Goal: Transaction & Acquisition: Purchase product/service

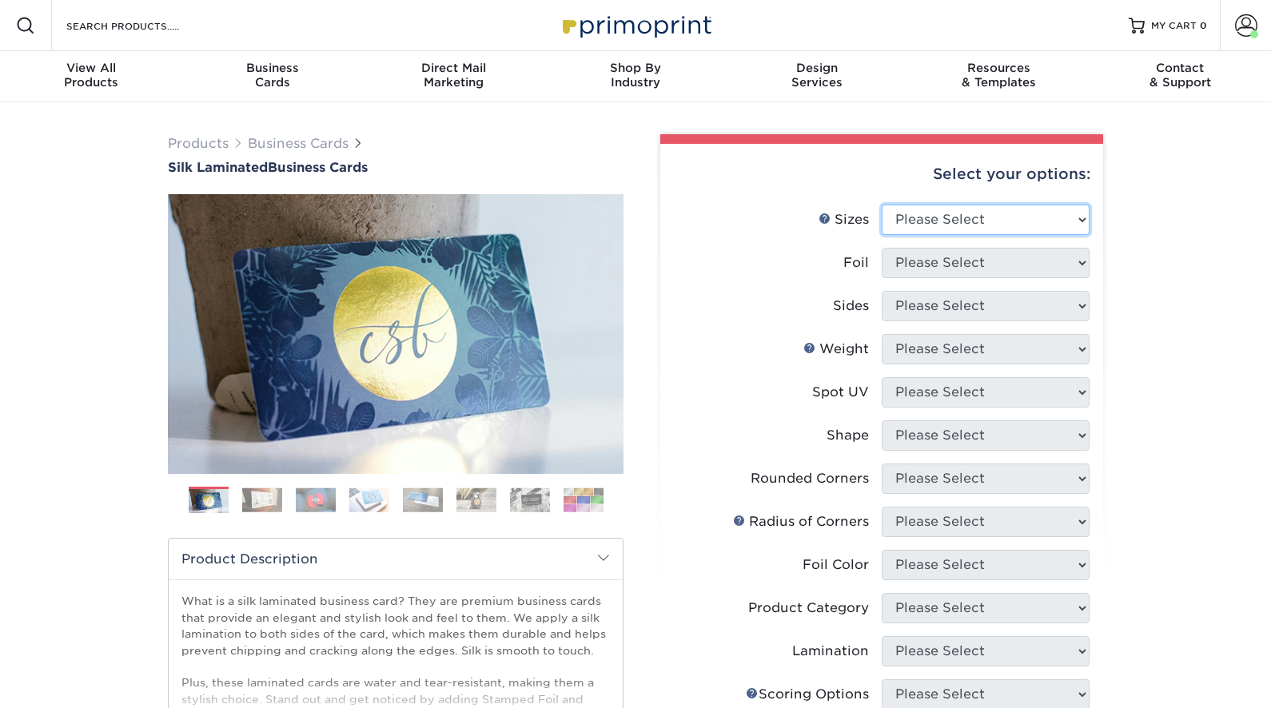
click at [931, 217] on select "Please Select 1.5" x 3.5" - Mini 1.75" x 3.5" - Mini 2" x 2" - Square 2" x 3" -…" at bounding box center [986, 220] width 208 height 30
select select "2.00x3.50"
click at [882, 205] on select "Please Select 1.5" x 3.5" - Mini 1.75" x 3.5" - Mini 2" x 2" - Square 2" x 3" -…" at bounding box center [986, 220] width 208 height 30
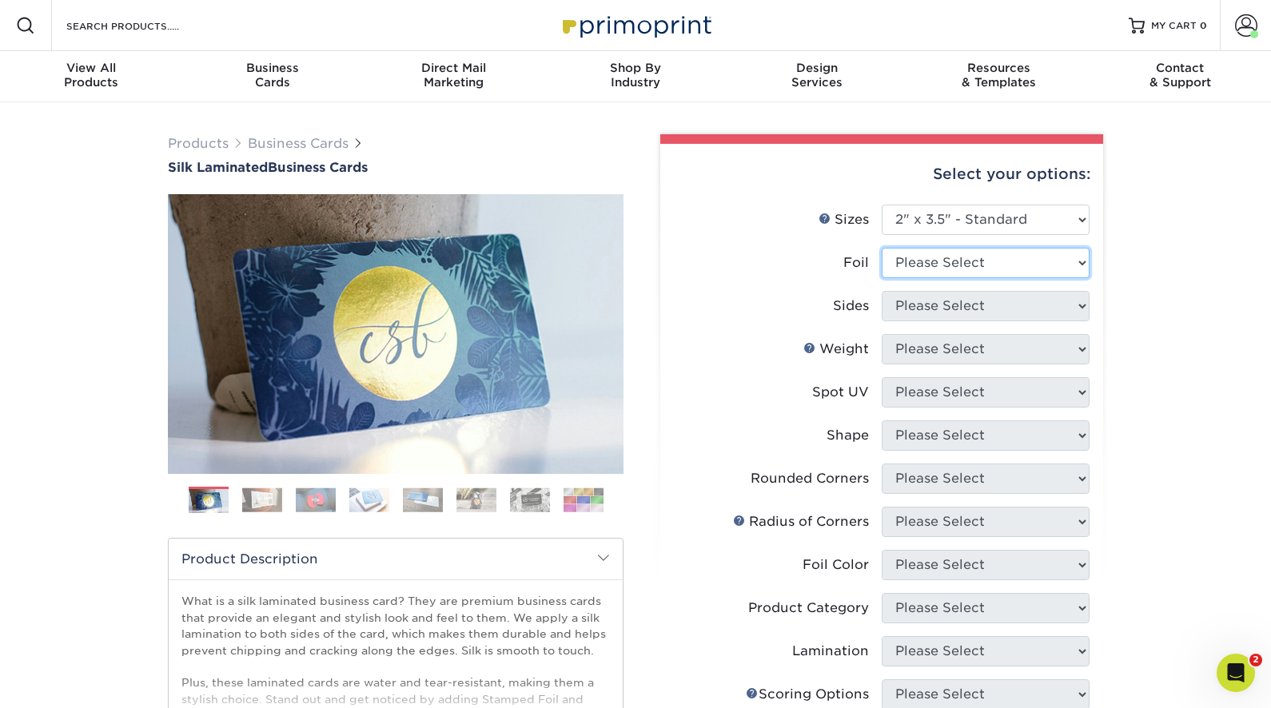
click at [1029, 265] on select "Please Select Yes No" at bounding box center [986, 263] width 208 height 30
select select "0"
click at [882, 248] on select "Please Select Yes No" at bounding box center [986, 263] width 208 height 30
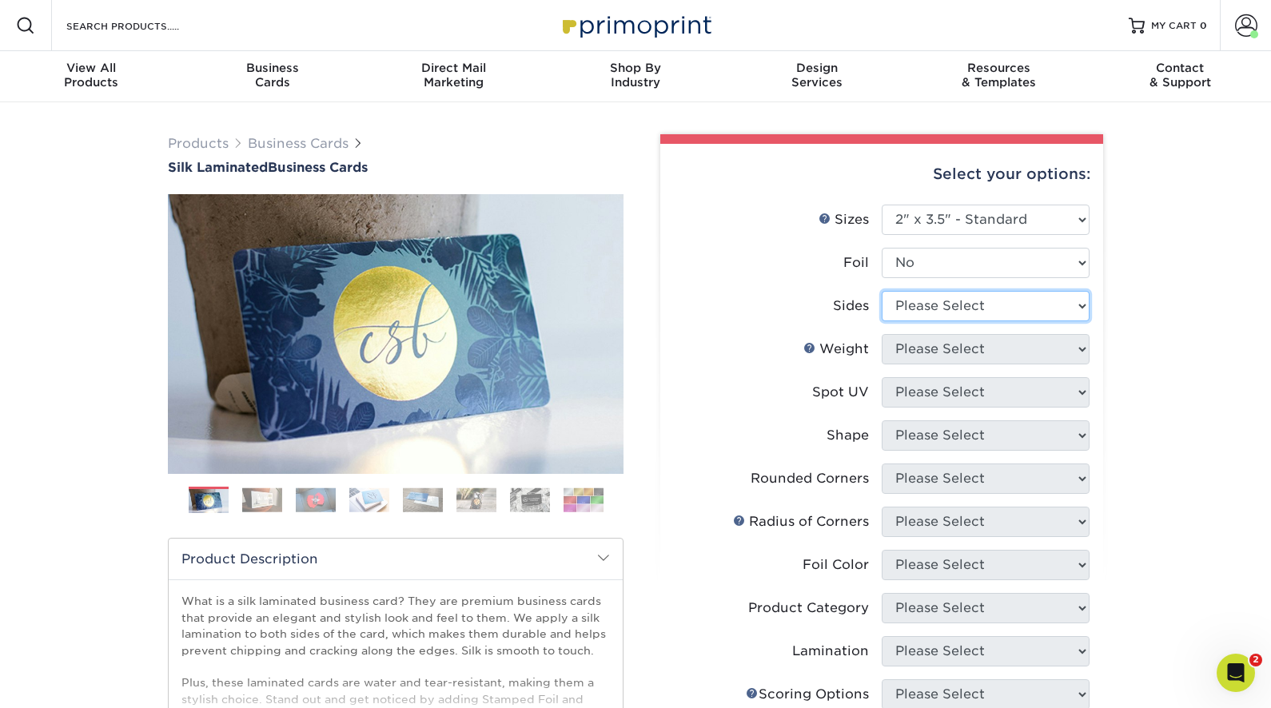
click at [994, 307] on select "Please Select Print Both Sides Print Front Only" at bounding box center [986, 306] width 208 height 30
select select "13abbda7-1d64-4f25-8bb2-c179b224825d"
click at [882, 291] on select "Please Select Print Both Sides Print Front Only" at bounding box center [986, 306] width 208 height 30
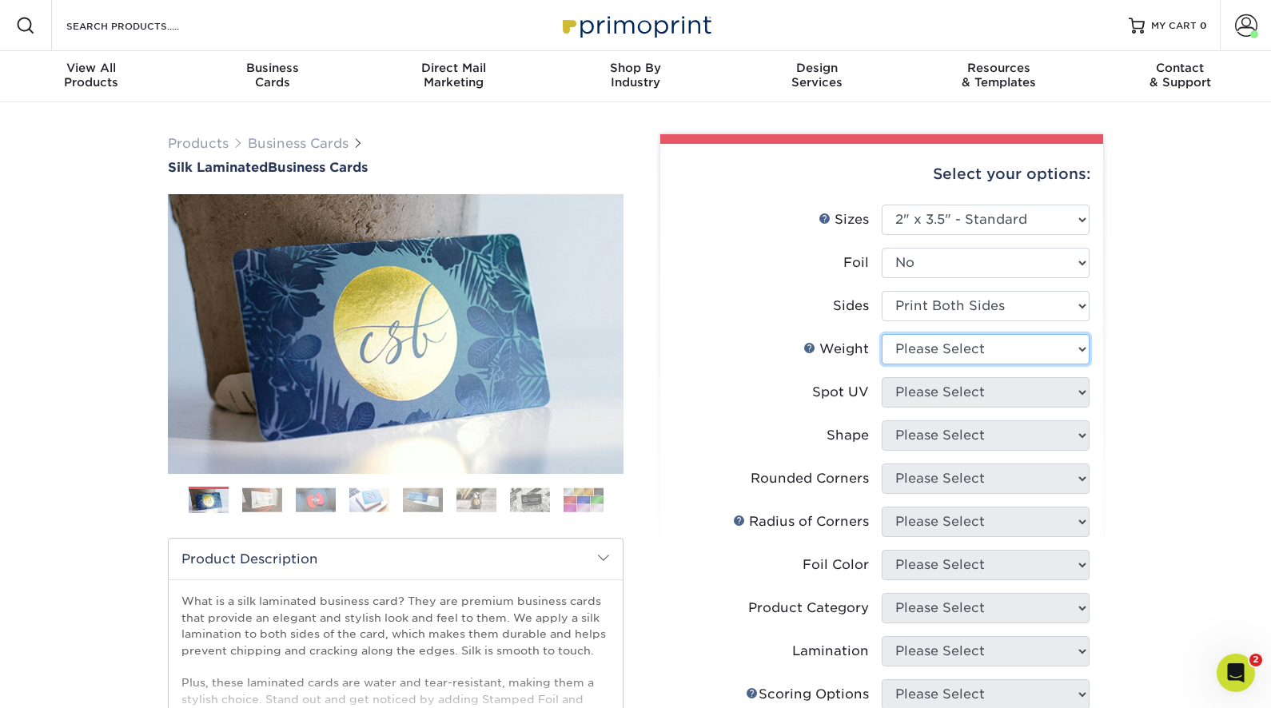
click at [951, 346] on select "Please Select 16PT" at bounding box center [986, 349] width 208 height 30
select select "16PT"
click at [882, 334] on select "Please Select 16PT" at bounding box center [986, 349] width 208 height 30
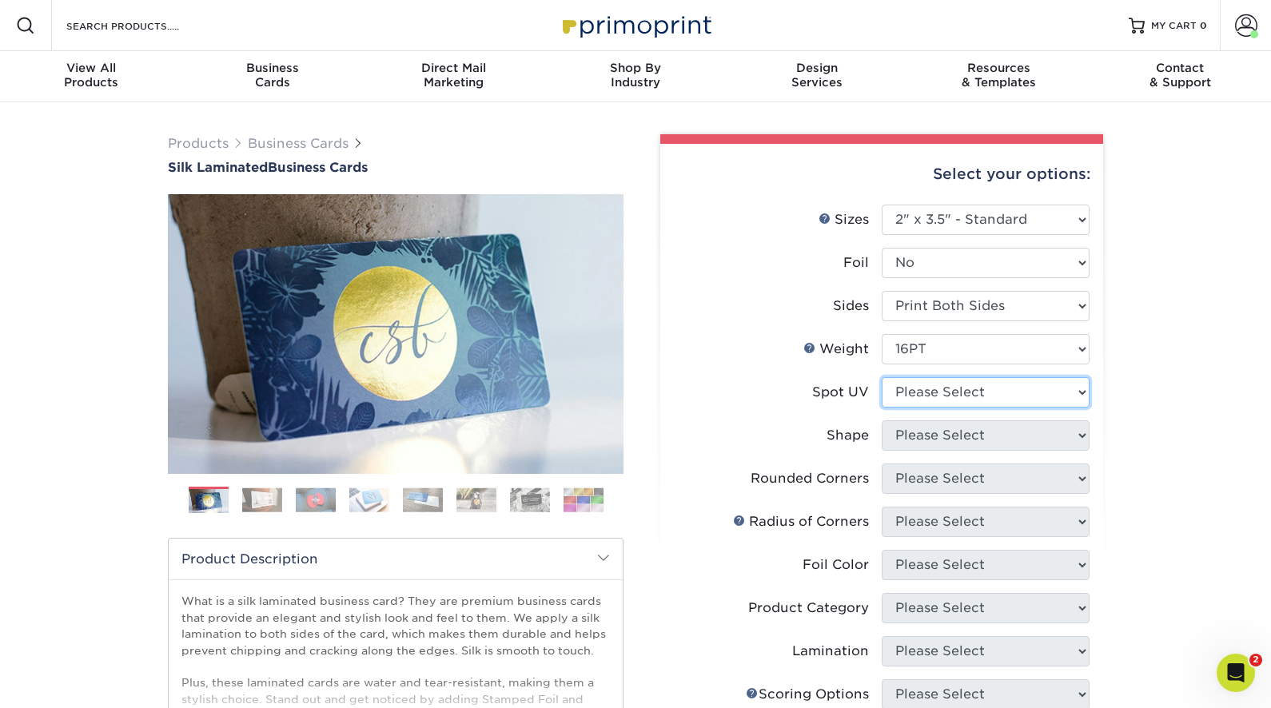
click at [944, 386] on select "Please Select No Spot UV Front and Back (Both Sides) Front Only Back Only" at bounding box center [986, 392] width 208 height 30
select select "3"
click at [882, 377] on select "Please Select No Spot UV Front and Back (Both Sides) Front Only Back Only" at bounding box center [986, 392] width 208 height 30
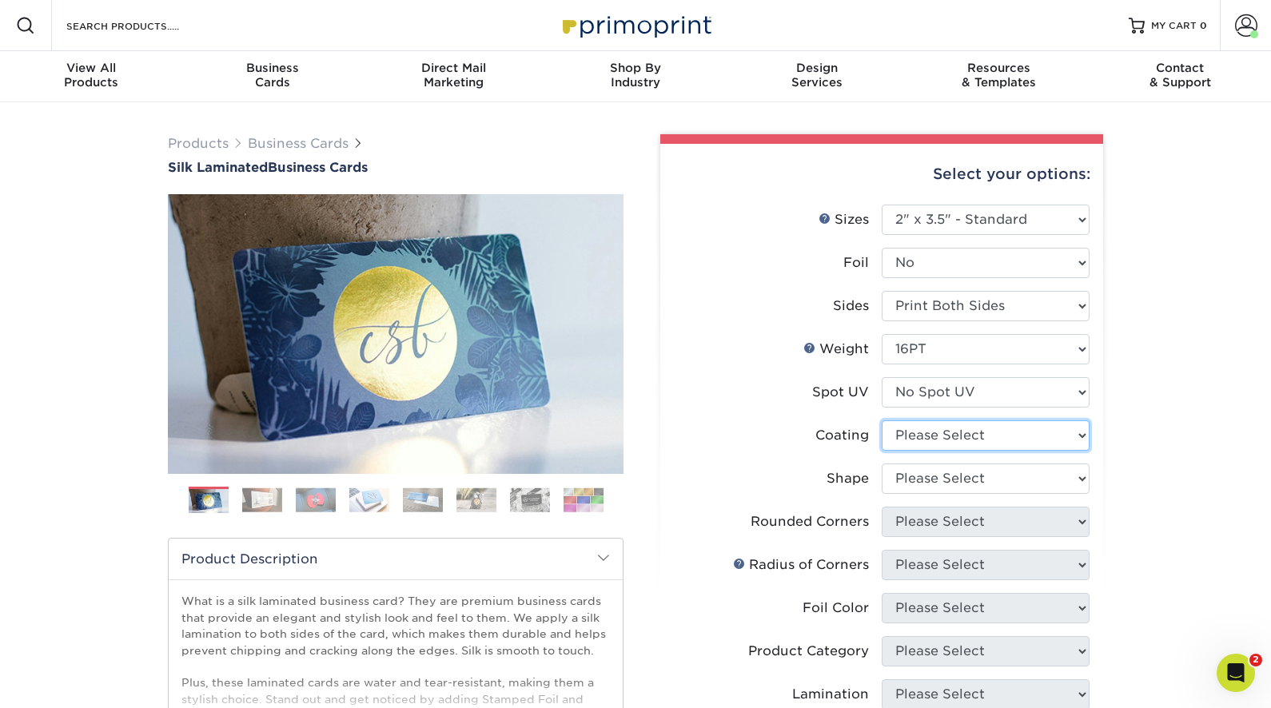
click at [951, 435] on select at bounding box center [986, 435] width 208 height 30
select select "3e7618de-abca-4bda-9f97-8b9129e913d8"
click at [882, 420] on select at bounding box center [986, 435] width 208 height 30
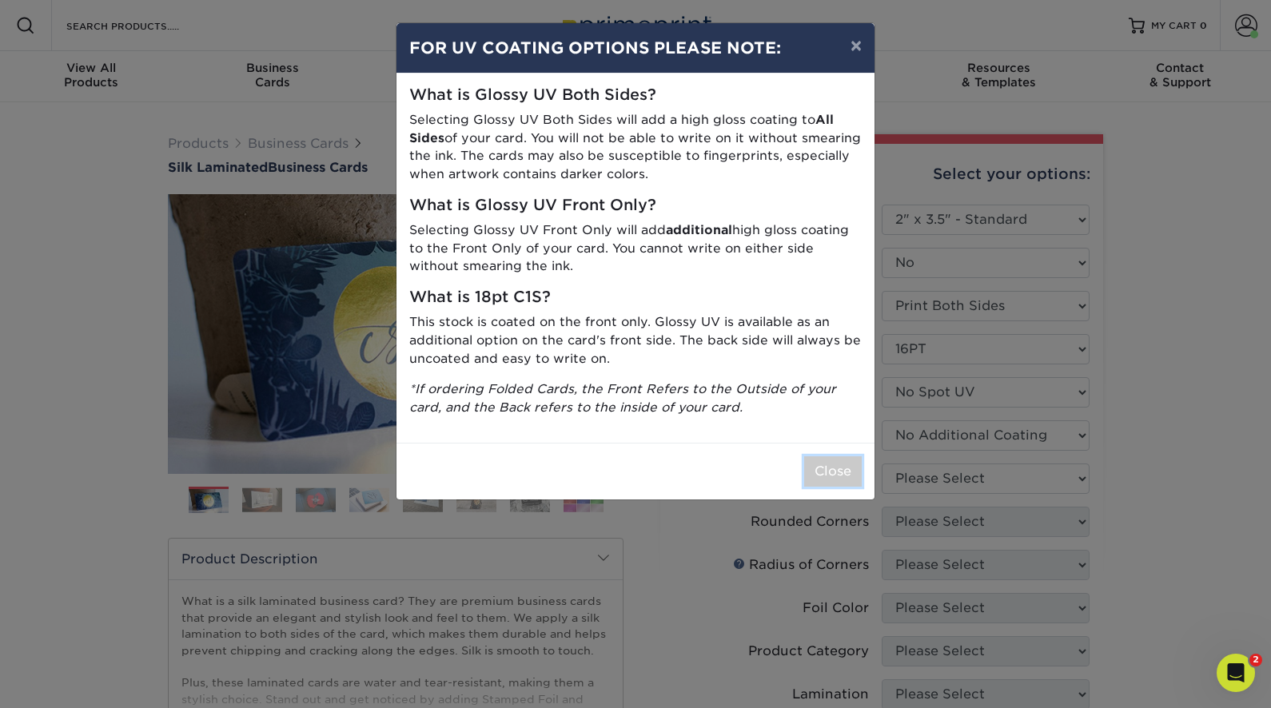
click at [823, 472] on button "Close" at bounding box center [833, 471] width 58 height 30
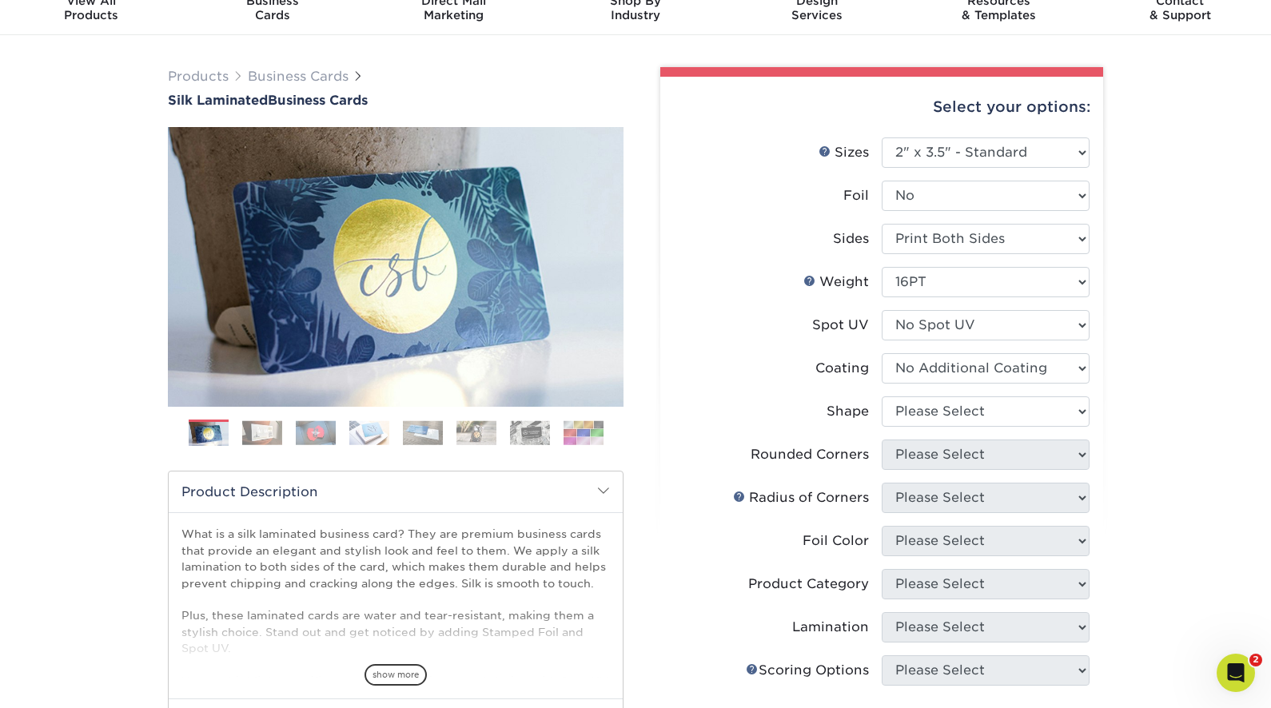
scroll to position [77, 0]
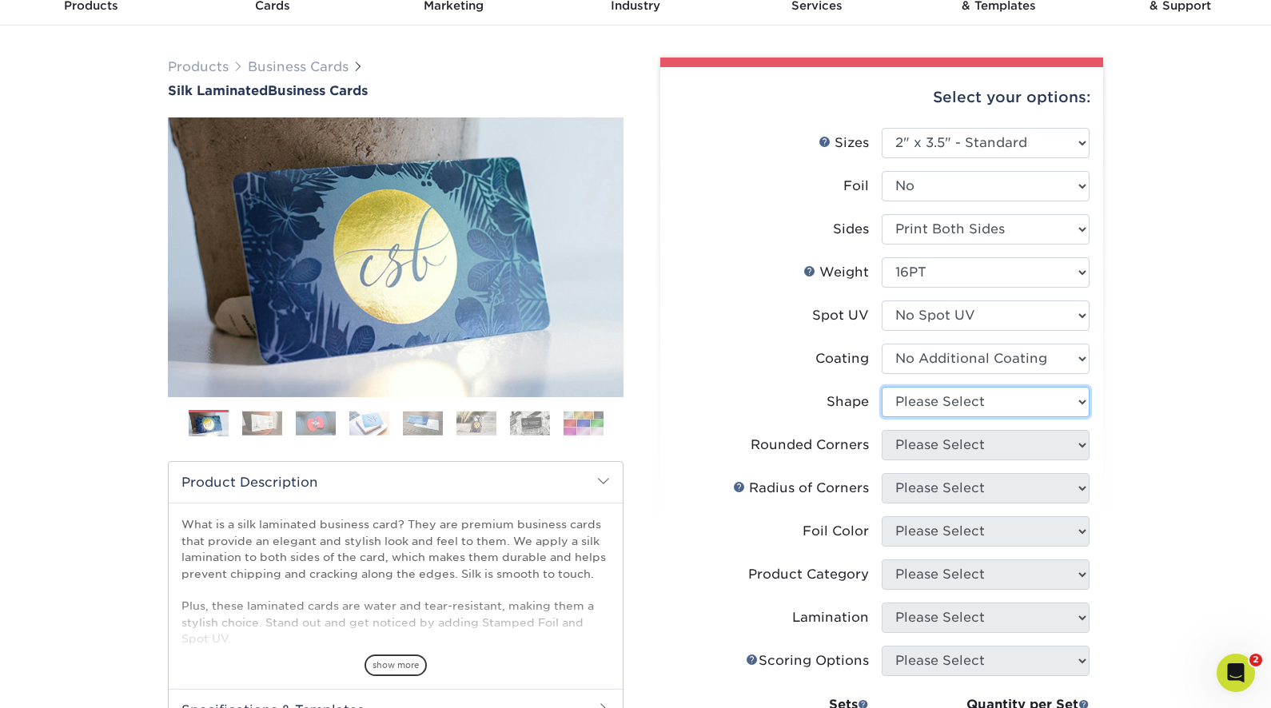
click at [915, 405] on select "Please Select Standard Oval" at bounding box center [986, 402] width 208 height 30
select select "standard"
click at [882, 387] on select "Please Select Standard Oval" at bounding box center [986, 402] width 208 height 30
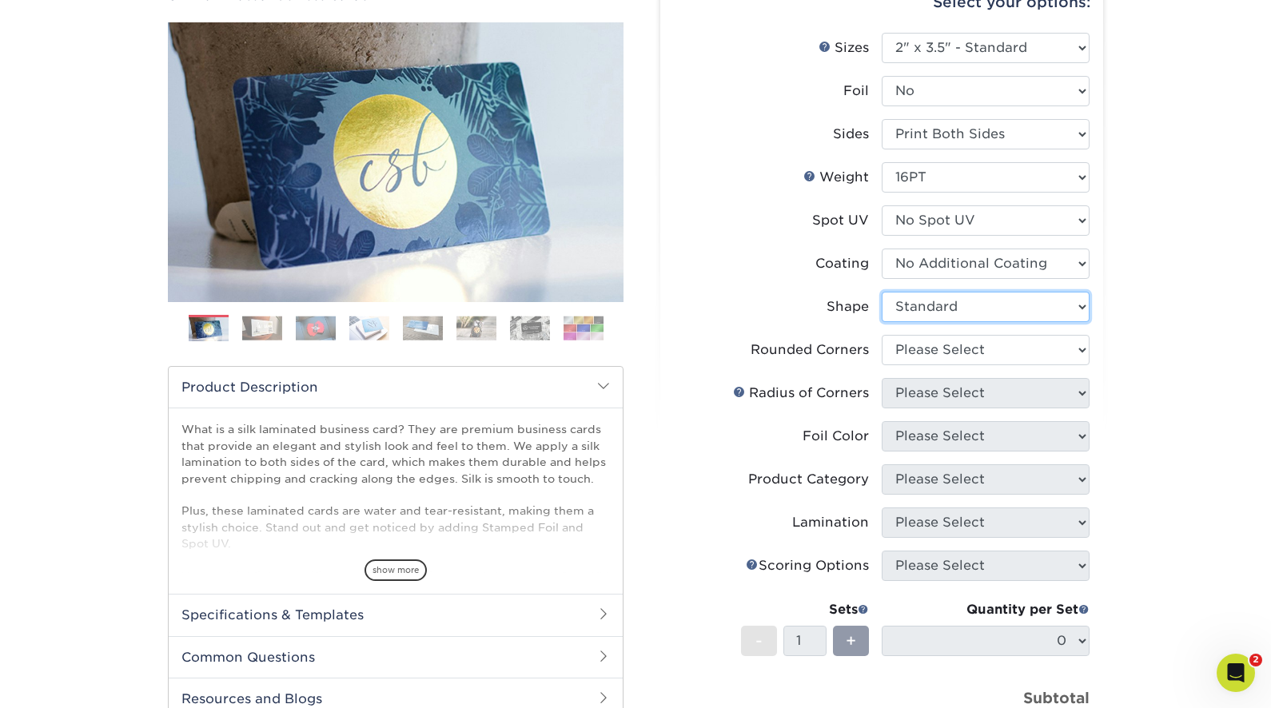
scroll to position [177, 0]
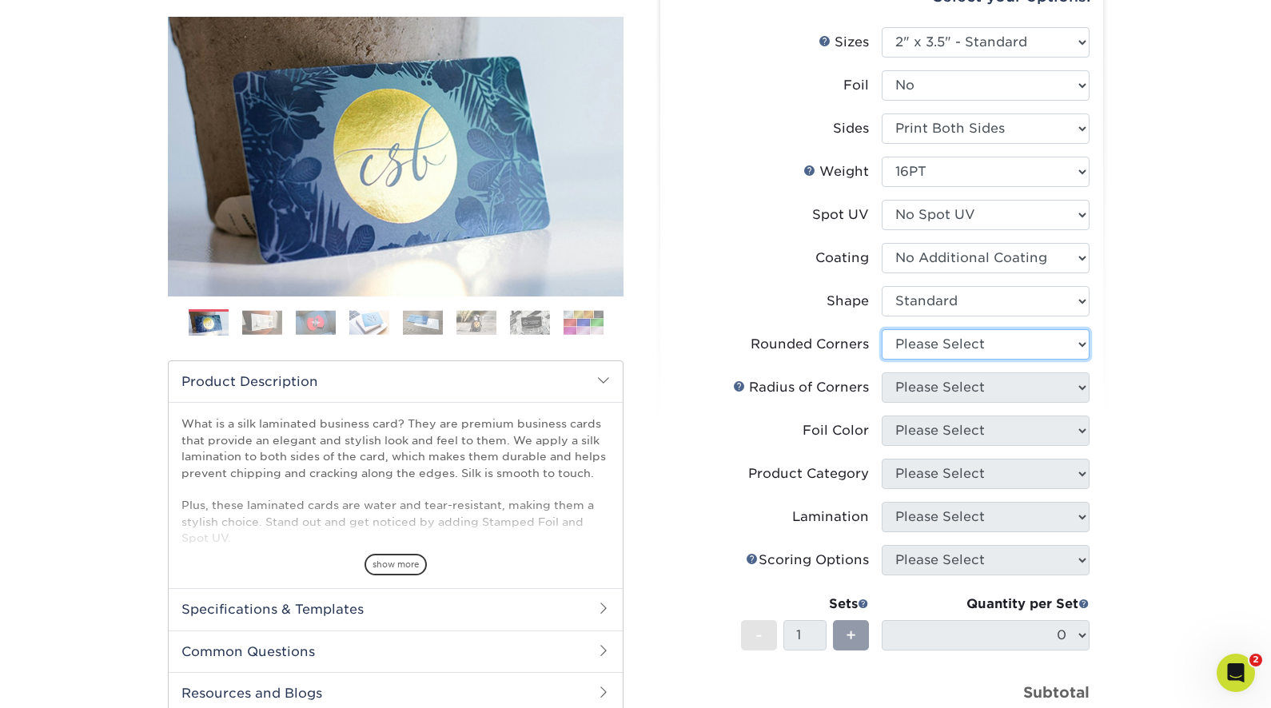
click at [946, 349] on select "Please Select Yes - Round 2 Corners Yes - Round 4 Corners No" at bounding box center [986, 344] width 208 height 30
select select "0"
click at [882, 329] on select "Please Select Yes - Round 2 Corners Yes - Round 4 Corners No" at bounding box center [986, 344] width 208 height 30
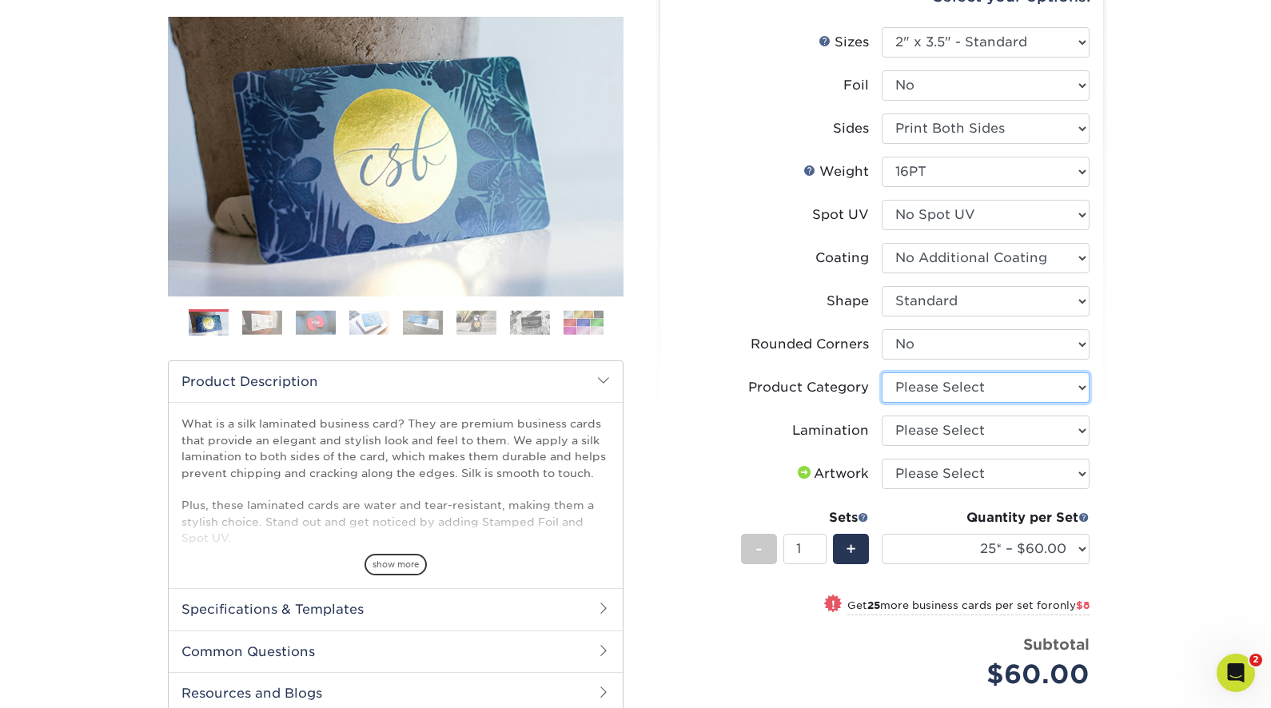
click at [962, 386] on select "Please Select Business Cards" at bounding box center [986, 388] width 208 height 30
select select "3b5148f1-0588-4f88-a218-97bcfdce65c1"
click at [882, 373] on select "Please Select Business Cards" at bounding box center [986, 388] width 208 height 30
click at [938, 433] on select "Please Select Silk" at bounding box center [986, 431] width 208 height 30
select select "ccacb42f-45f7-42d3-bbd3-7c8421cf37f0"
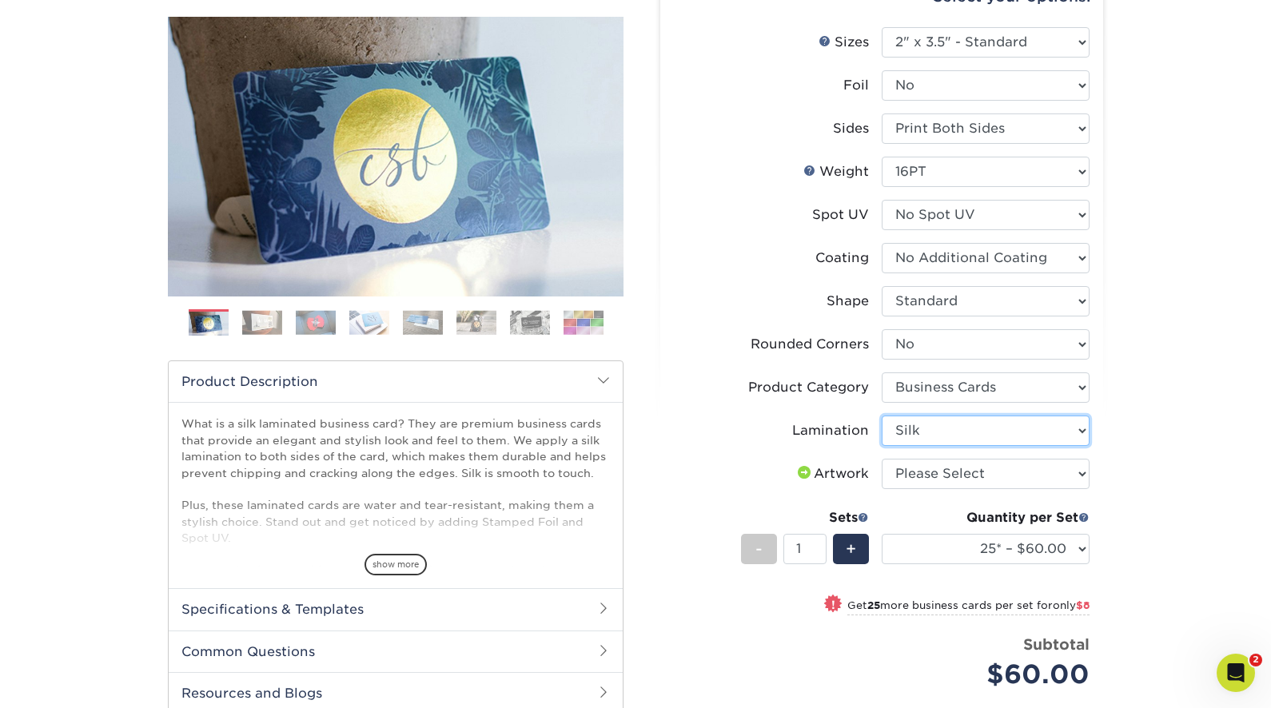
click at [882, 416] on select "Please Select Silk" at bounding box center [986, 431] width 208 height 30
click at [935, 470] on select "Please Select I will upload files I need a design - $100" at bounding box center [986, 474] width 208 height 30
select select "upload"
click at [882, 459] on select "Please Select I will upload files I need a design - $100" at bounding box center [986, 474] width 208 height 30
click at [1142, 466] on div "Products Business Cards Silk Laminated Business Cards Previous Next" at bounding box center [635, 444] width 1271 height 1038
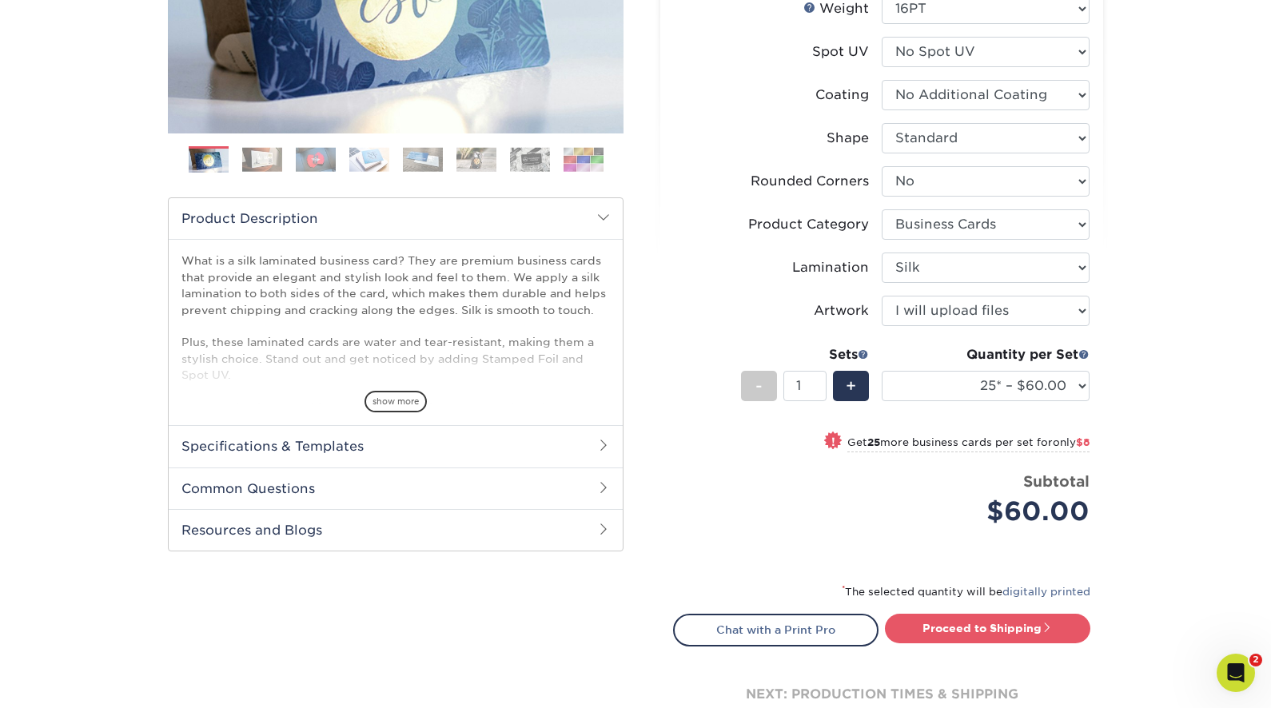
scroll to position [348, 0]
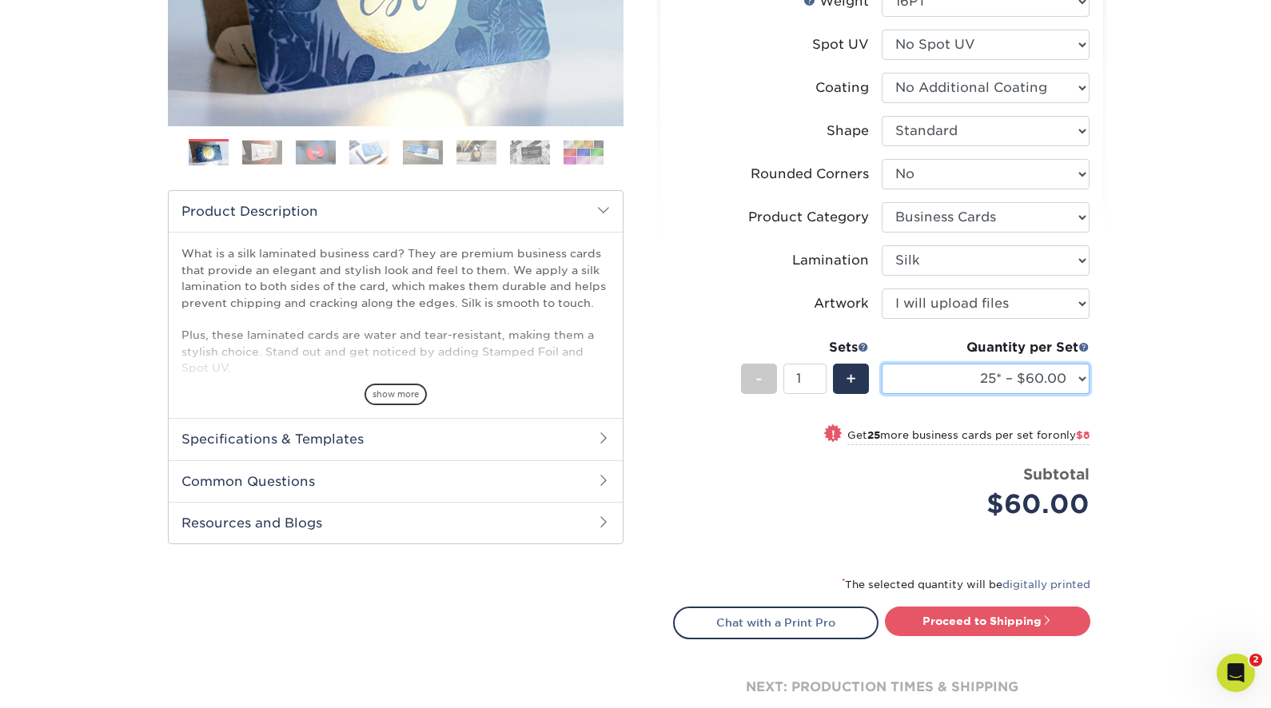
click at [973, 385] on select "25* – $60.00 50* – $68.00 75* – $76.00 100* – $84.00 250* – $92.00 500 – $96.00…" at bounding box center [986, 379] width 208 height 30
click at [882, 364] on select "25* – $60.00 50* – $68.00 75* – $76.00 100* – $84.00 250* – $92.00 500 – $96.00…" at bounding box center [986, 379] width 208 height 30
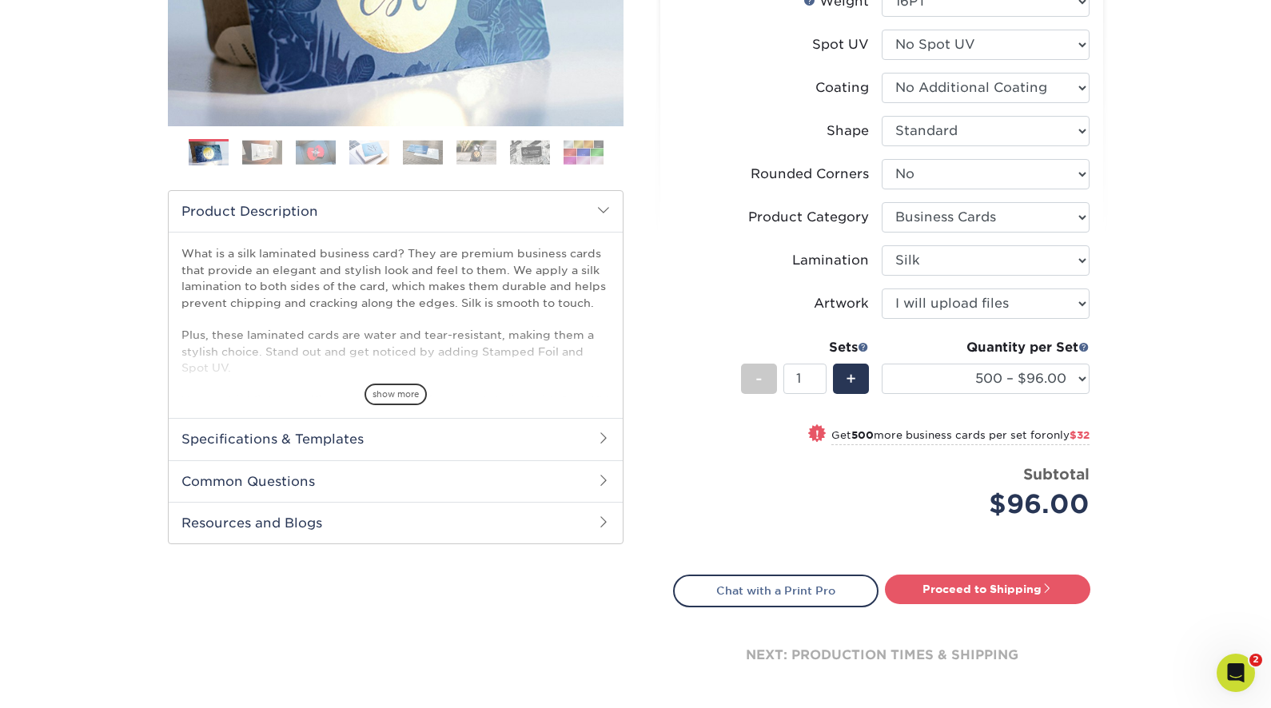
click at [695, 433] on div "! Get 500 more business cards per set for only $32" at bounding box center [882, 444] width 416 height 38
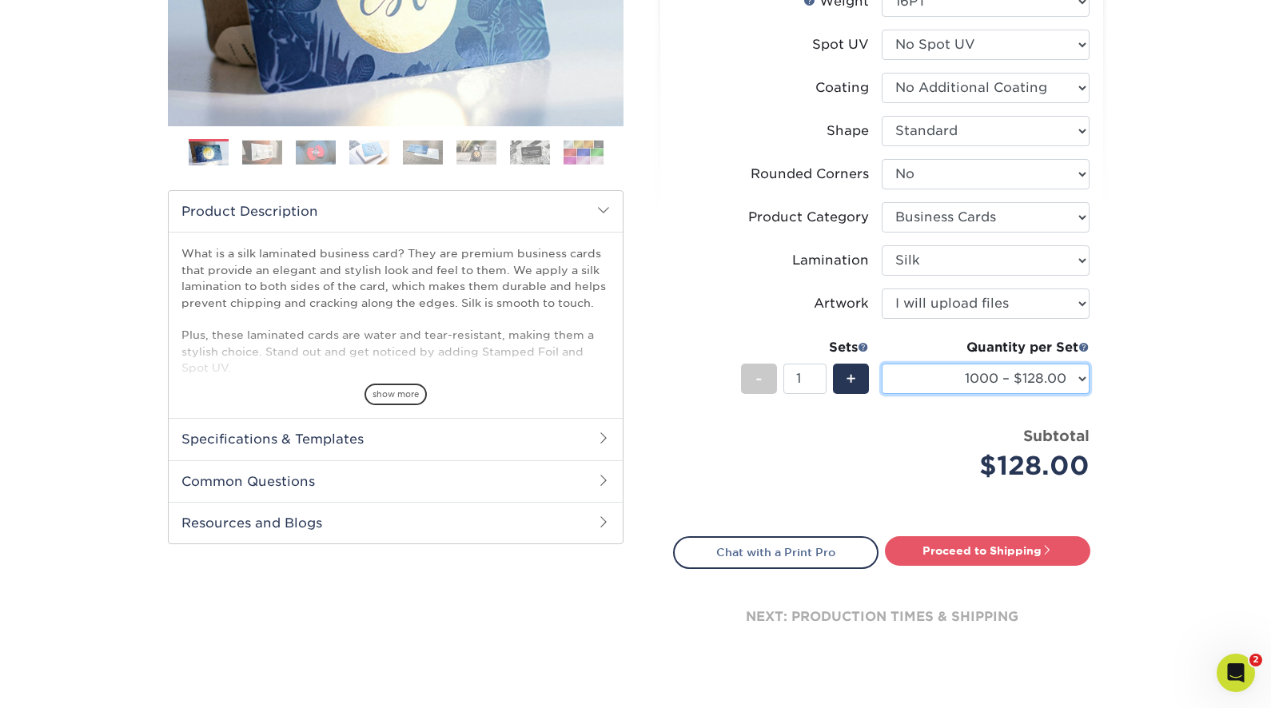
click at [964, 377] on select "25* – $60.00 50* – $68.00 75* – $76.00 100* – $84.00 250* – $92.00 500 – $96.00…" at bounding box center [986, 379] width 208 height 30
select select "500 – $96.00"
click at [882, 364] on select "25* – $60.00 50* – $68.00 75* – $76.00 100* – $84.00 250* – $92.00 500 – $96.00…" at bounding box center [986, 379] width 208 height 30
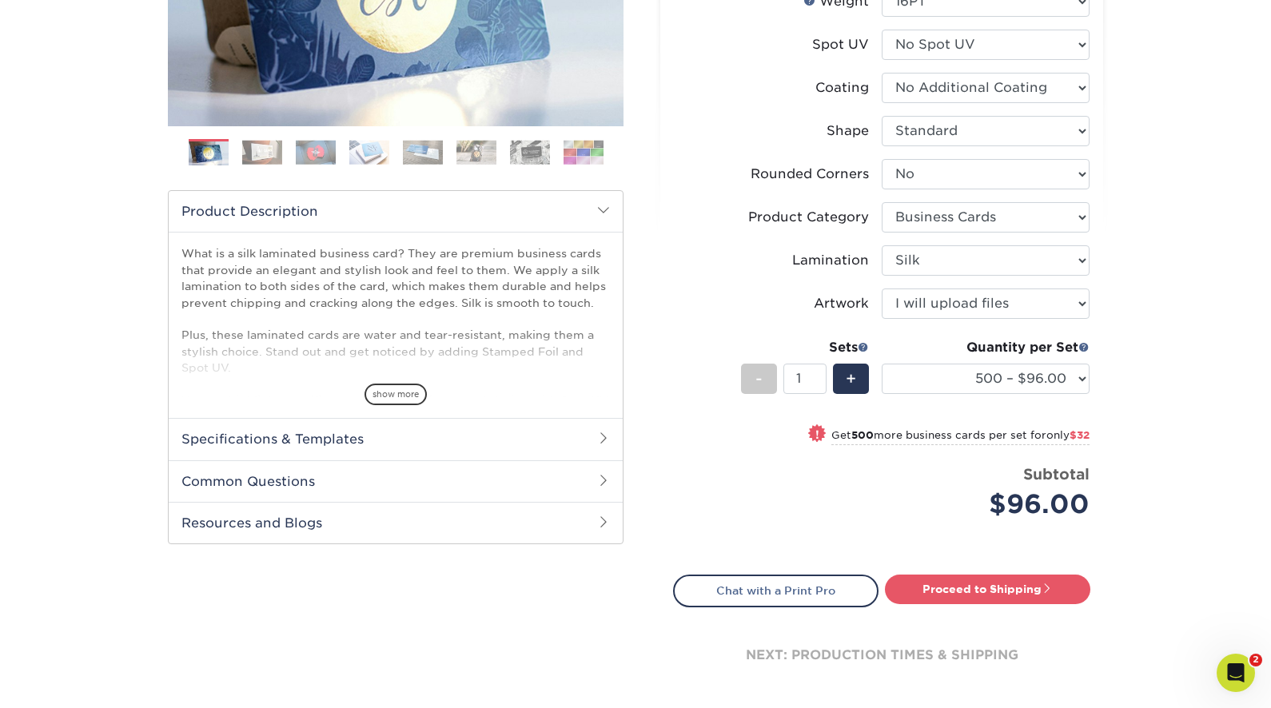
click at [1192, 406] on div "Products Business Cards Silk Laminated Business Cards Previous Next" at bounding box center [635, 258] width 1271 height 1006
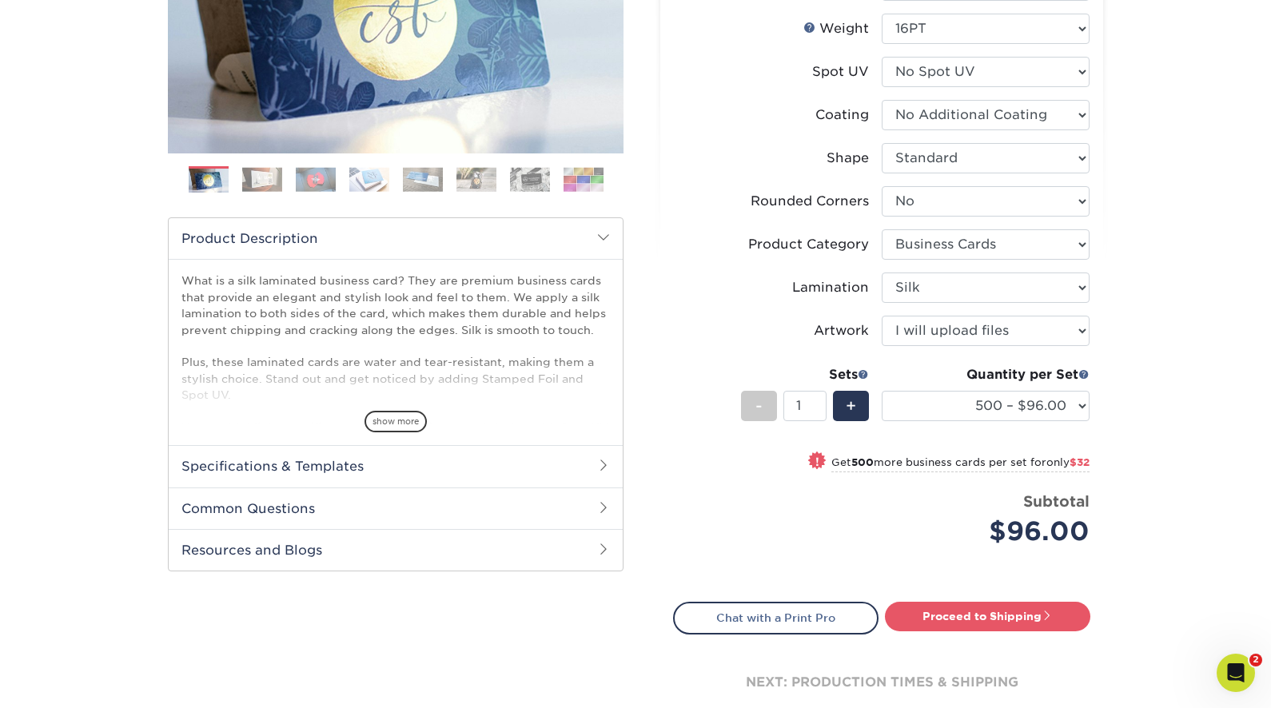
scroll to position [325, 0]
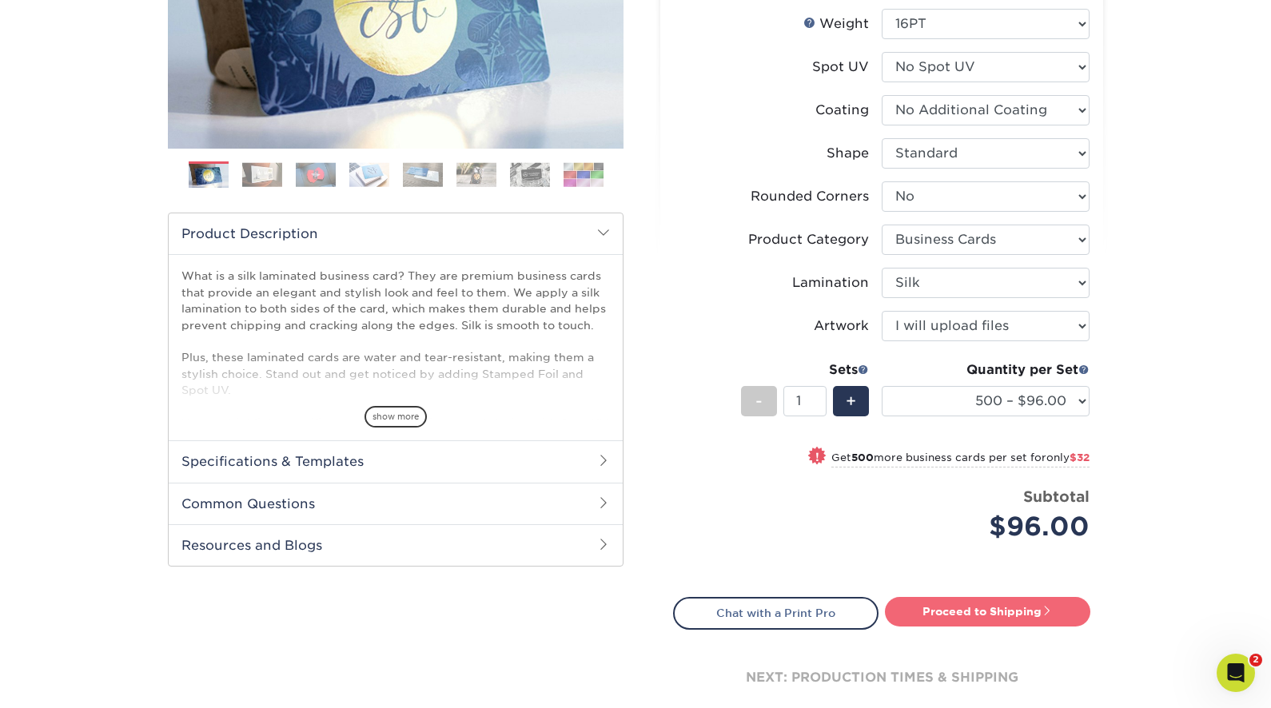
click at [966, 606] on link "Proceed to Shipping" at bounding box center [987, 611] width 205 height 29
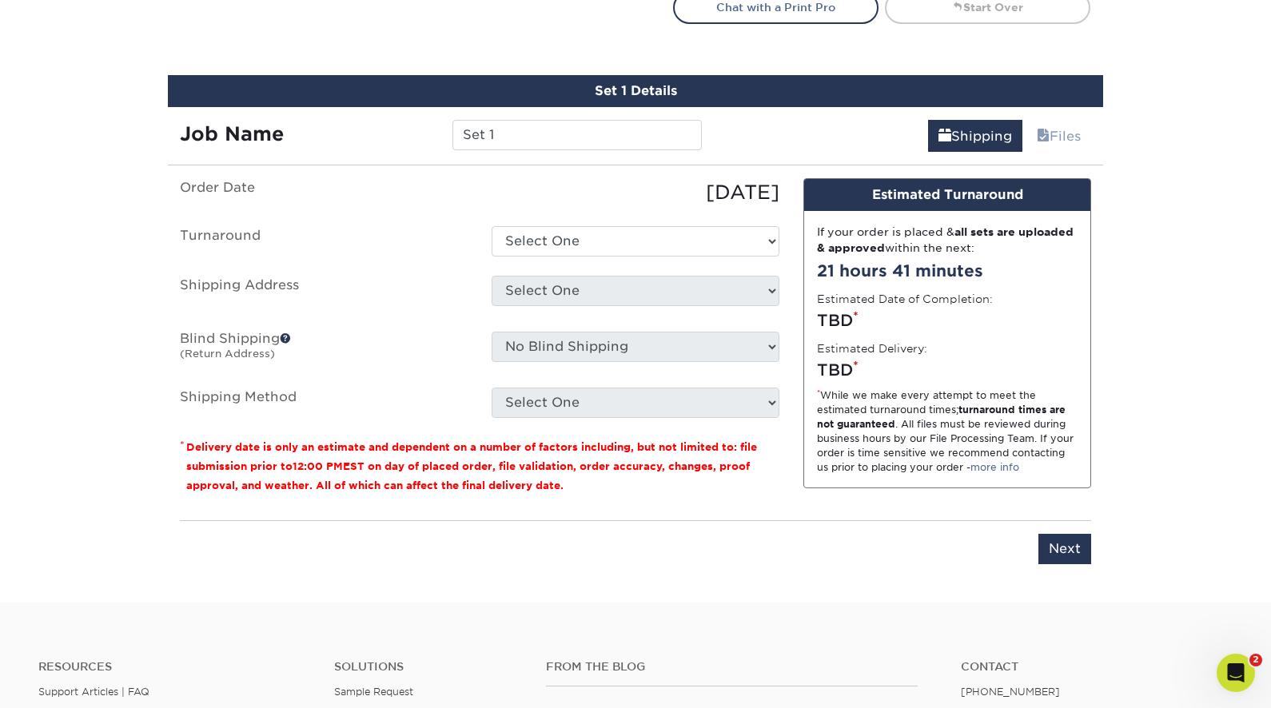
scroll to position [964, 0]
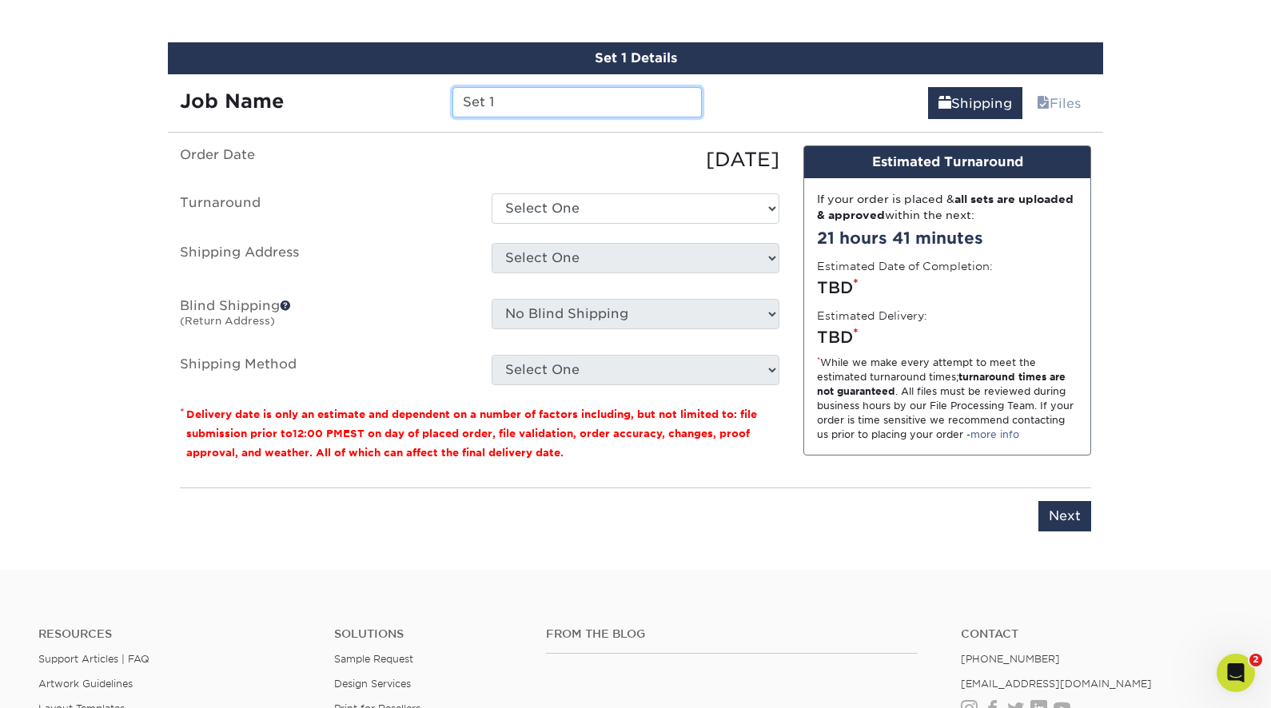
drag, startPoint x: 516, startPoint y: 104, endPoint x: 415, endPoint y: 78, distance: 104.1
click at [420, 78] on div "Job Name Set 1" at bounding box center [441, 96] width 546 height 45
drag, startPoint x: 601, startPoint y: 105, endPoint x: 500, endPoint y: 106, distance: 101.5
click at [500, 106] on input "WT - Herstle Bridges //" at bounding box center [576, 102] width 249 height 30
paste input "text"
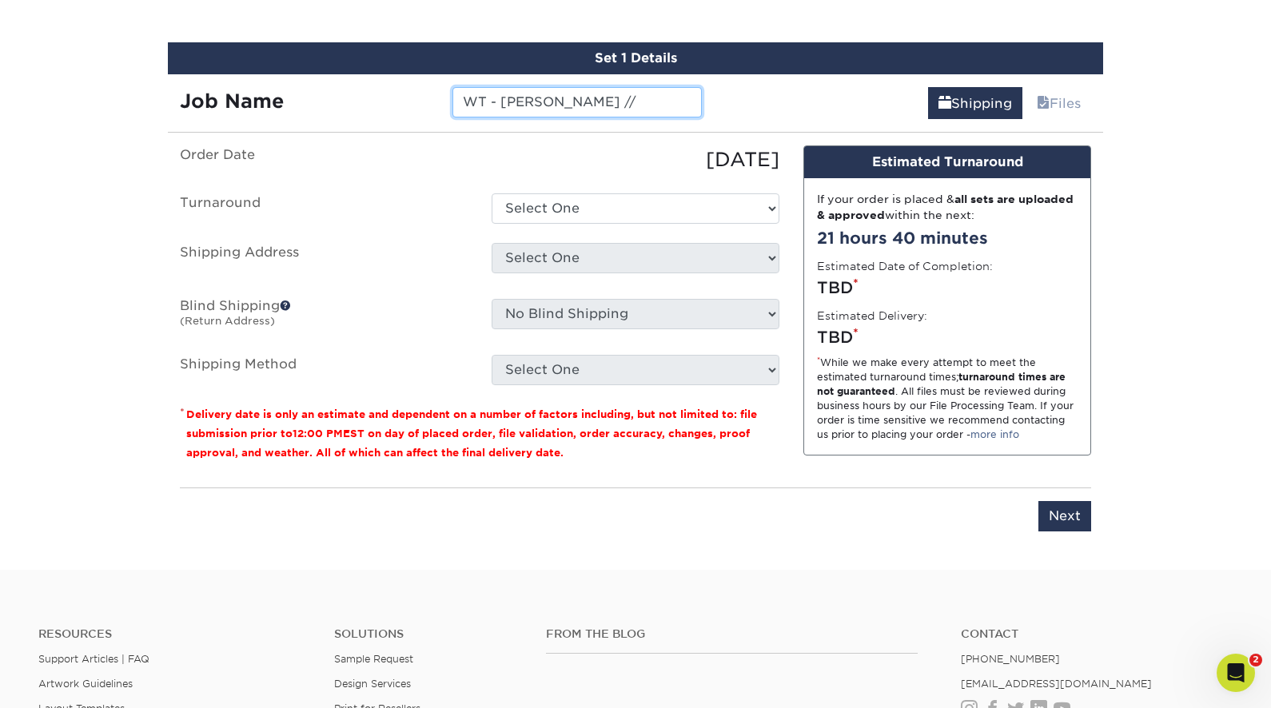
click at [647, 110] on input "WT - Herstle Bridges //" at bounding box center [576, 102] width 249 height 30
click at [634, 102] on input "WT - Herstle Bridges //" at bounding box center [576, 102] width 249 height 30
type input "WT - Herstle Bridges // ST"
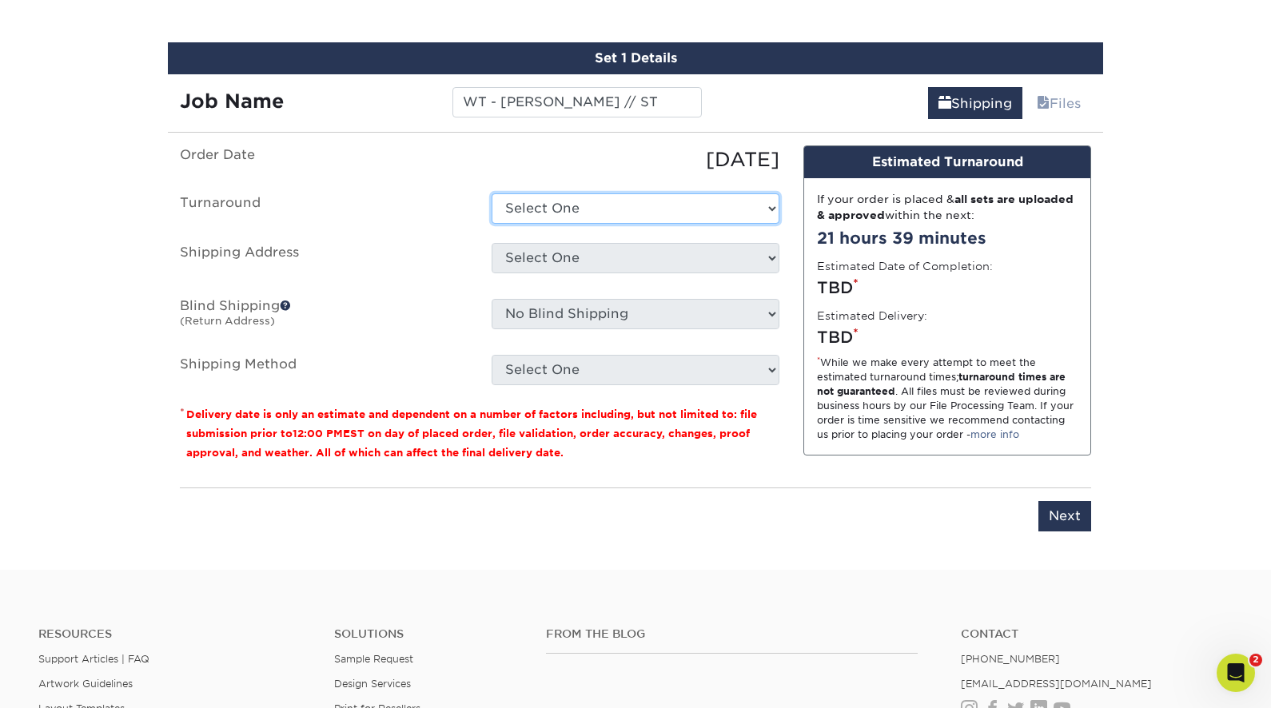
click at [599, 202] on select "Select One 2-4 Business Days 2 Day Next Business Day" at bounding box center [636, 208] width 288 height 30
select select "daeee239-1cf4-403f-860f-e366b9ee29d2"
click at [492, 193] on select "Select One 2-4 Business Days 2 Day Next Business Day" at bounding box center [636, 208] width 288 height 30
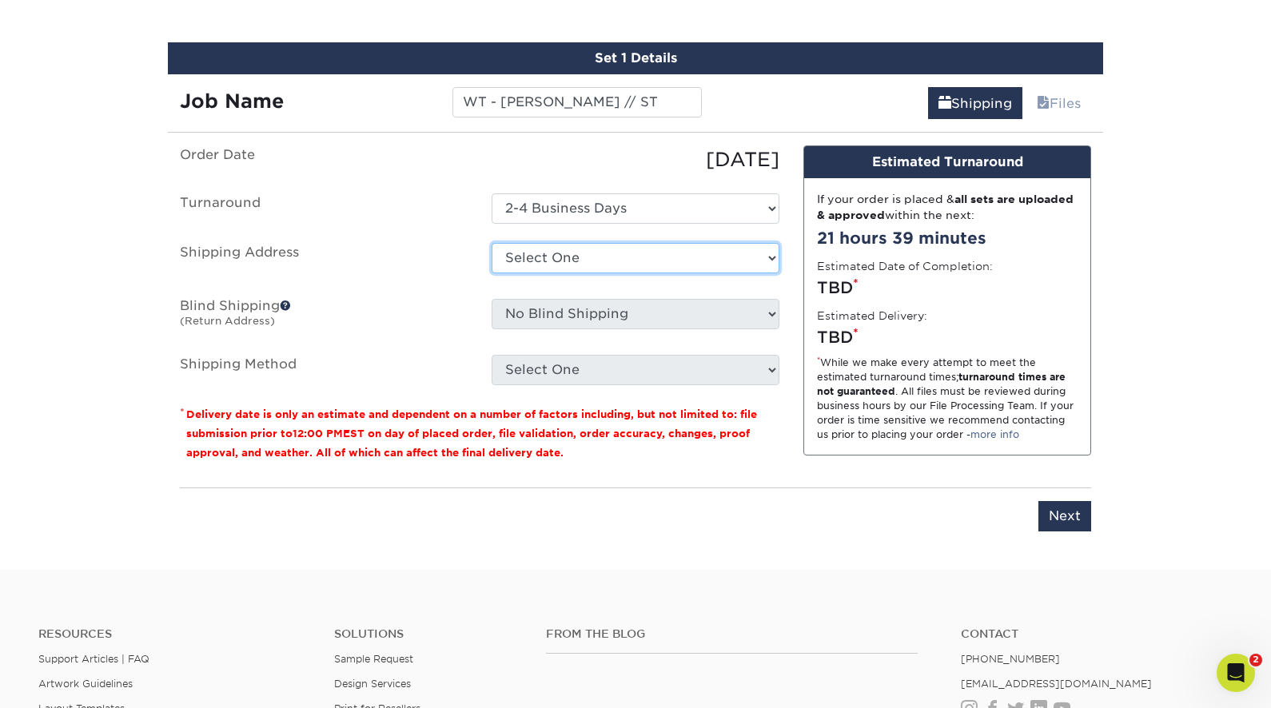
click at [563, 258] on select "Select One Bluffton, OH EPS EPS- Hudsonville JIS Tire Lebanon, TN Mobile Pallet…" at bounding box center [636, 258] width 288 height 30
select select "234595"
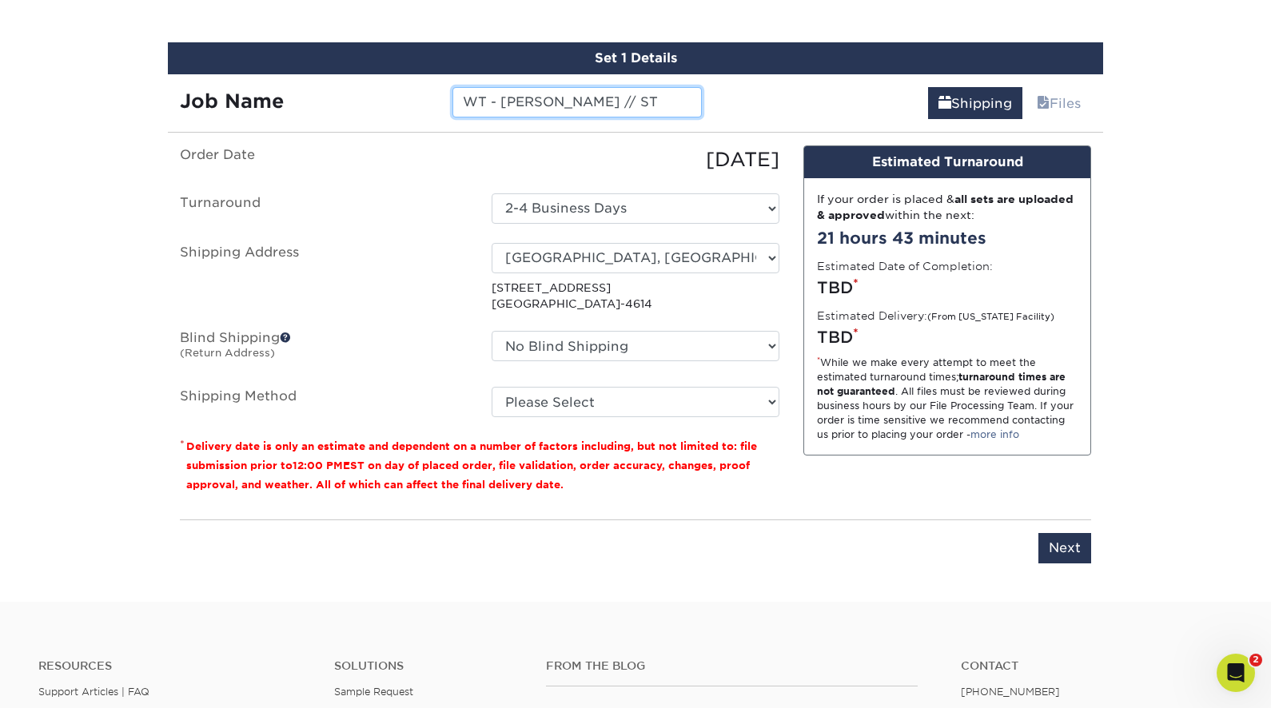
click at [649, 108] on input "WT - Herstle Bridges // ST" at bounding box center [576, 102] width 249 height 30
type input "WT - Herstle Bridges // K"
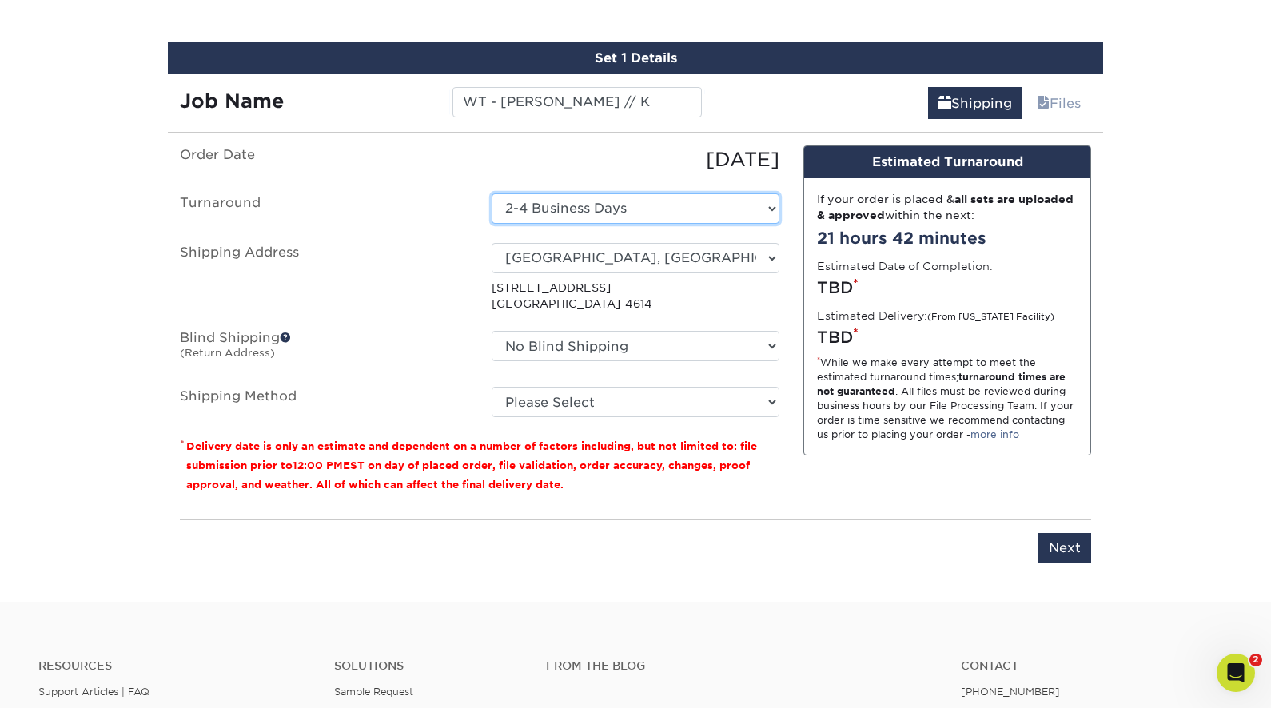
click at [620, 202] on select "Select One 2-4 Business Days 2 Day Next Business Day" at bounding box center [636, 208] width 288 height 30
click at [492, 193] on select "Select One 2-4 Business Days 2 Day Next Business Day" at bounding box center [636, 208] width 288 height 30
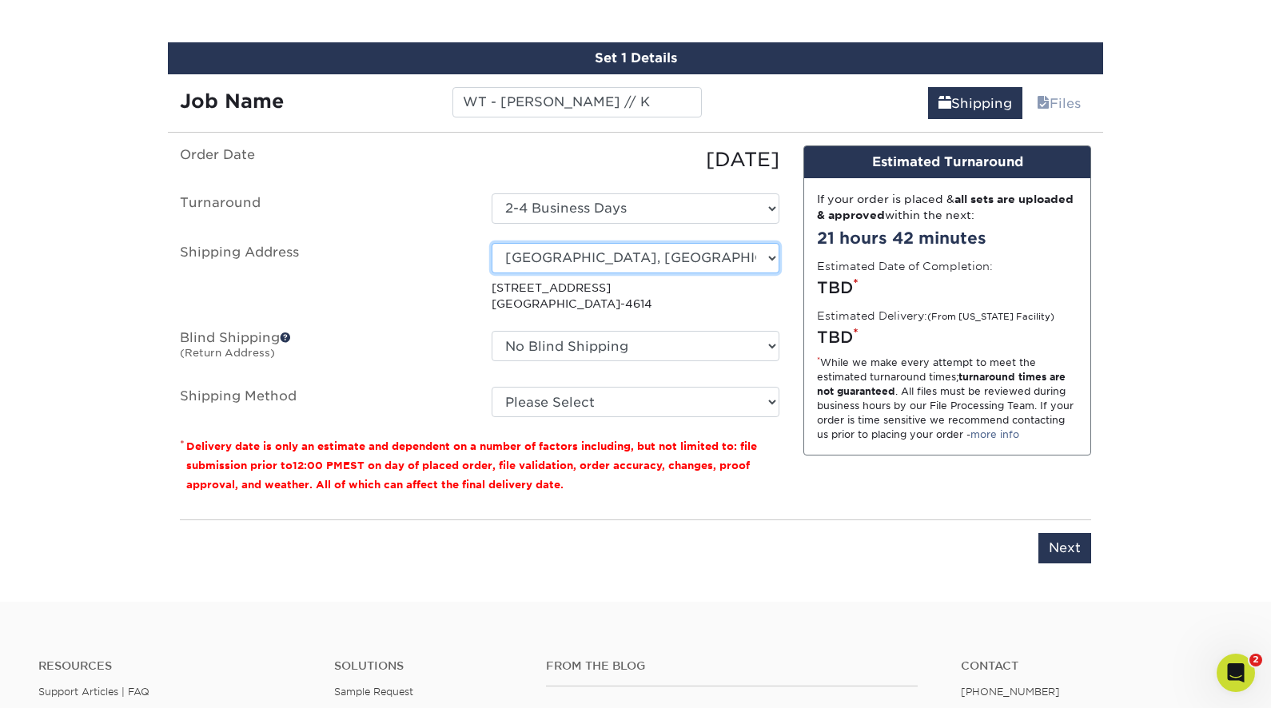
click at [610, 246] on select "Select One Bluffton, OH EPS EPS- Hudsonville JIS Tire Lebanon, TN Mobile Pallet…" at bounding box center [636, 258] width 288 height 30
click at [492, 243] on select "Select One Bluffton, OH EPS EPS- Hudsonville JIS Tire Lebanon, TN Mobile Pallet…" at bounding box center [636, 258] width 288 height 30
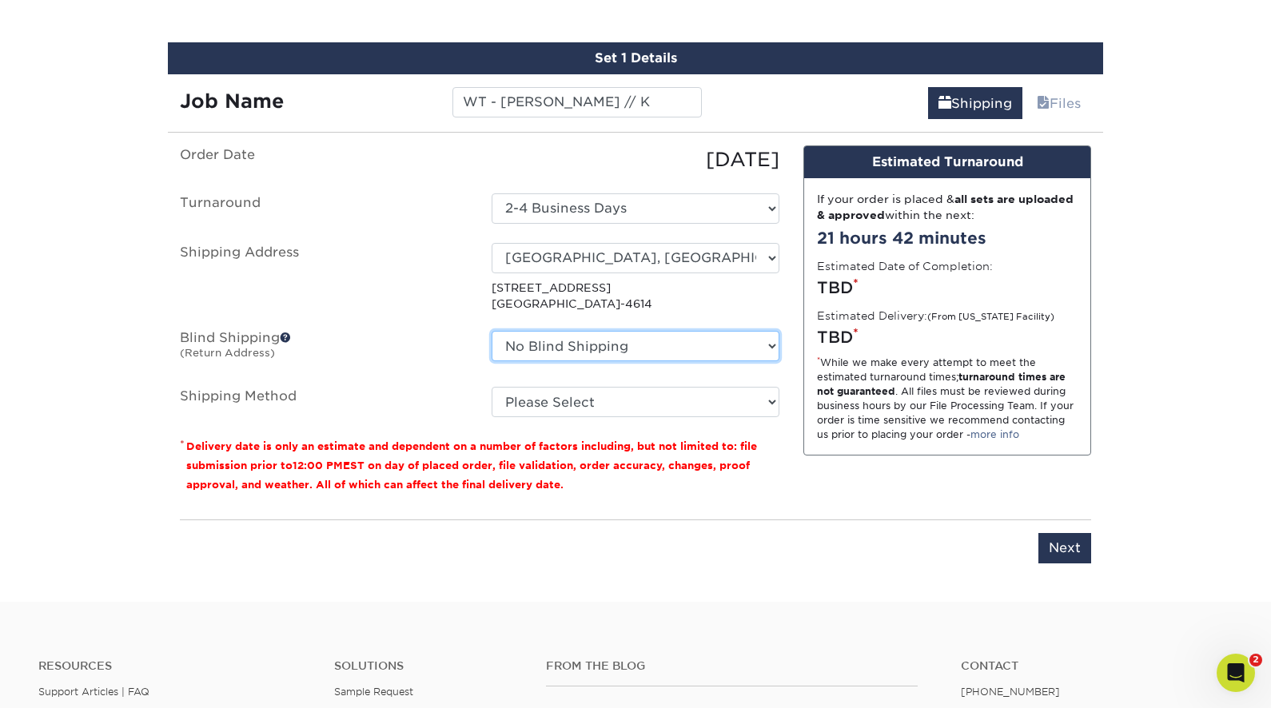
click at [585, 342] on select "No Blind Shipping Bluffton, OH EPS EPS- Hudsonville JIS Tire Lebanon, TN Mobile…" at bounding box center [636, 346] width 288 height 30
select select "263254"
click at [492, 331] on select "No Blind Shipping Bluffton, OH EPS EPS- Hudsonville JIS Tire Lebanon, TN Mobile…" at bounding box center [636, 346] width 288 height 30
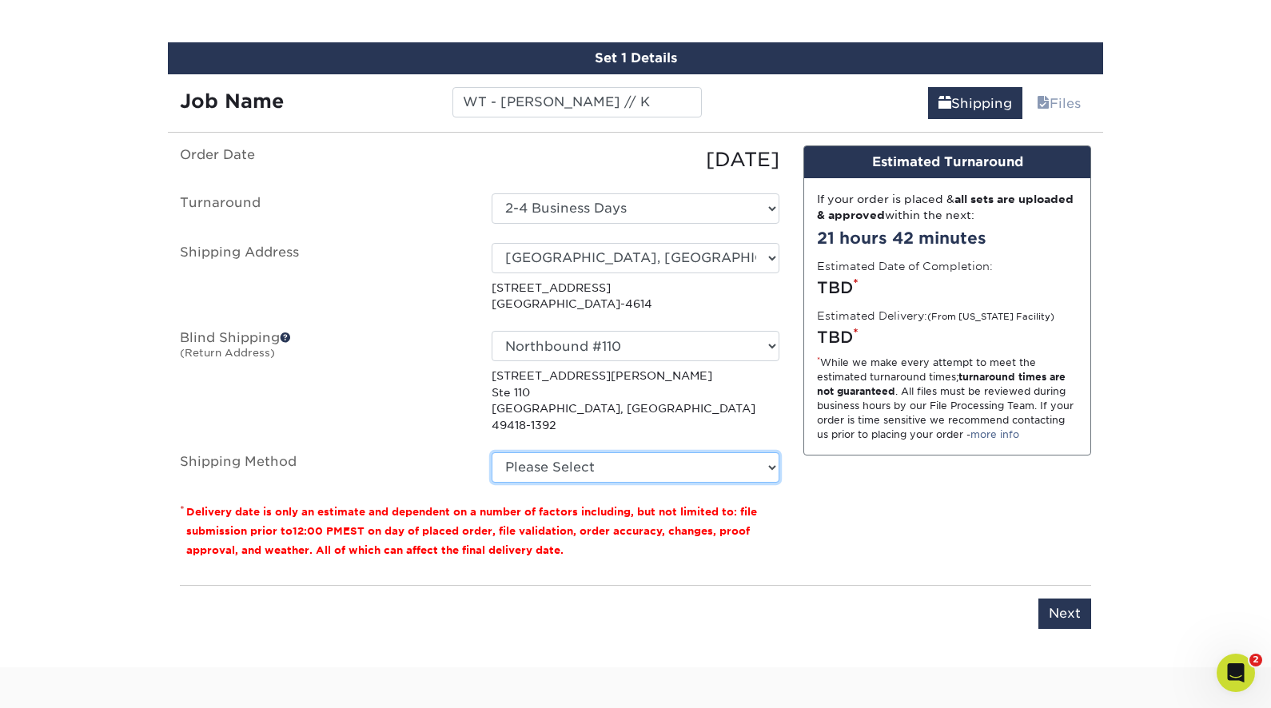
click at [576, 452] on select "Please Select Ground Shipping (+$8.96) 3 Day Shipping Service (+$15.36) 2 Day A…" at bounding box center [636, 467] width 288 height 30
select select "03"
click at [492, 452] on select "Please Select Ground Shipping (+$8.96) 3 Day Shipping Service (+$15.36) 2 Day A…" at bounding box center [636, 467] width 288 height 30
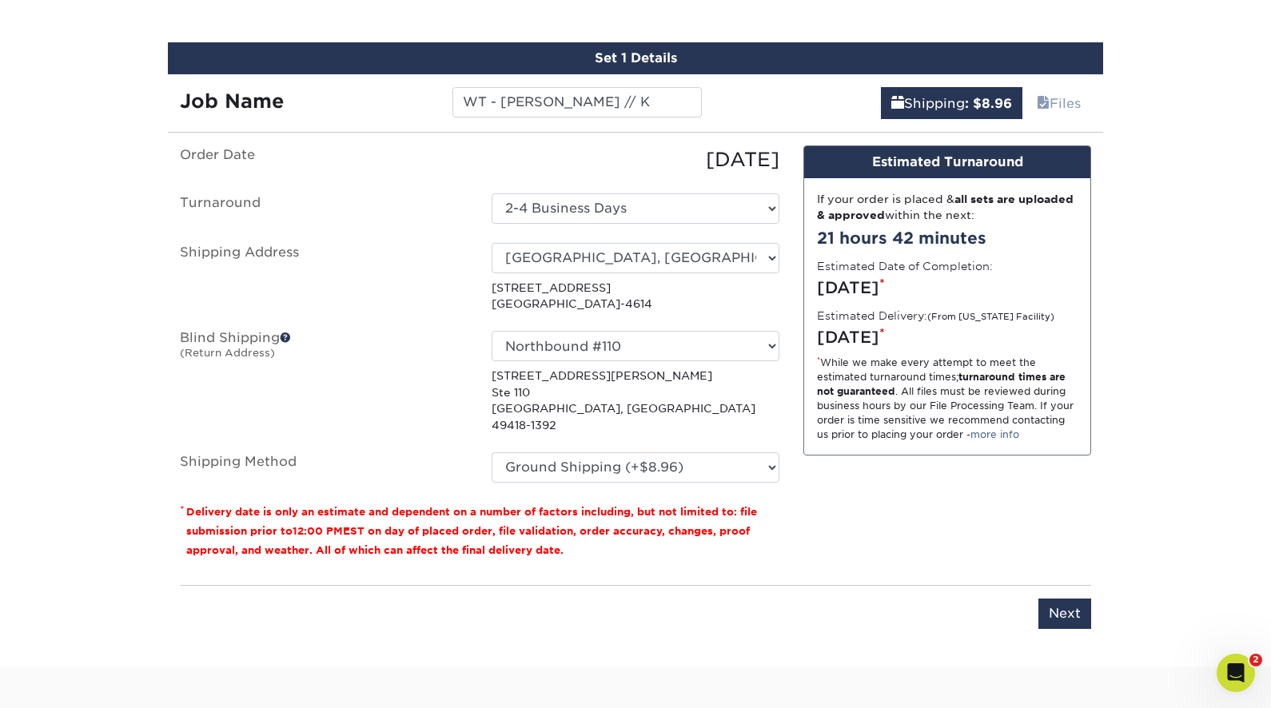
click at [641, 101] on input "WT - Herstle Bridges // K" at bounding box center [576, 102] width 249 height 30
type input "WT - Herstle Bridges // ST"
click at [810, 484] on div "Design Estimated Turnaround If your order is placed & all sets are uploaded & a…" at bounding box center [947, 358] width 312 height 427
click at [560, 251] on select "Select One Bluffton, OH EPS EPS- Hudsonville JIS Tire Lebanon, TN Mobile Pallet…" at bounding box center [636, 258] width 288 height 30
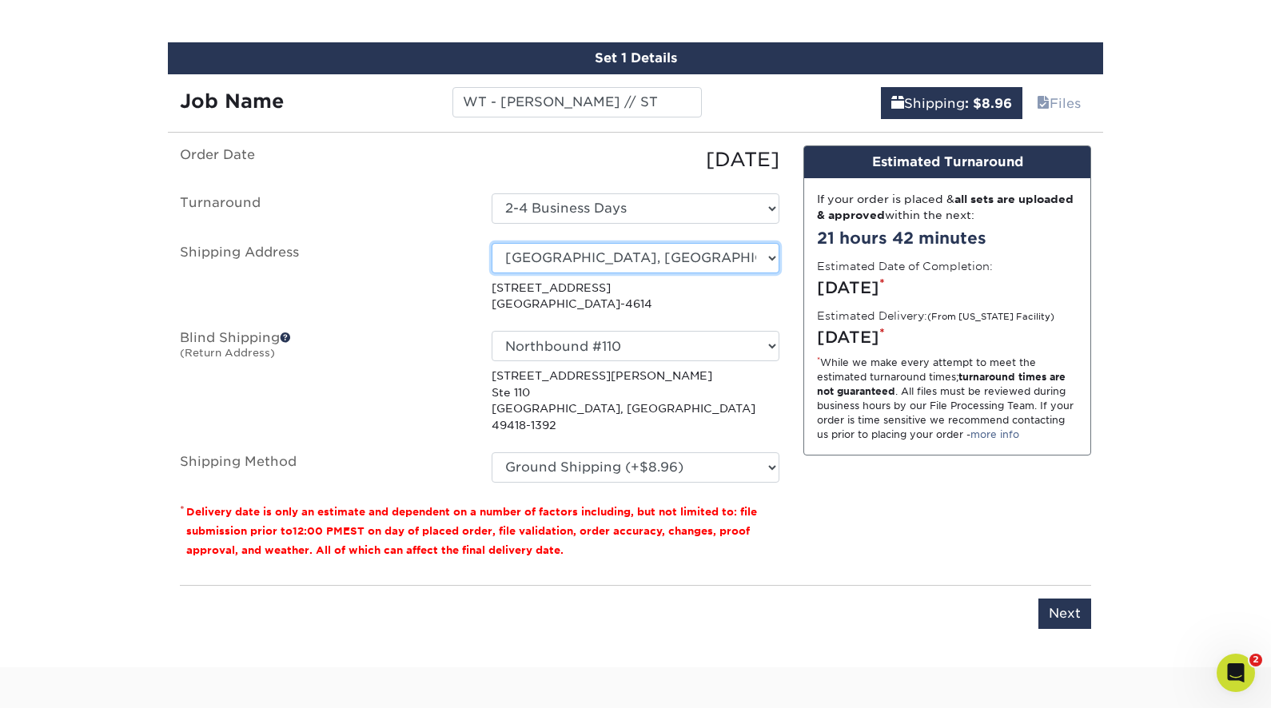
click at [492, 243] on select "Select One Bluffton, OH EPS EPS- Hudsonville JIS Tire Lebanon, TN Mobile Pallet…" at bounding box center [636, 258] width 288 height 30
click at [572, 255] on select "Select One Bluffton, OH EPS EPS- Hudsonville JIS Tire Lebanon, TN Mobile Pallet…" at bounding box center [636, 258] width 288 height 30
select select "241359"
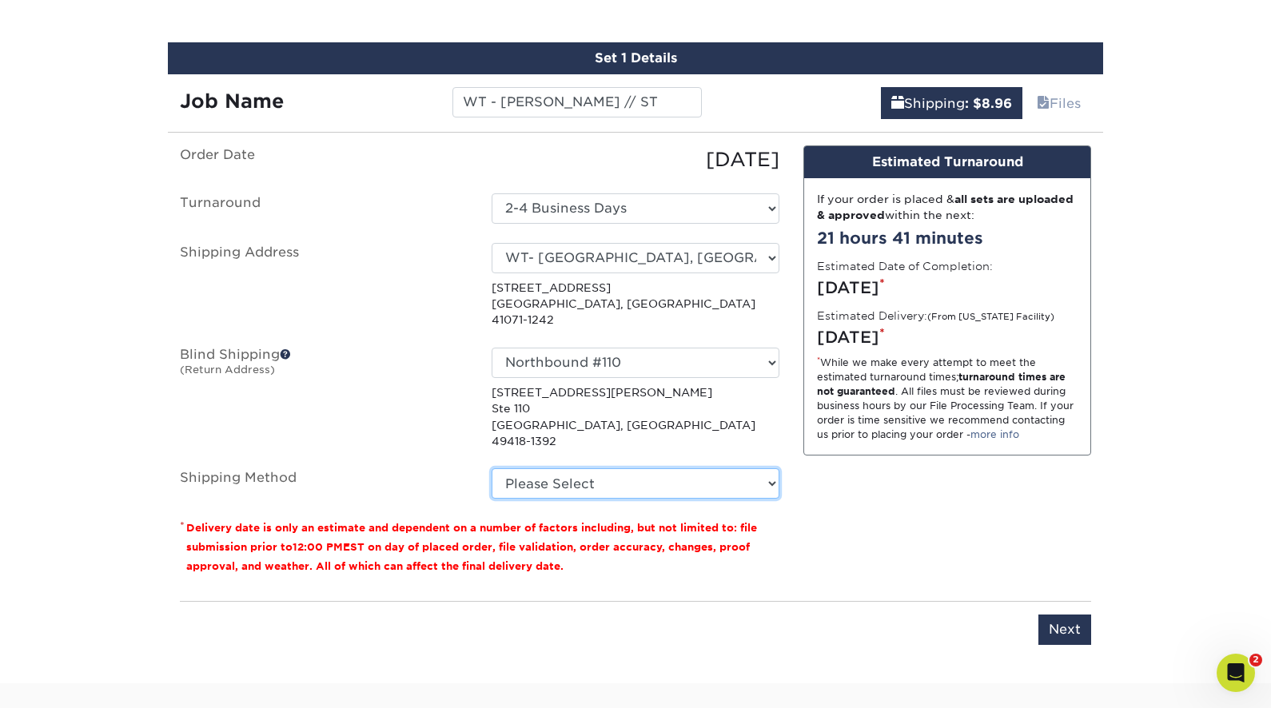
click at [572, 468] on select "Please Select Ground Shipping (+$8.96) 3 Day Shipping Service (+$15.36) 2 Day A…" at bounding box center [636, 483] width 288 height 30
select select "03"
click at [492, 468] on select "Please Select Ground Shipping (+$8.96) 3 Day Shipping Service (+$15.36) 2 Day A…" at bounding box center [636, 483] width 288 height 30
click at [948, 515] on div "Design Estimated Turnaround If your order is placed & all sets are uploaded & a…" at bounding box center [947, 367] width 312 height 444
click at [799, 472] on div "Design Estimated Turnaround If your order is placed & all sets are uploaded & a…" at bounding box center [947, 367] width 312 height 444
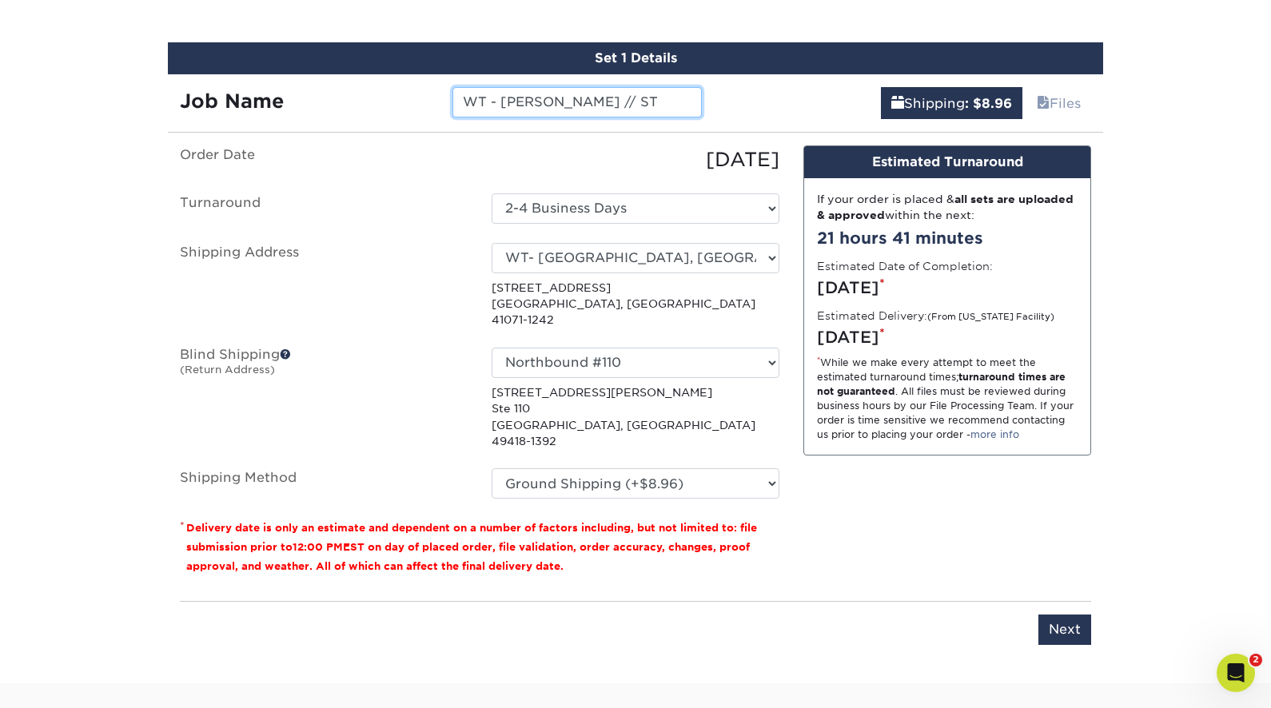
click at [669, 101] on input "WT - Herstle Bridges // ST" at bounding box center [576, 102] width 249 height 30
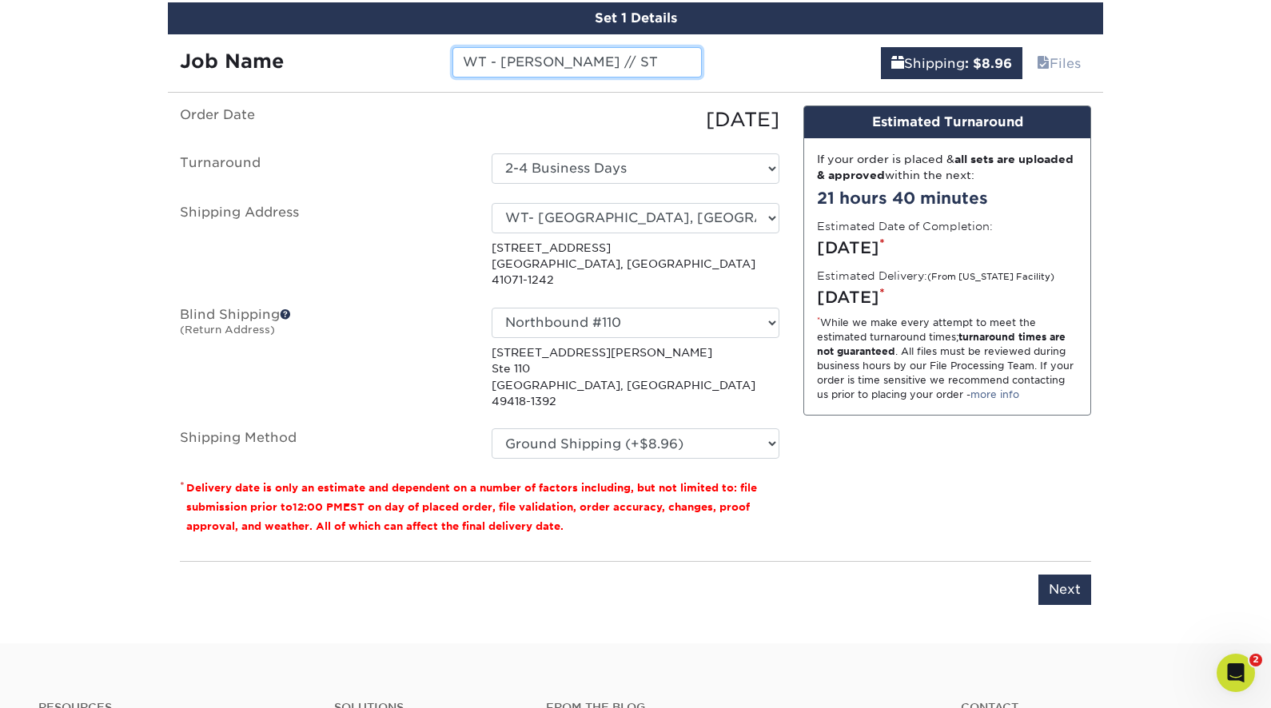
scroll to position [1002, 0]
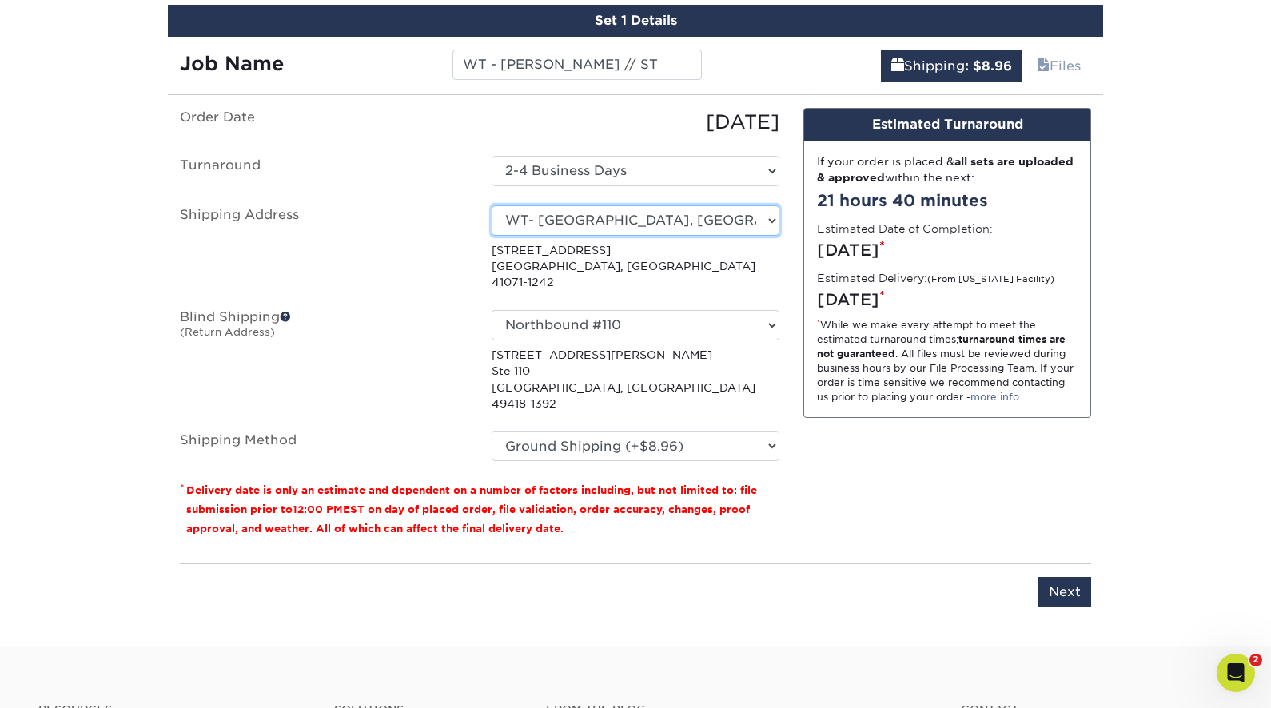
click at [605, 217] on select "Select One Bluffton, OH EPS EPS- Hudsonville JIS Tire Lebanon, TN Mobile Pallet…" at bounding box center [636, 220] width 288 height 30
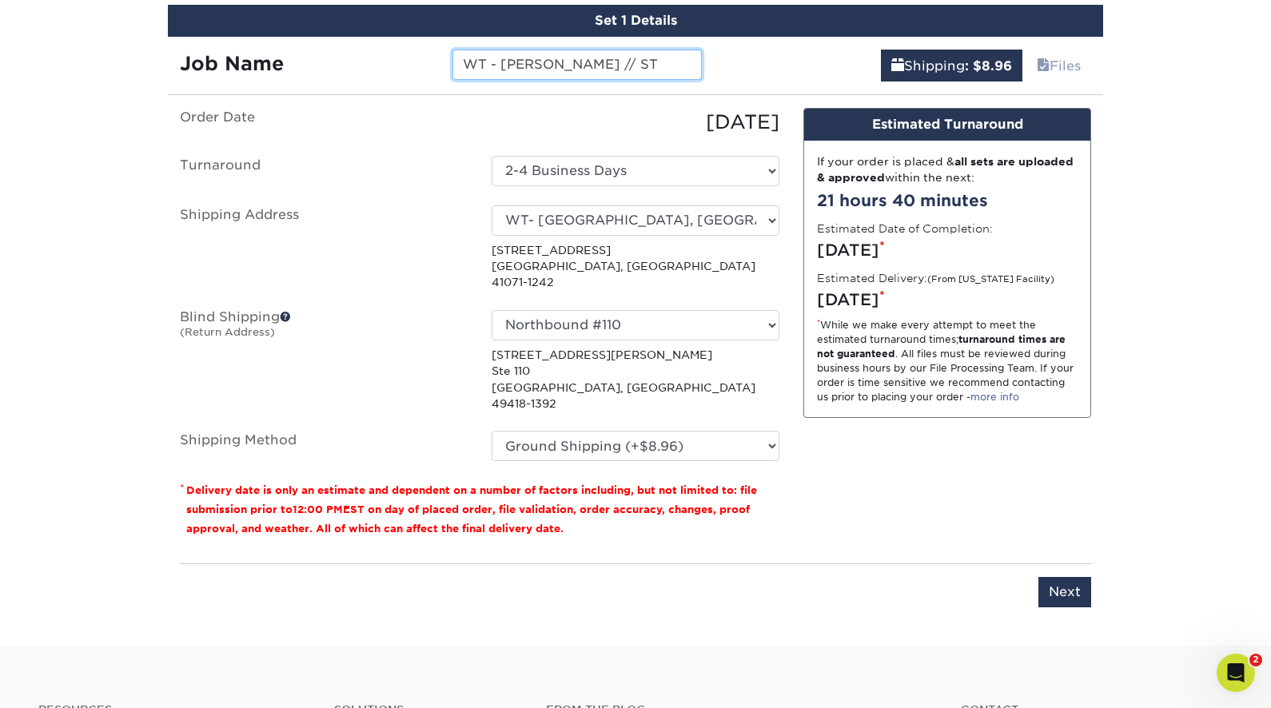
click at [648, 70] on input "WT - Herstle Bridges // ST" at bounding box center [576, 65] width 249 height 30
click at [789, 233] on div "Select One Bluffton, OH EPS EPS- Hudsonville JIS Tire Lebanon, TN Mobile Pallet…" at bounding box center [636, 248] width 312 height 86
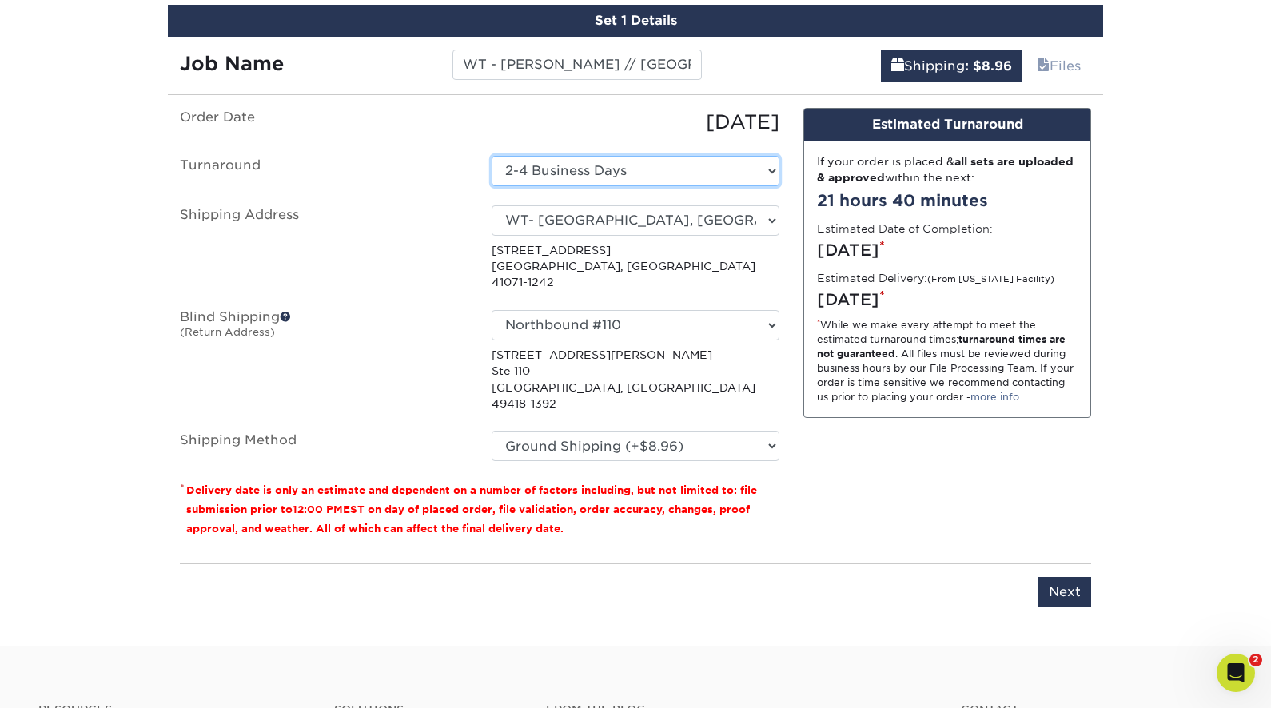
click at [580, 167] on select "Select One 2-4 Business Days 2 Day Next Business Day" at bounding box center [636, 171] width 288 height 30
click at [492, 156] on select "Select One 2-4 Business Days 2 Day Next Business Day" at bounding box center [636, 171] width 288 height 30
click at [453, 169] on label "Turnaround" at bounding box center [324, 171] width 312 height 30
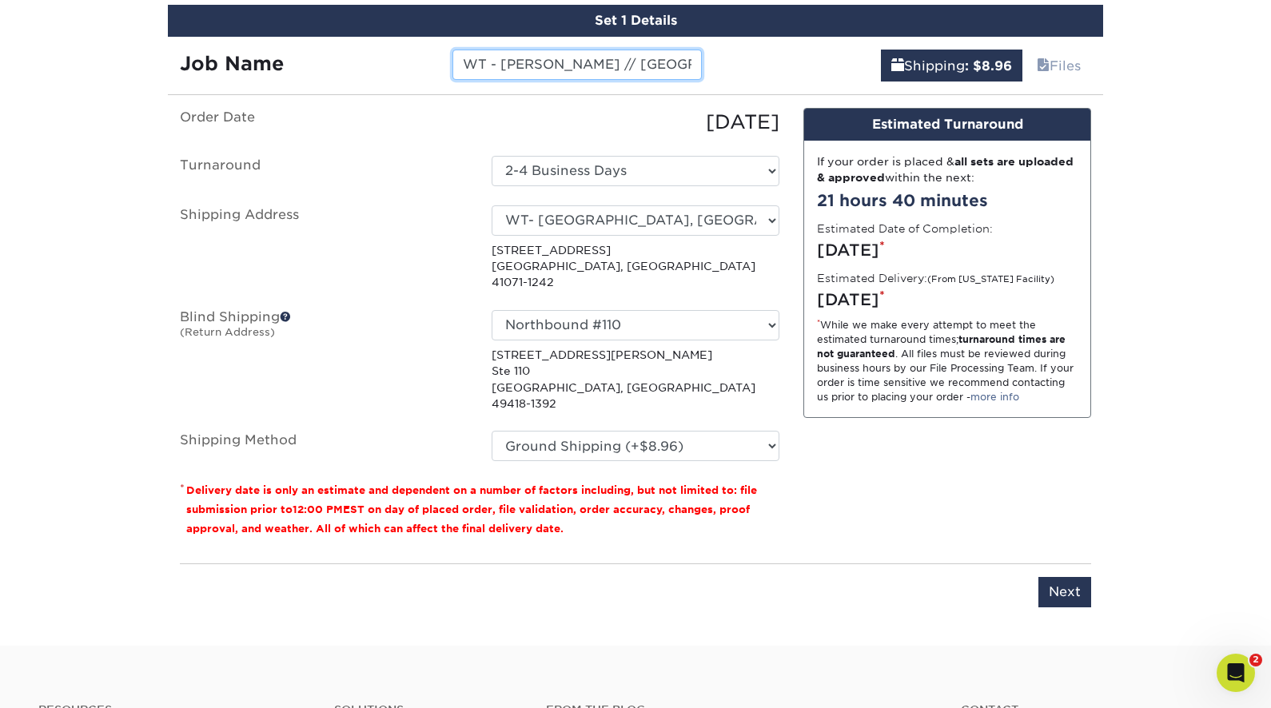
click at [662, 63] on input "WT - Herstle Bridges // KY" at bounding box center [576, 65] width 249 height 30
click at [659, 66] on input "WT - Herstle Bridges // ST" at bounding box center [576, 65] width 249 height 30
type input "WT - Herstle Bridges // ST12/13"
click at [844, 489] on div "Design Estimated Turnaround If your order is placed & all sets are uploaded & a…" at bounding box center [947, 330] width 312 height 444
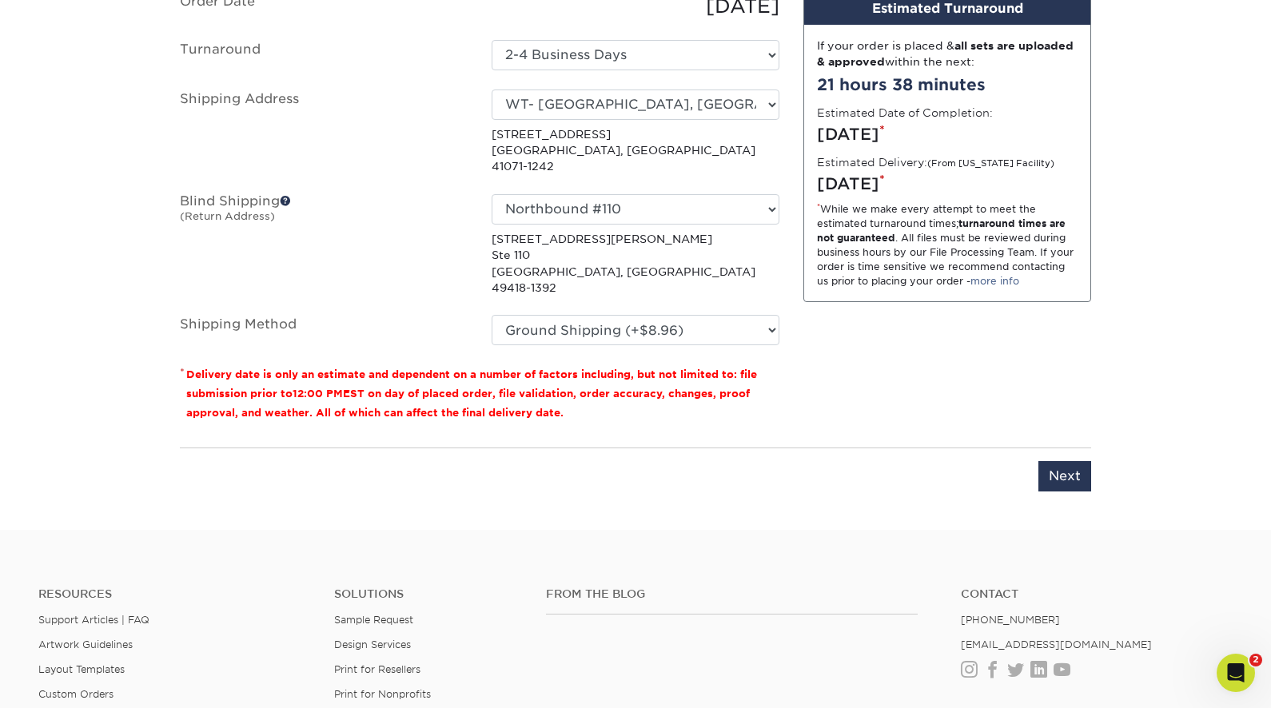
scroll to position [1107, 0]
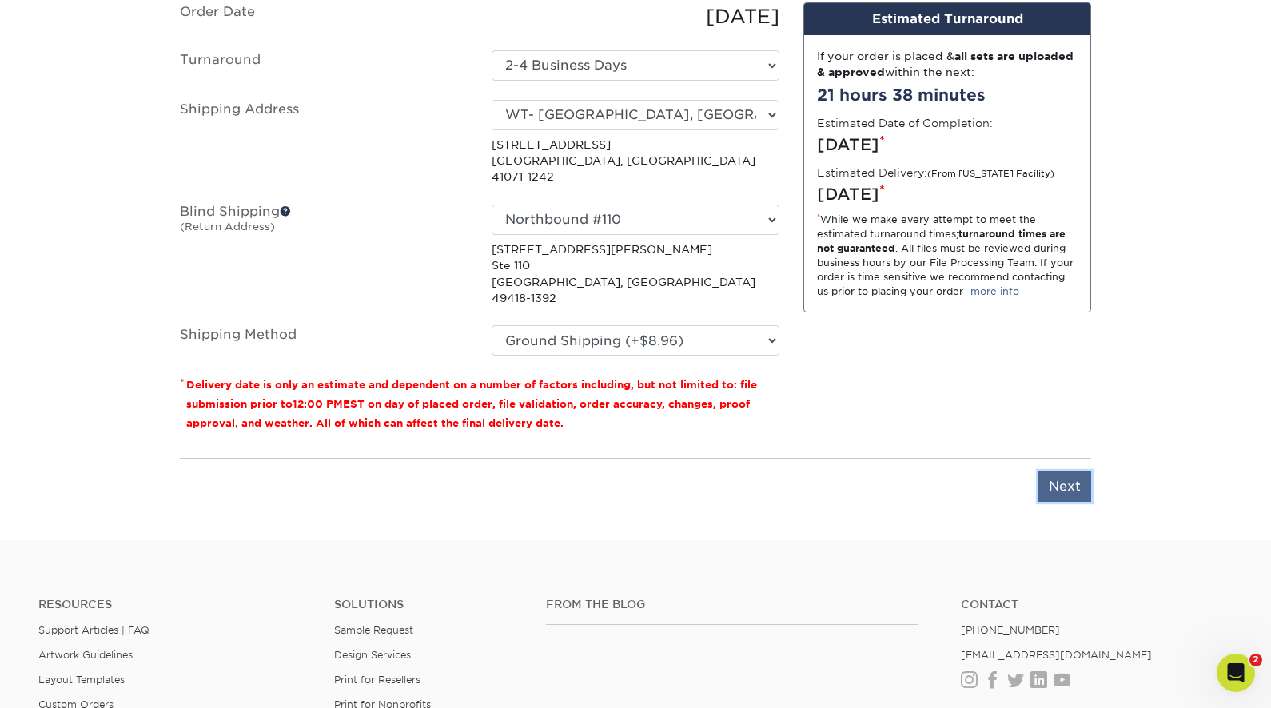
click at [1069, 472] on input "Next" at bounding box center [1064, 487] width 53 height 30
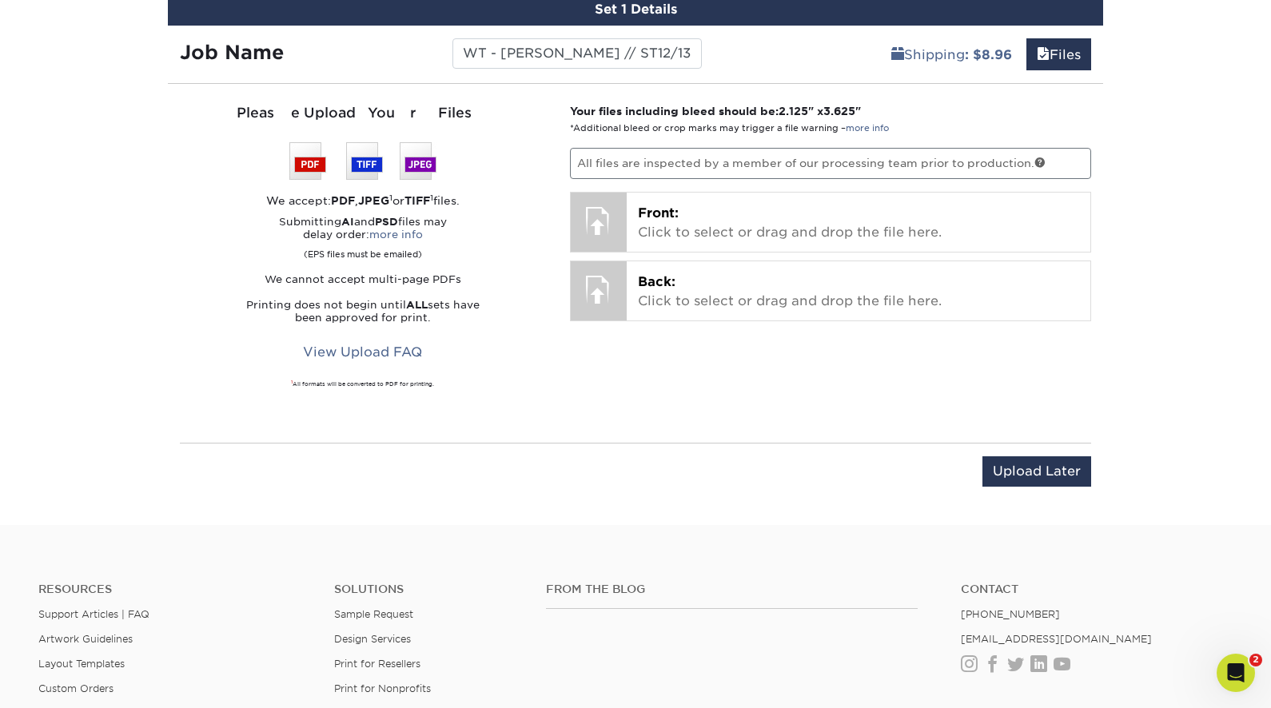
scroll to position [998, 0]
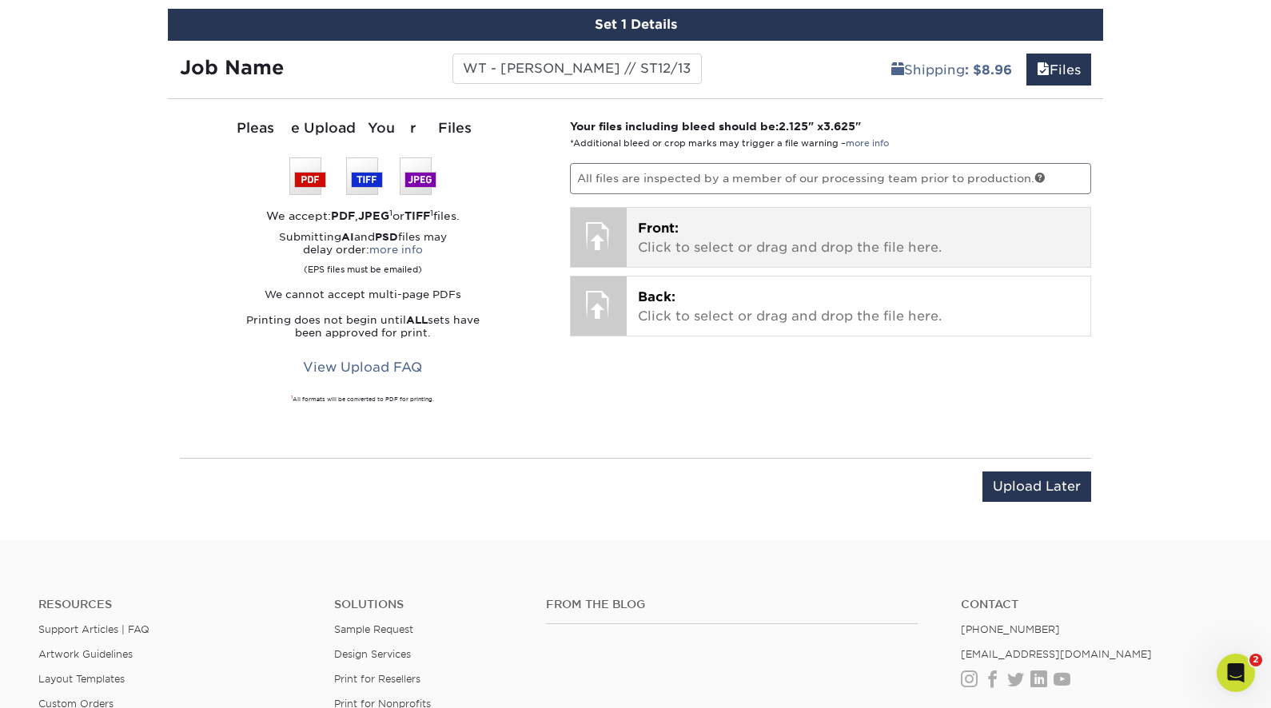
click at [755, 224] on p "Front: Click to select or drag and drop the file here." at bounding box center [859, 238] width 442 height 38
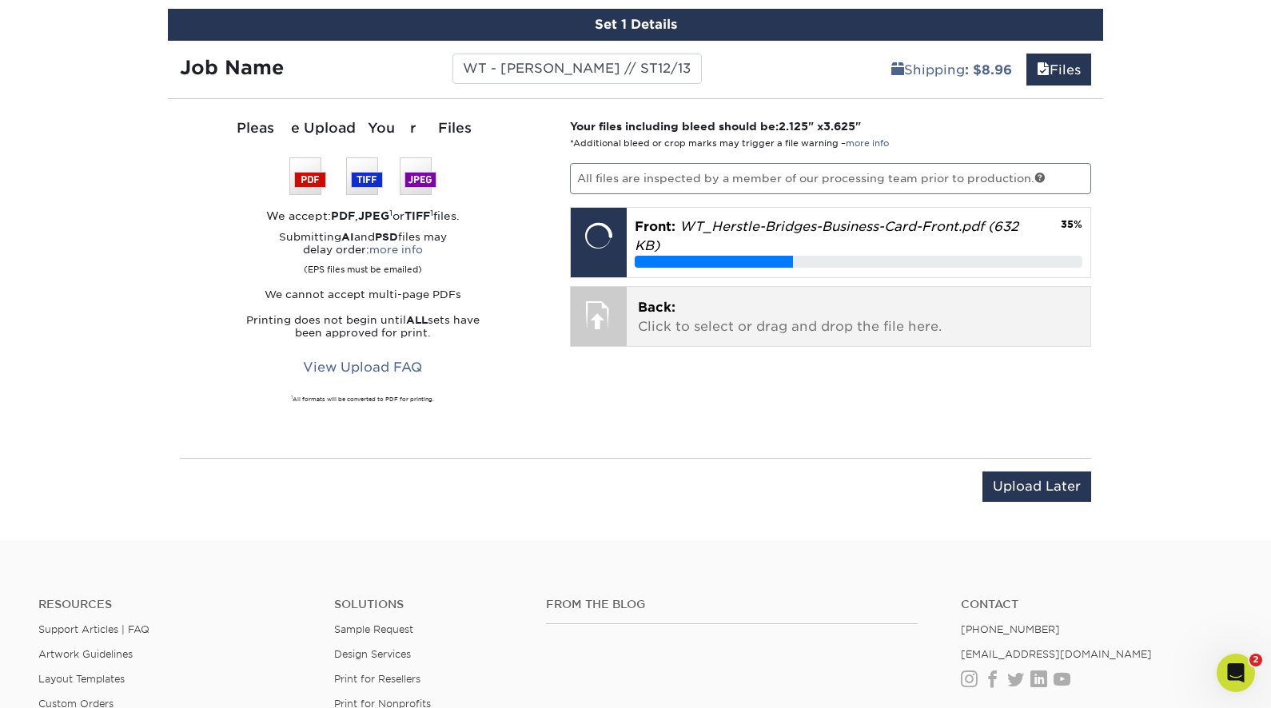
click at [685, 287] on div "Back: Click to select or drag and drop the file here. Choose file" at bounding box center [859, 316] width 464 height 59
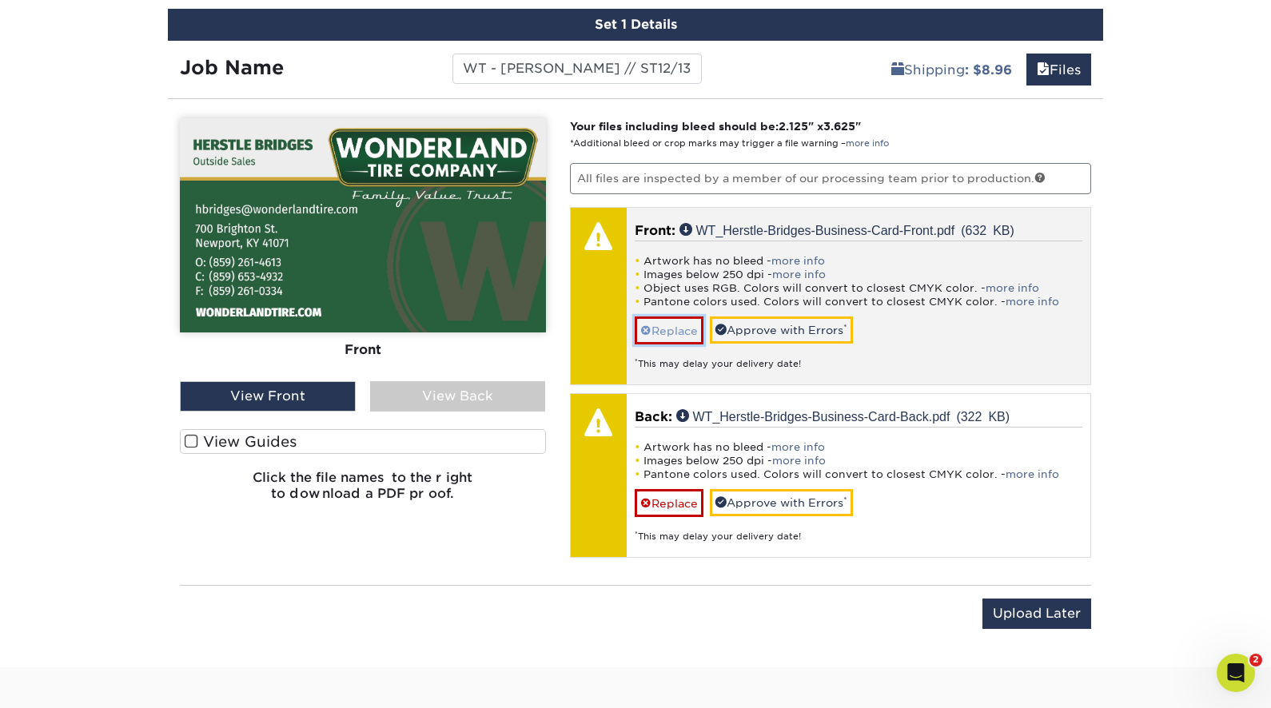
click at [657, 324] on link "Replace" at bounding box center [669, 331] width 69 height 28
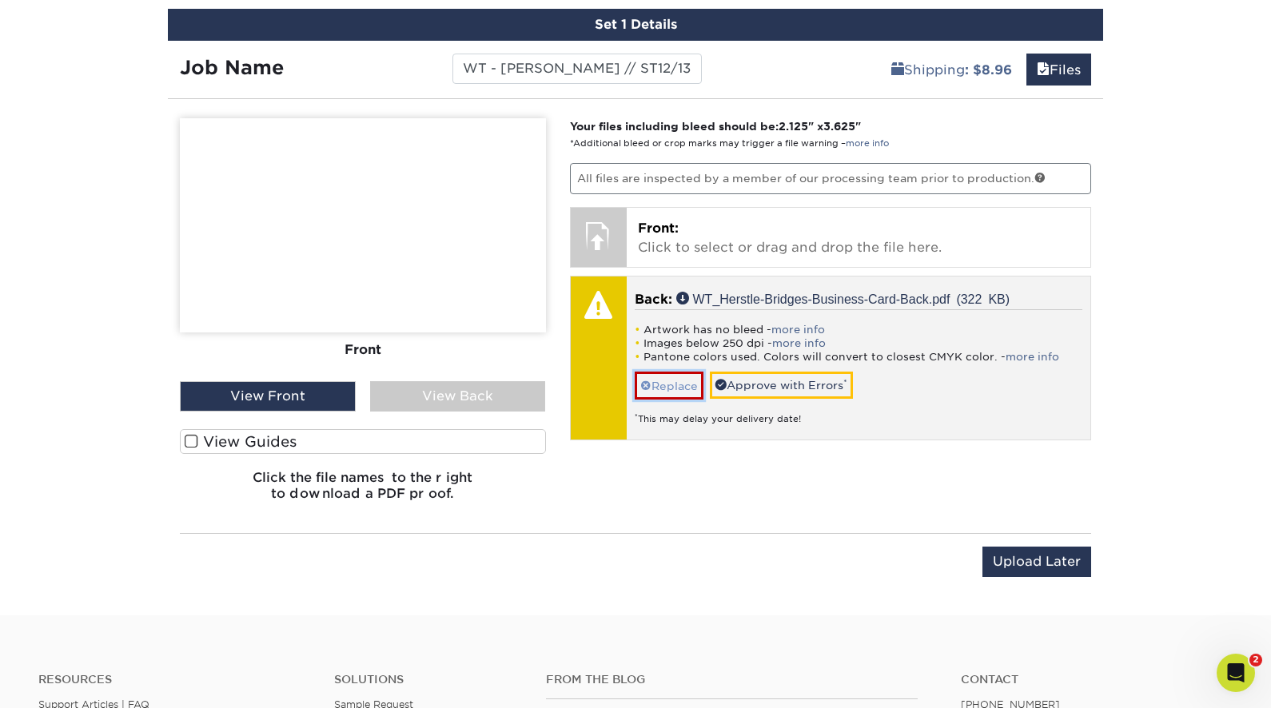
click at [658, 374] on link "Replace" at bounding box center [669, 386] width 69 height 28
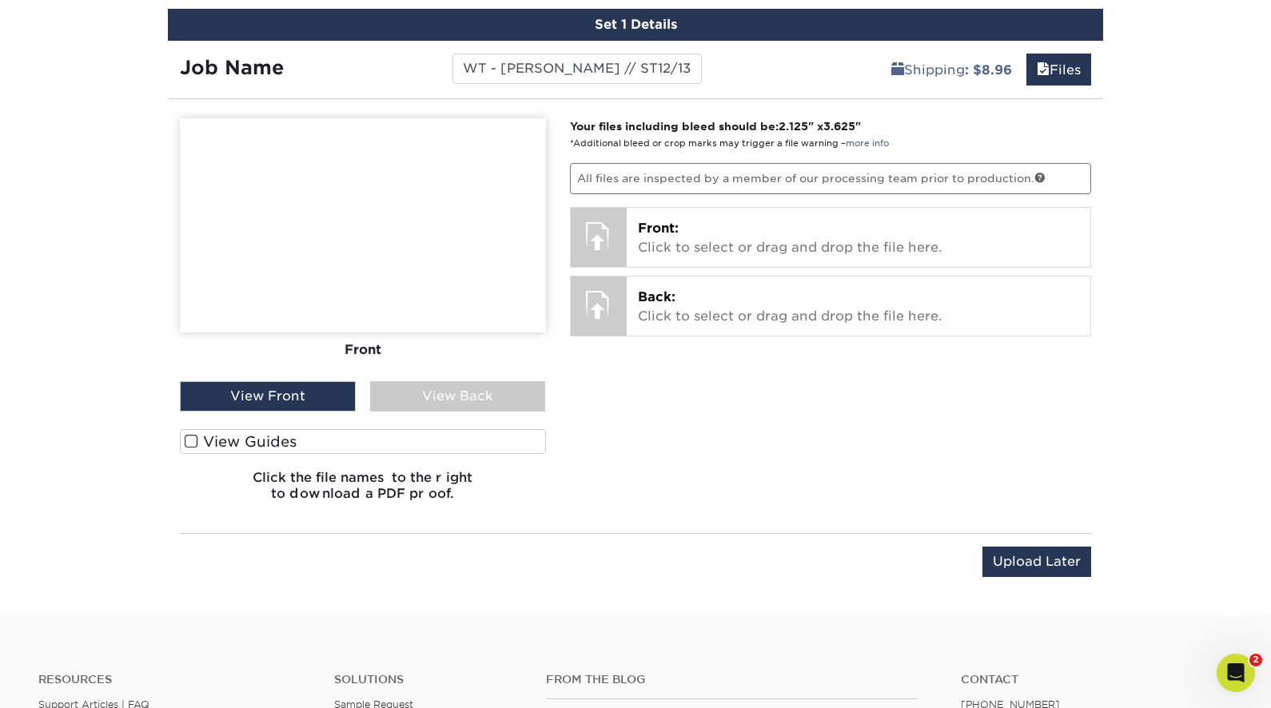
click at [622, 476] on div "Your files including bleed should be: 2.125 " x 3.625 " *Additional bleed or cr…" at bounding box center [831, 316] width 546 height 396
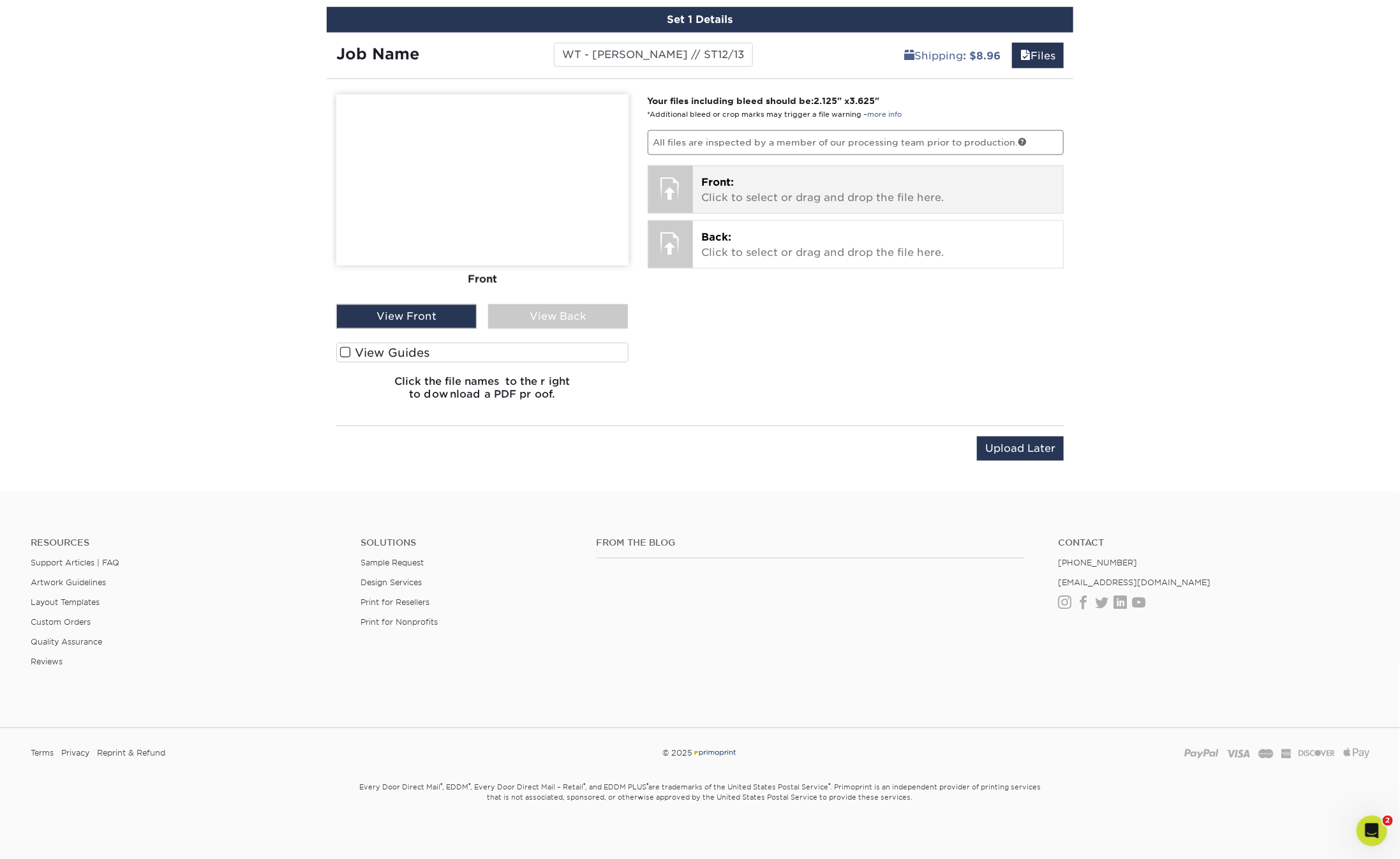
click at [762, 189] on p "Front: Click to select or drag and drop the file here." at bounding box center [878, 190] width 353 height 30
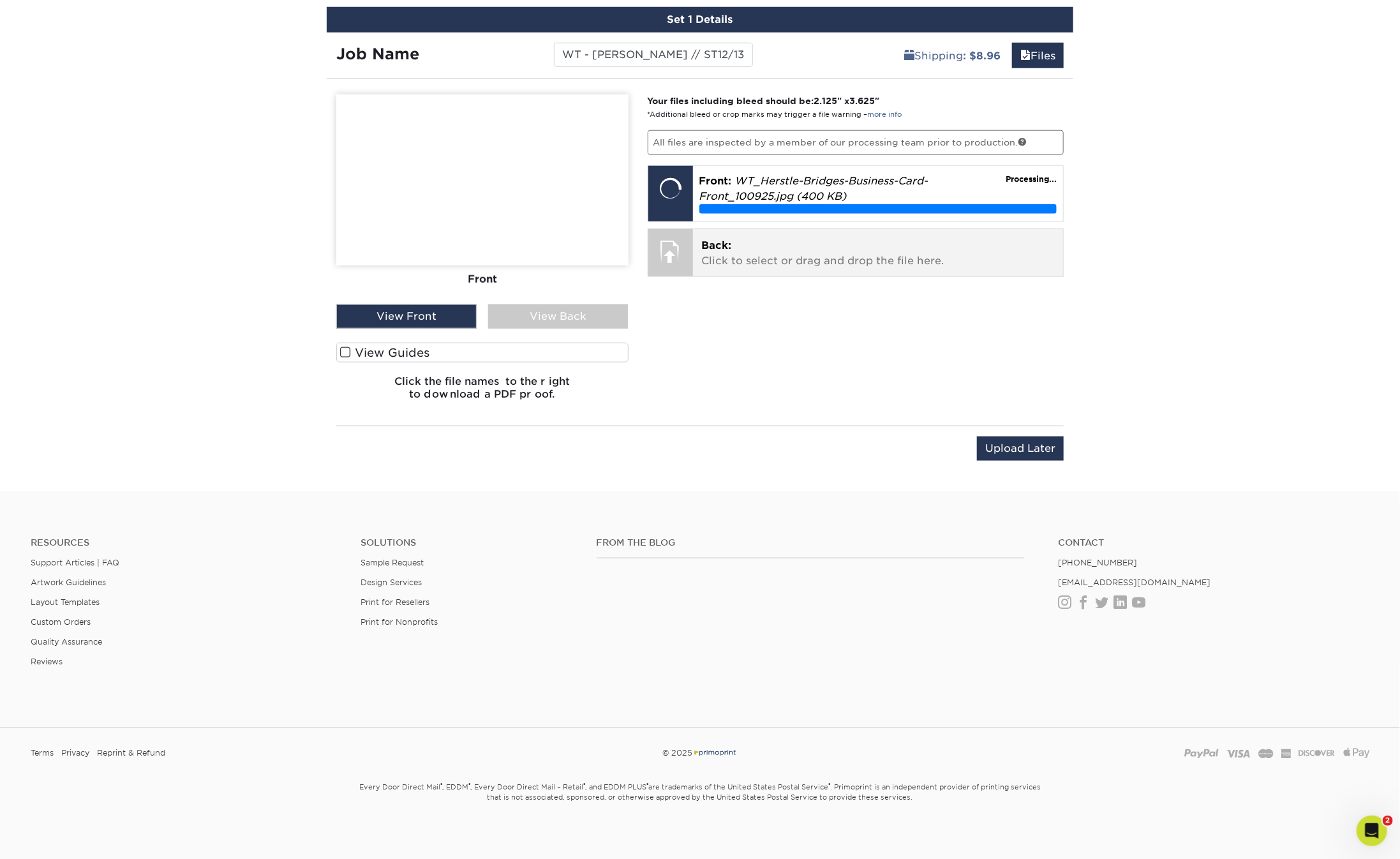
click at [734, 250] on p "Back: Click to select or drag and drop the file here." at bounding box center [878, 253] width 353 height 30
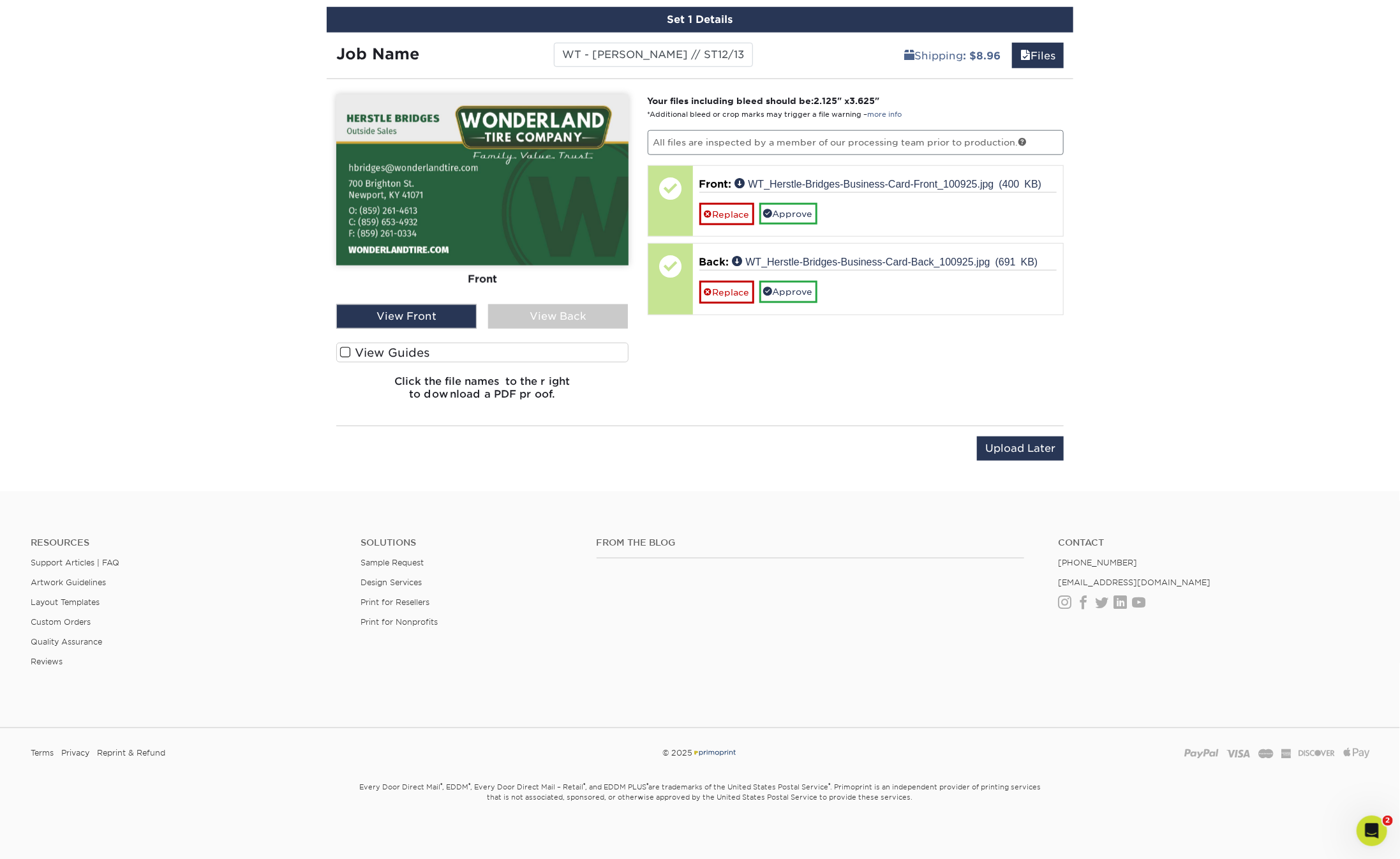
click at [758, 399] on div "Your files including bleed should be: 2.125 " x 3.625 " *Additional bleed or cr…" at bounding box center [856, 252] width 436 height 316
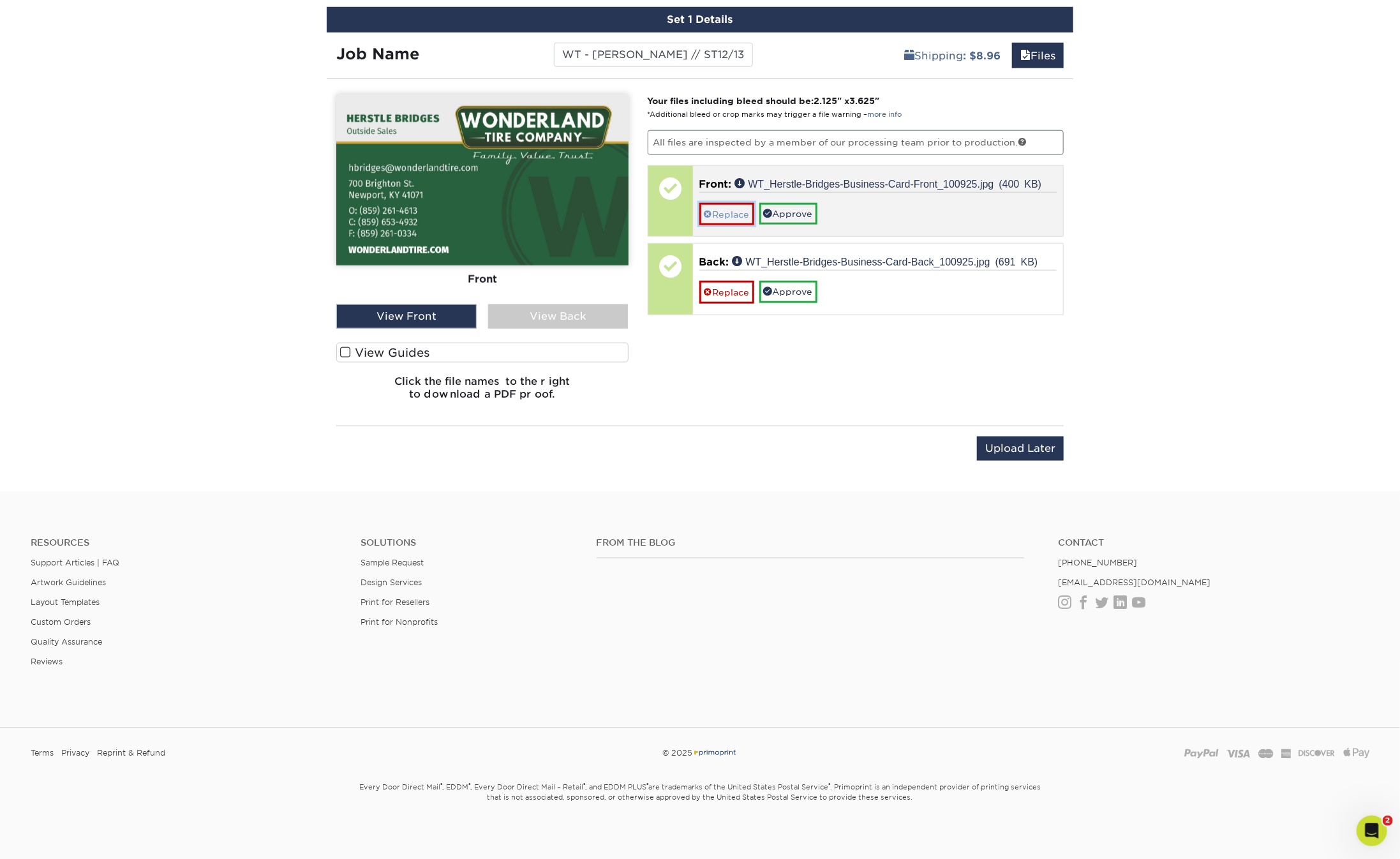
click at [734, 207] on link "Replace" at bounding box center [726, 214] width 55 height 22
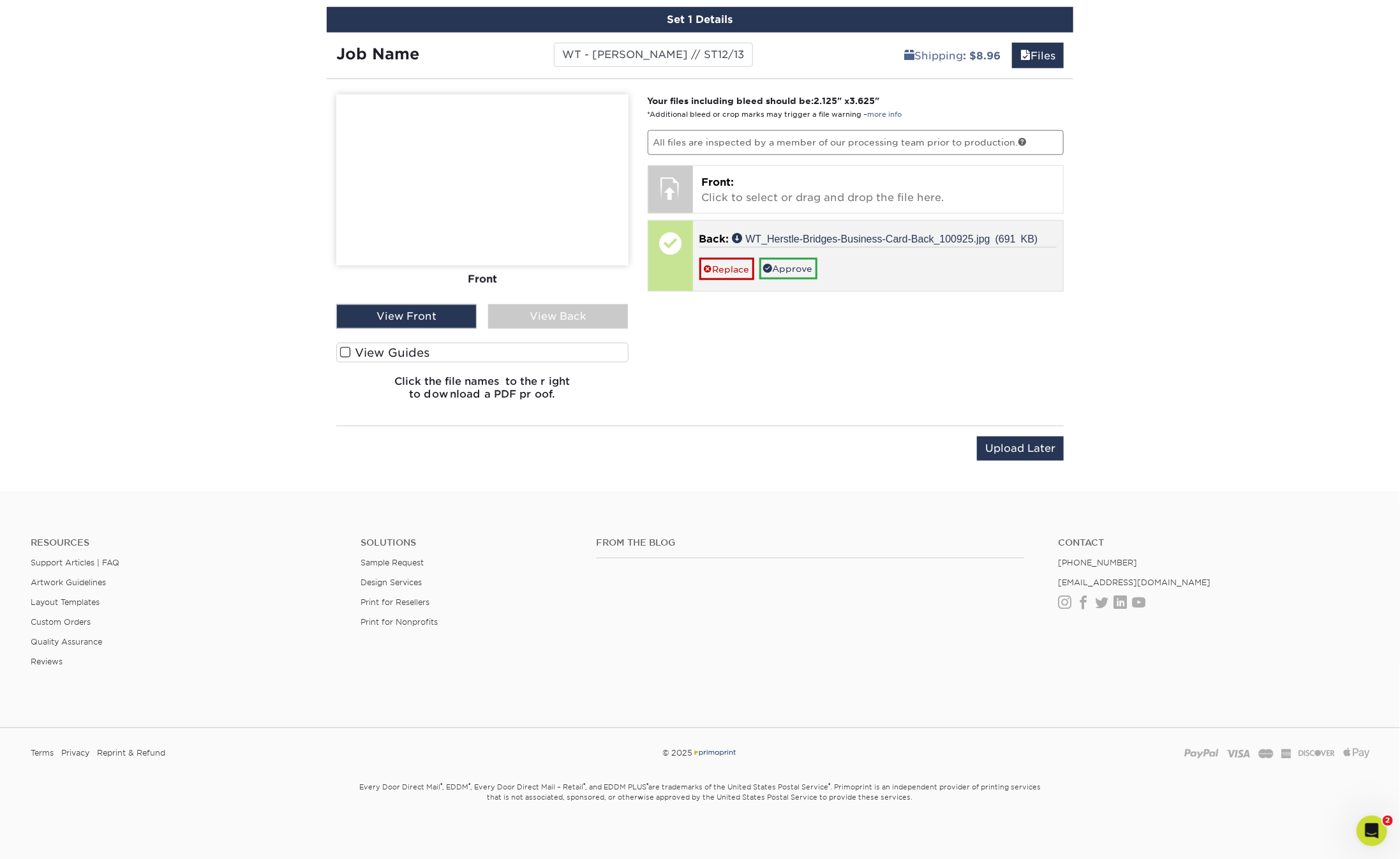
click at [829, 241] on p "Back: WT_Herstle-Bridges-Business-Card-Back_100925.jpg (691 KB)" at bounding box center [878, 239] width 358 height 15
click at [726, 274] on link "Replace" at bounding box center [726, 269] width 55 height 22
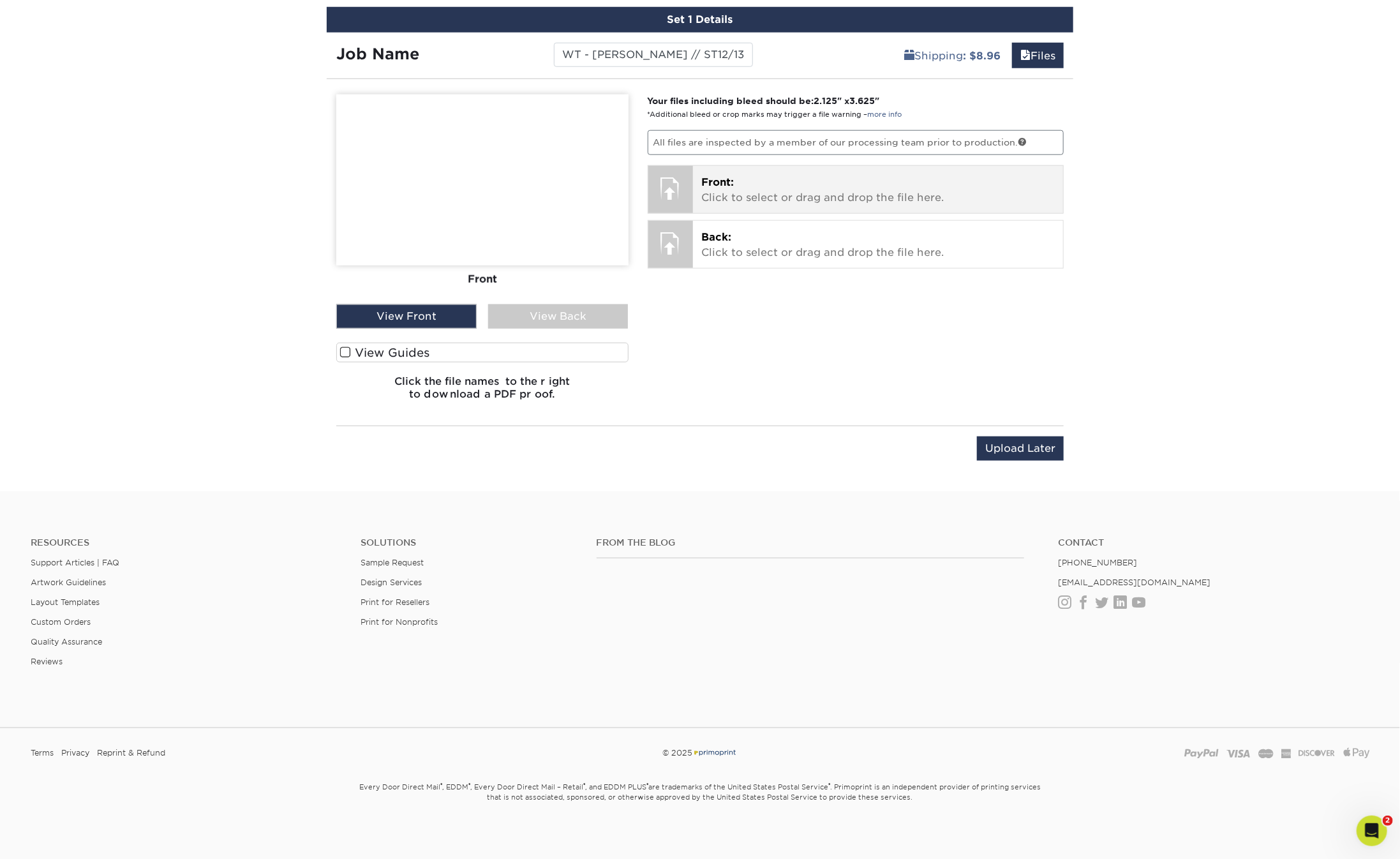
click at [738, 187] on p "Front: Click to select or drag and drop the file here." at bounding box center [878, 190] width 353 height 30
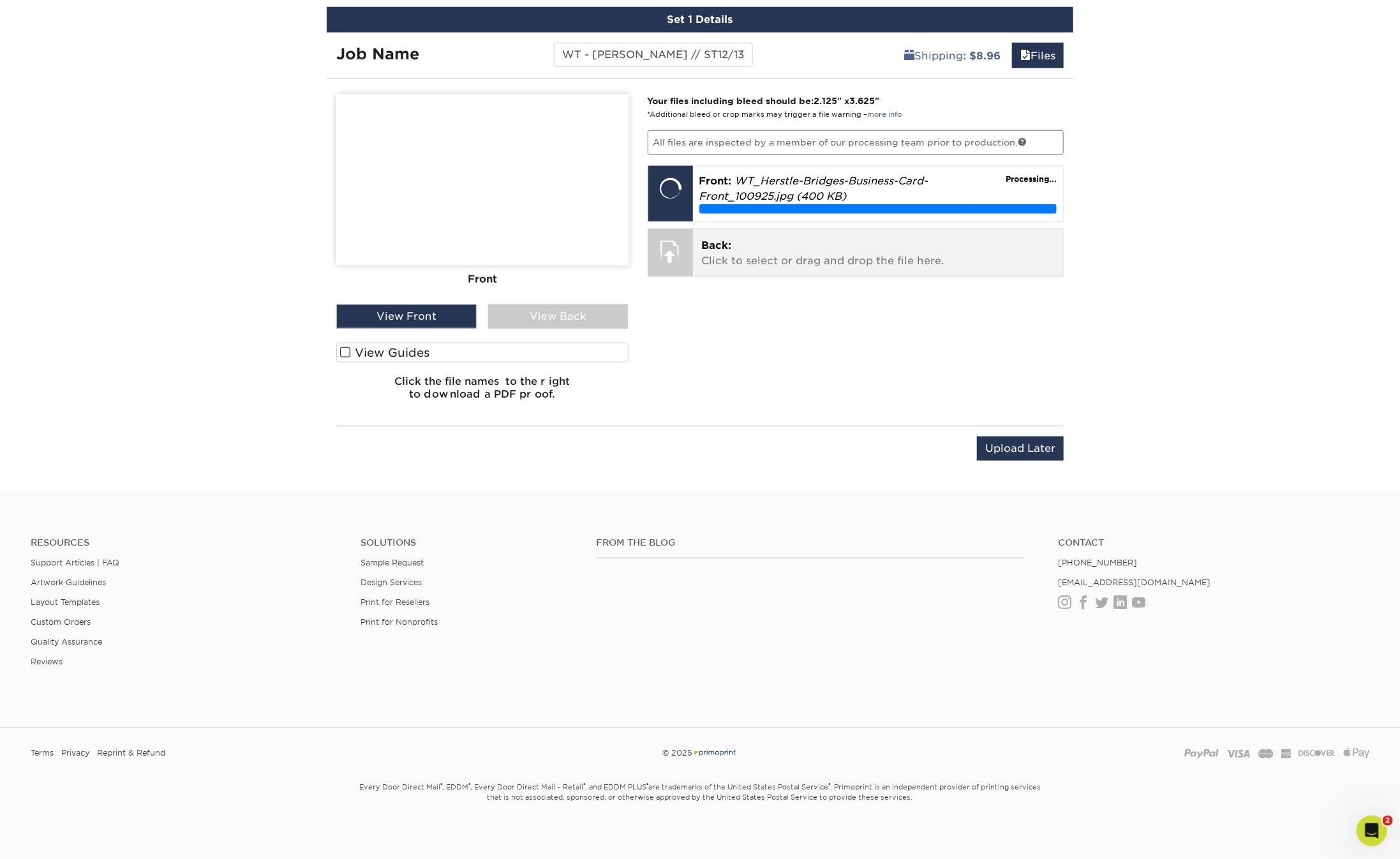
click at [710, 257] on p "Back: Click to select or drag and drop the file here." at bounding box center [878, 253] width 353 height 30
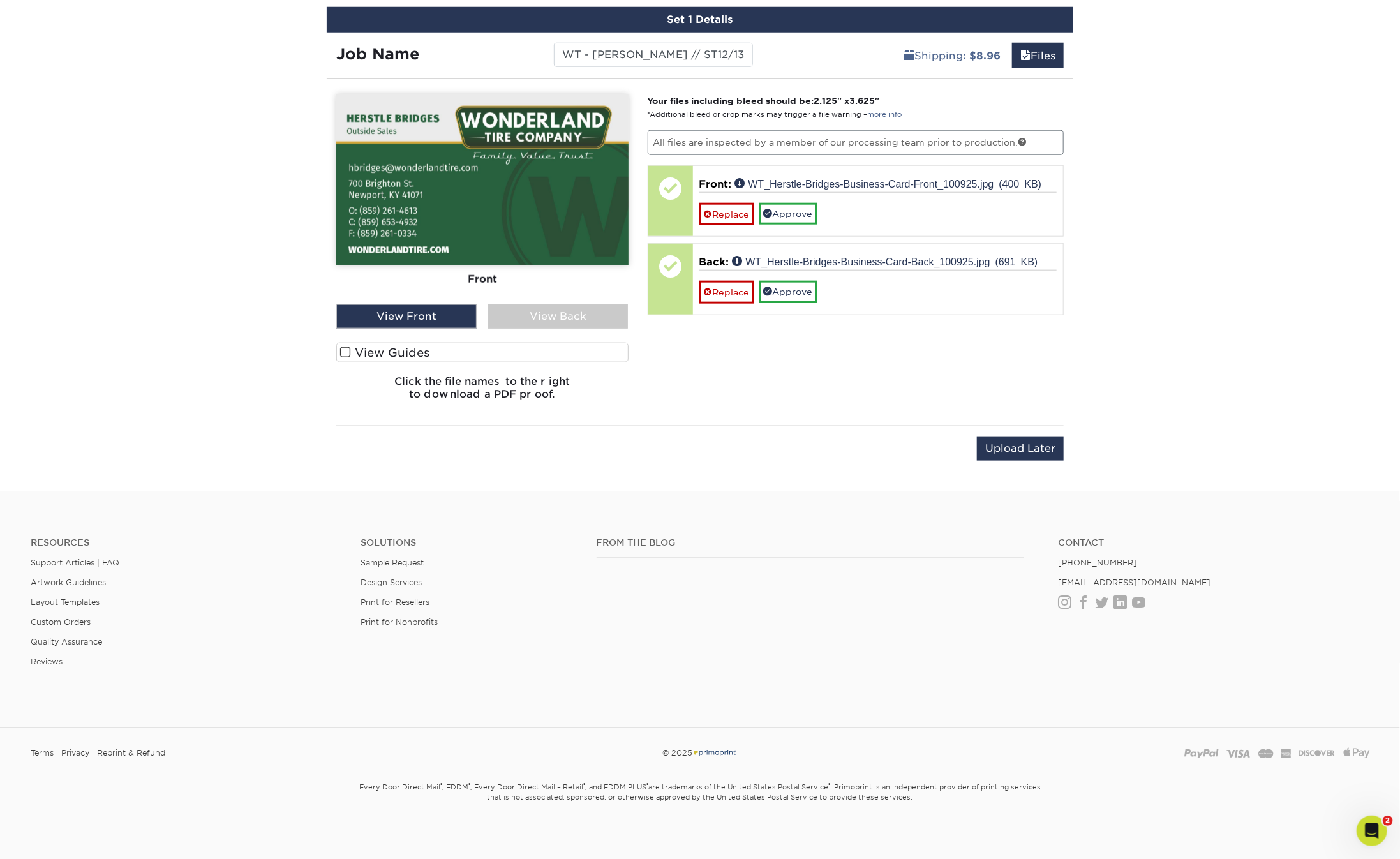
click at [754, 342] on div "Your files including bleed should be: 2.125 " x 3.625 " *Additional bleed or cr…" at bounding box center [856, 252] width 436 height 316
click at [950, 373] on div "Your files including bleed should be: 2.125 " x 3.625 " *Additional bleed or cr…" at bounding box center [856, 252] width 436 height 316
click at [527, 320] on div "View Back" at bounding box center [559, 316] width 140 height 24
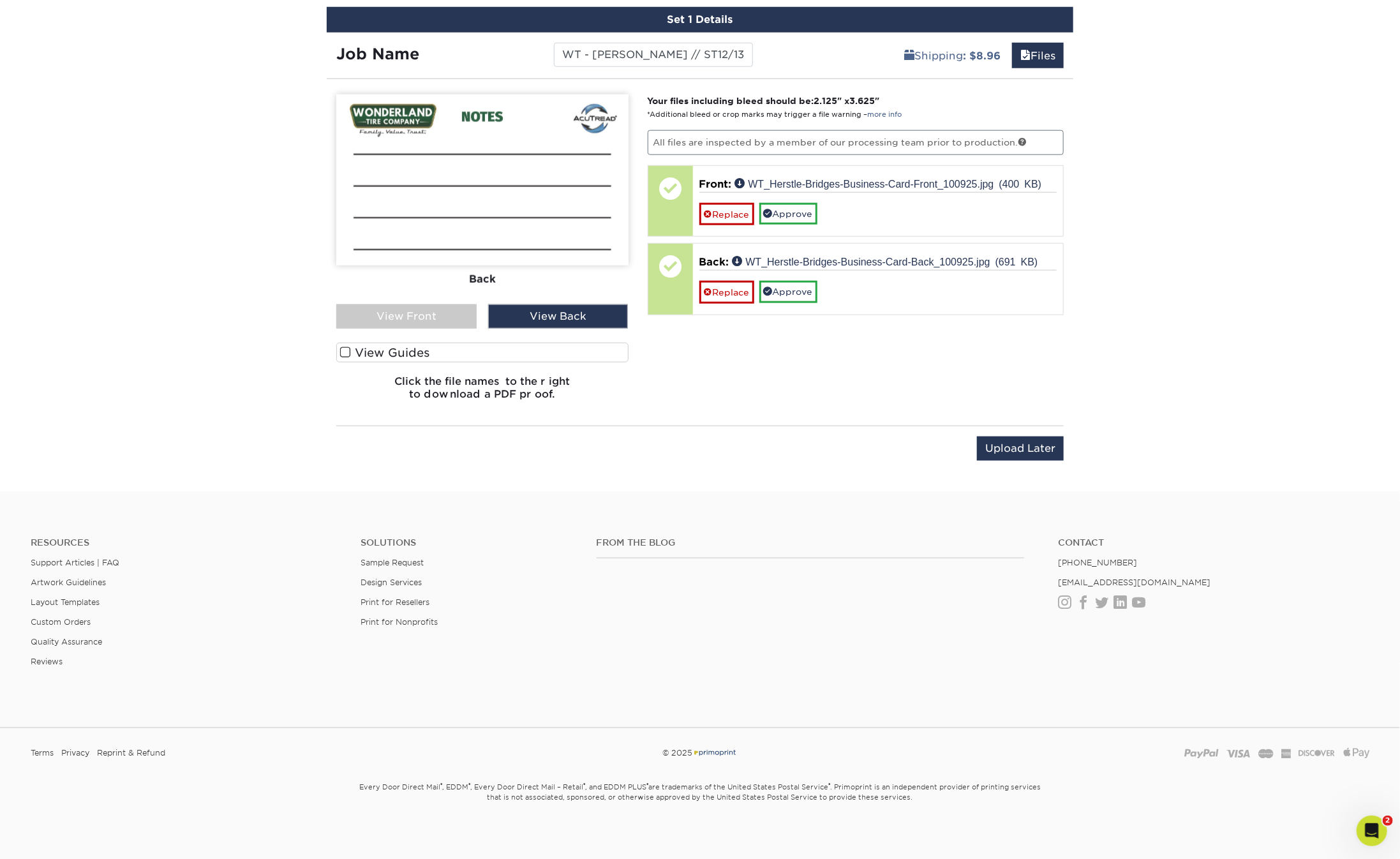
click at [425, 321] on div "View Front" at bounding box center [406, 316] width 140 height 24
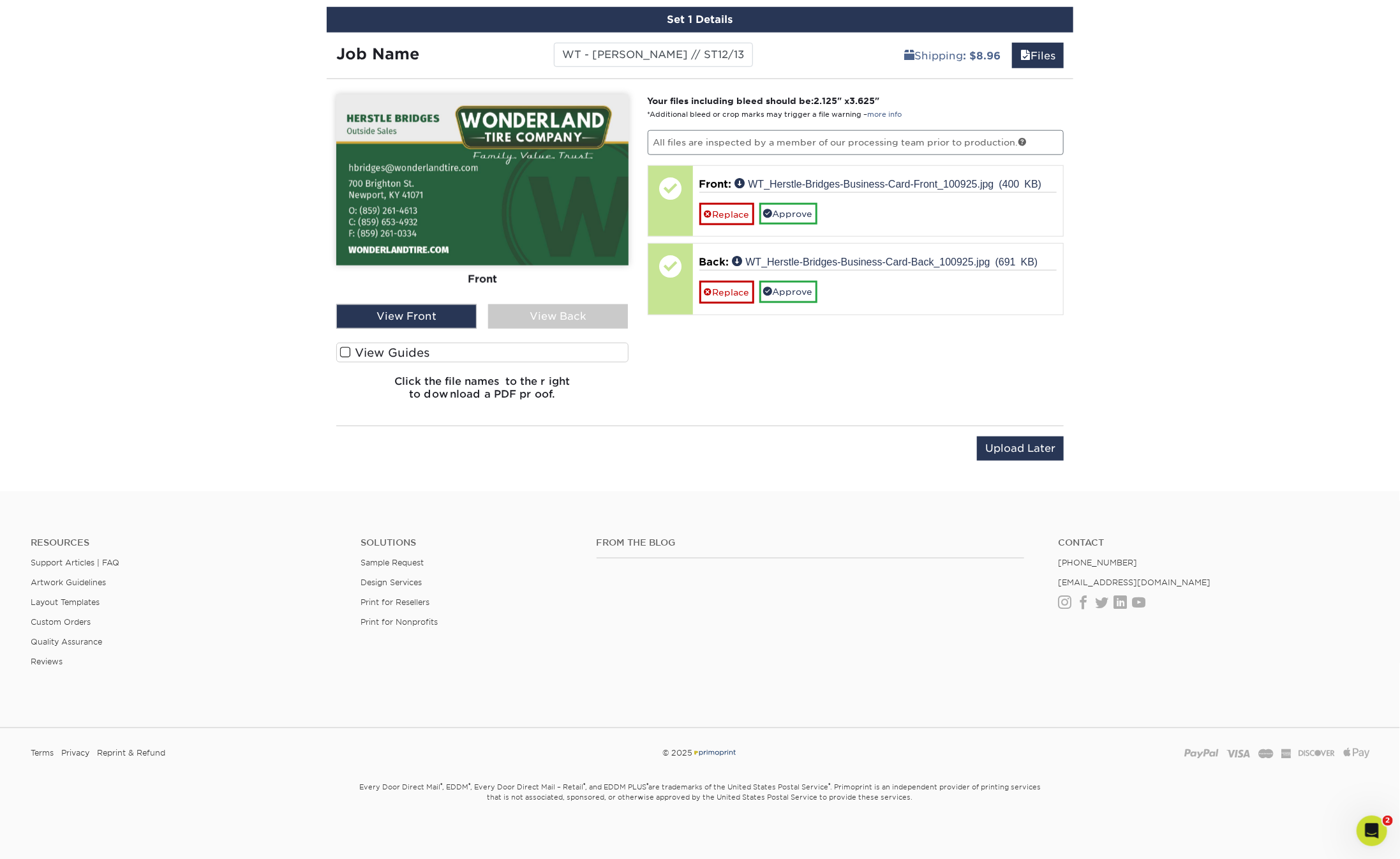
click at [569, 315] on div "View Back" at bounding box center [559, 316] width 140 height 24
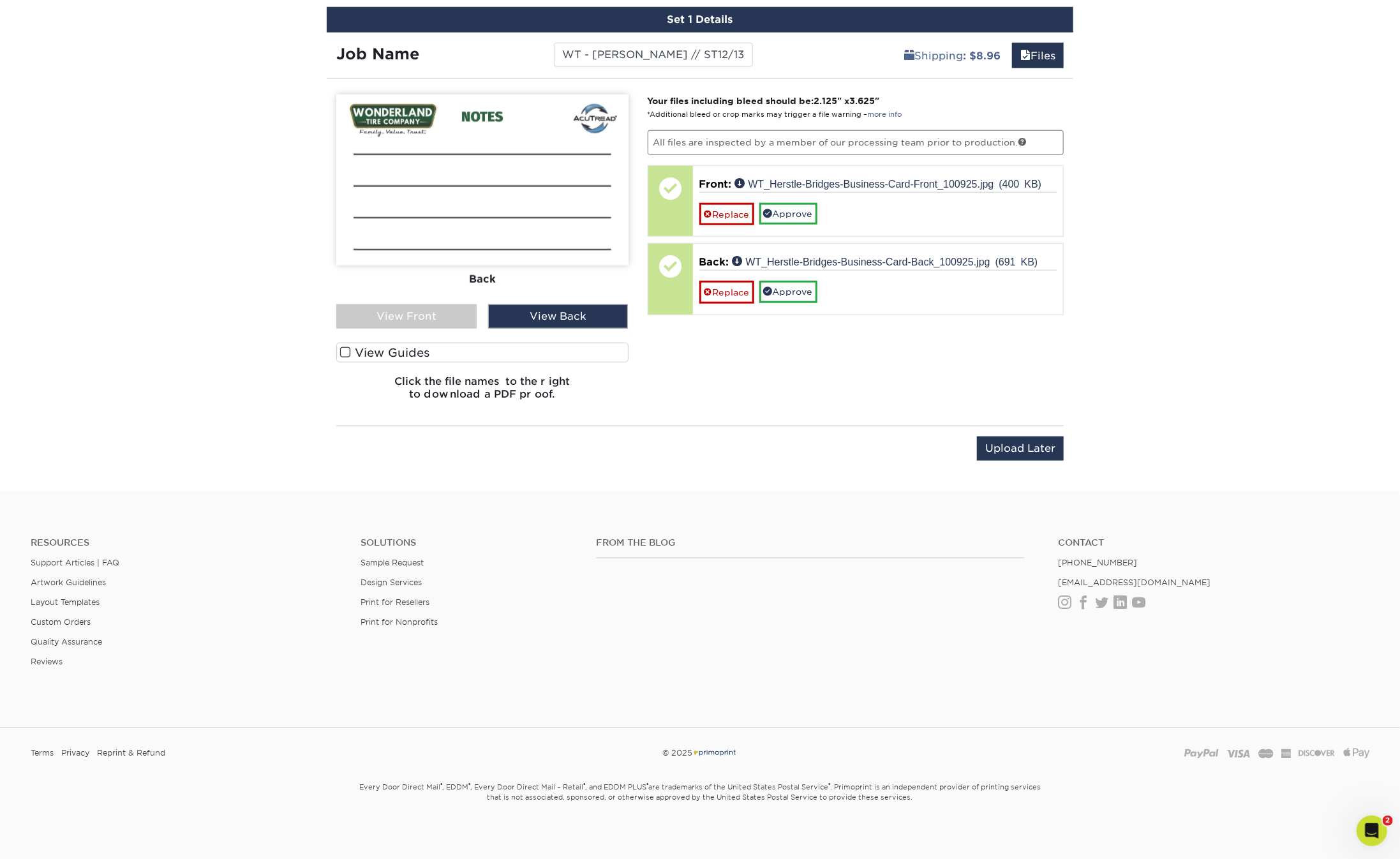
click at [446, 319] on div "View Front" at bounding box center [406, 316] width 140 height 24
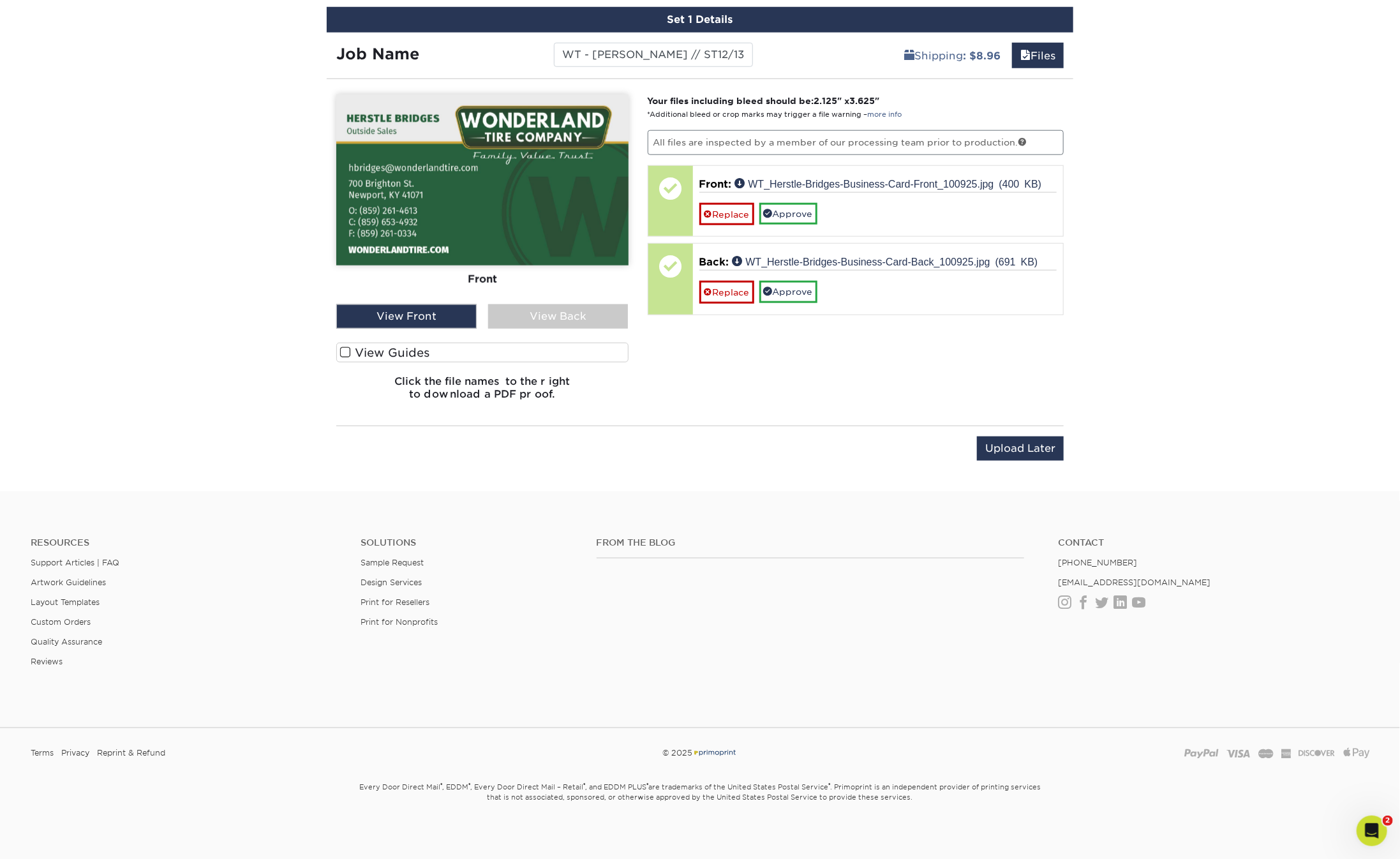
click at [704, 415] on div "You've choosen design services and can continue without uploading files. The fi…" at bounding box center [699, 283] width 746 height 386
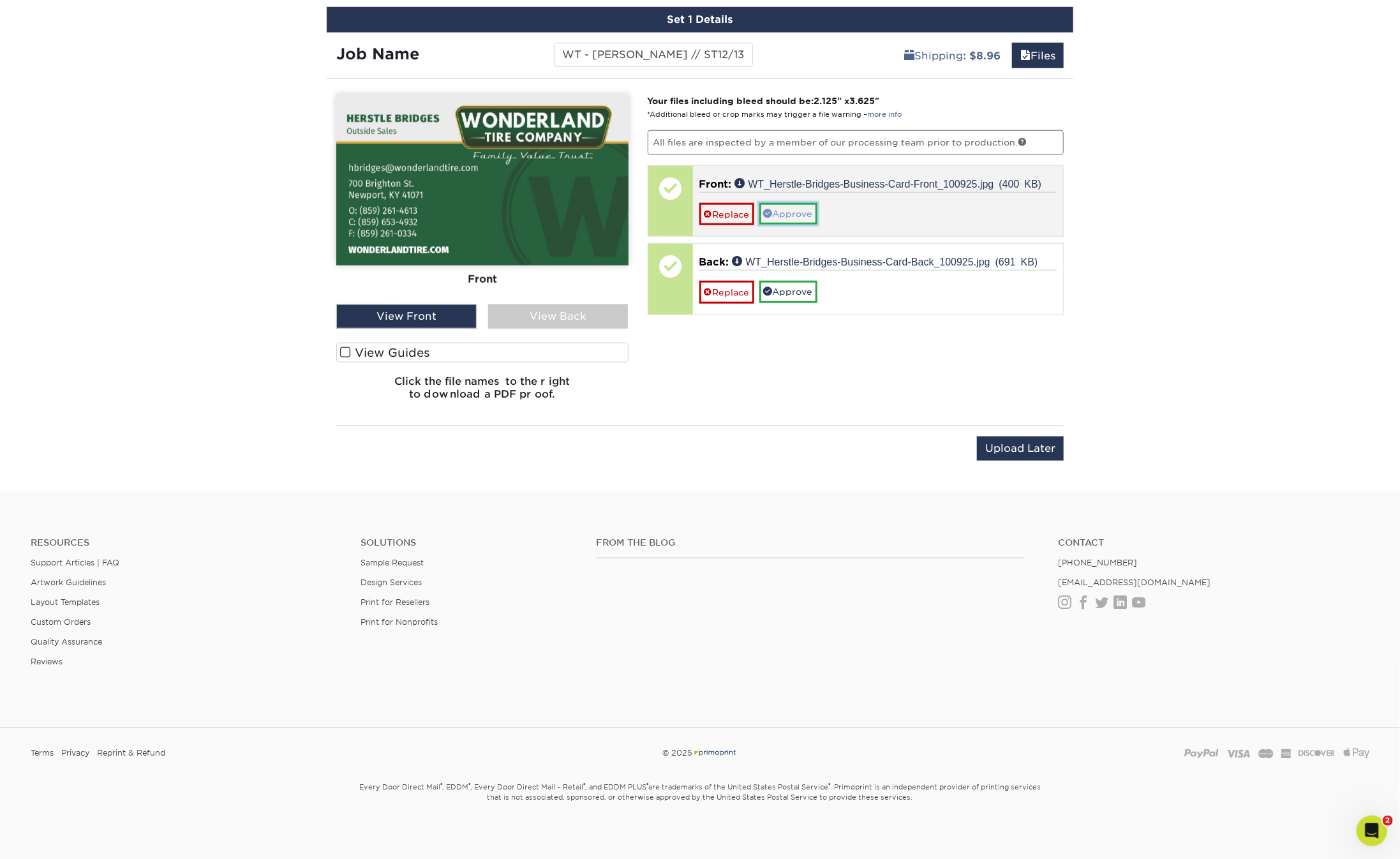
click at [800, 209] on link "Approve" at bounding box center [788, 213] width 58 height 22
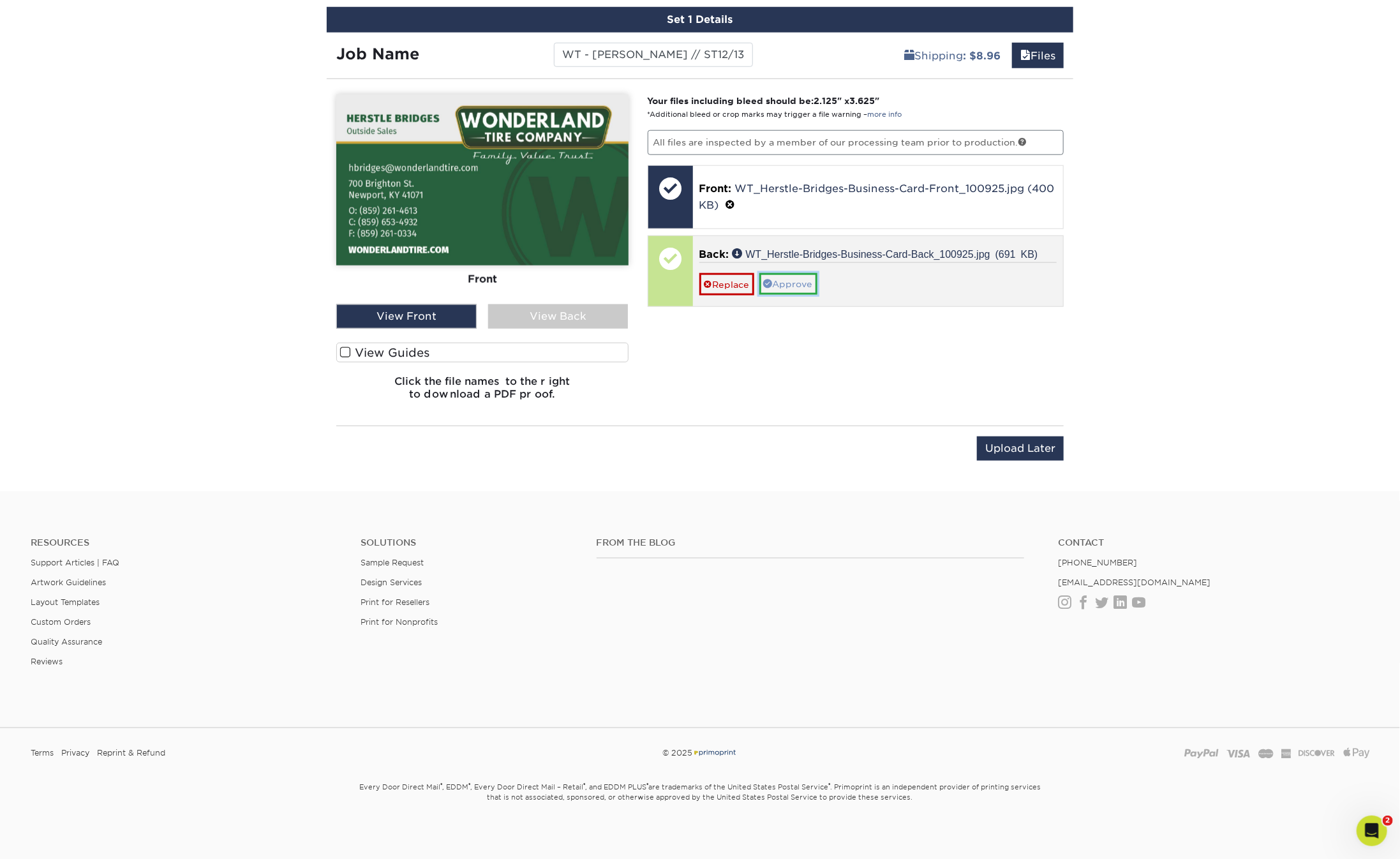
click at [800, 275] on link "Approve" at bounding box center [788, 283] width 58 height 22
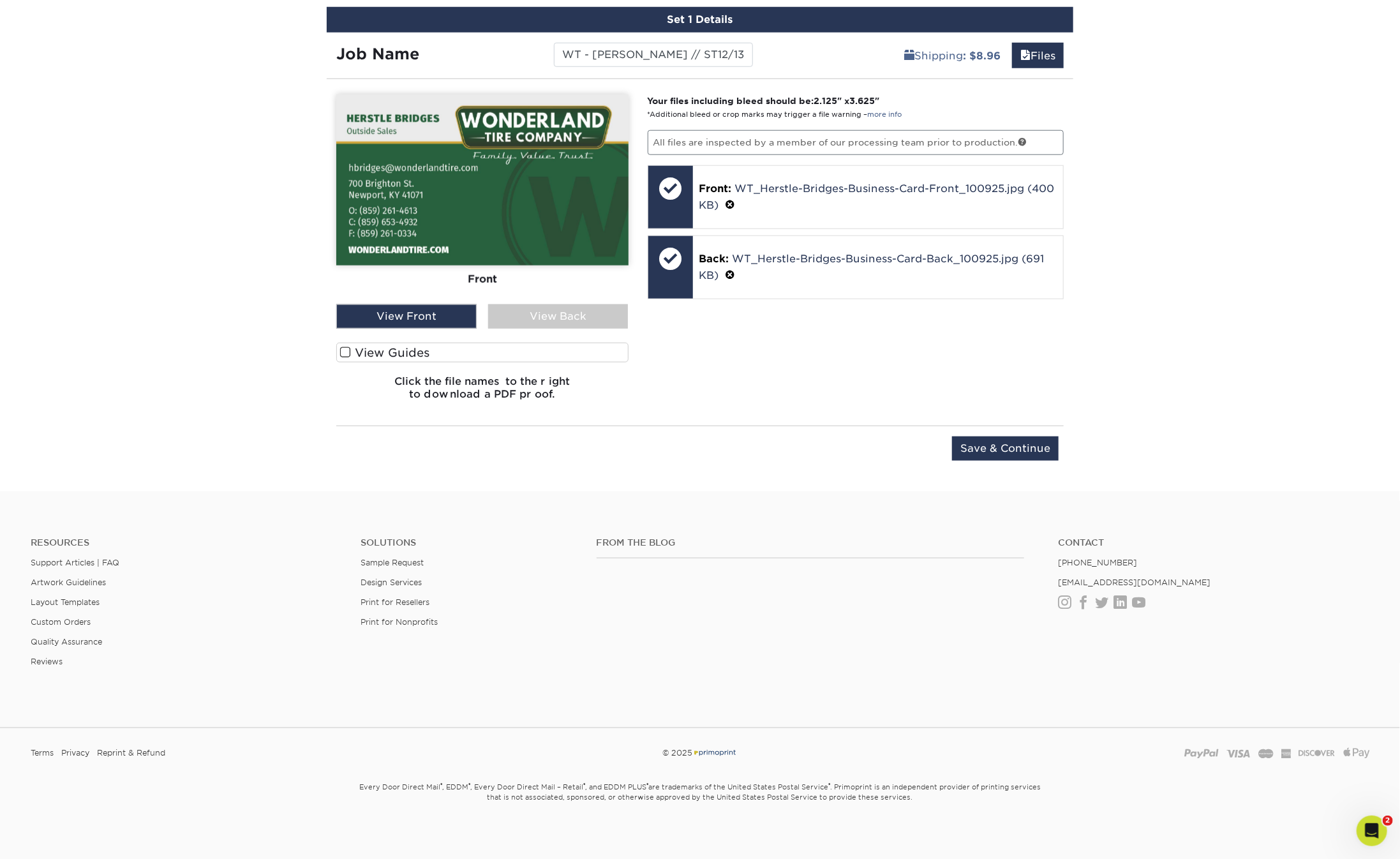
click at [790, 339] on div "Your files including bleed should be: 2.125 " x 3.625 " *Additional bleed or cr…" at bounding box center [856, 252] width 436 height 316
click at [517, 313] on div "View Back" at bounding box center [559, 316] width 140 height 24
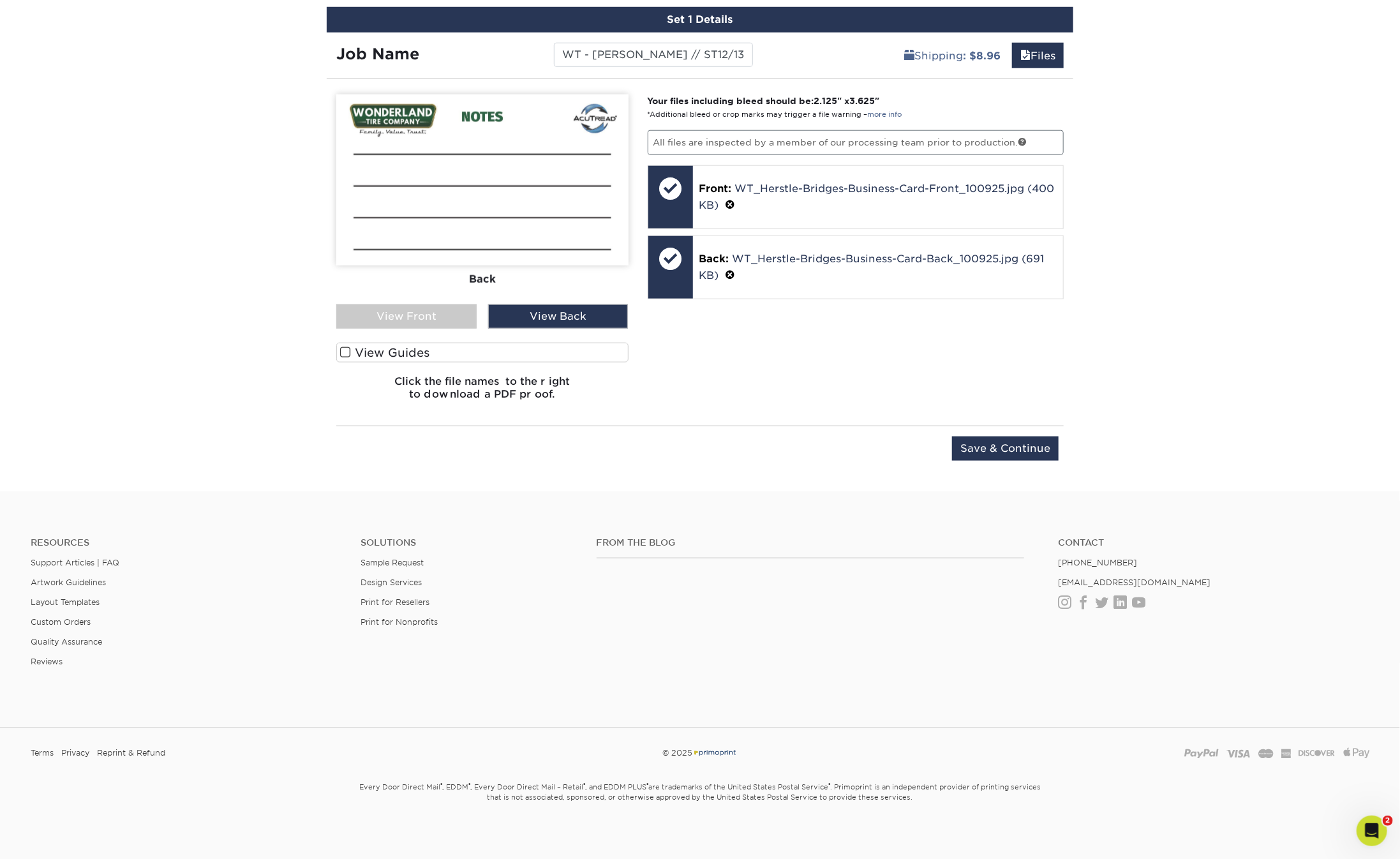
click at [437, 315] on div "View Front" at bounding box center [406, 316] width 140 height 24
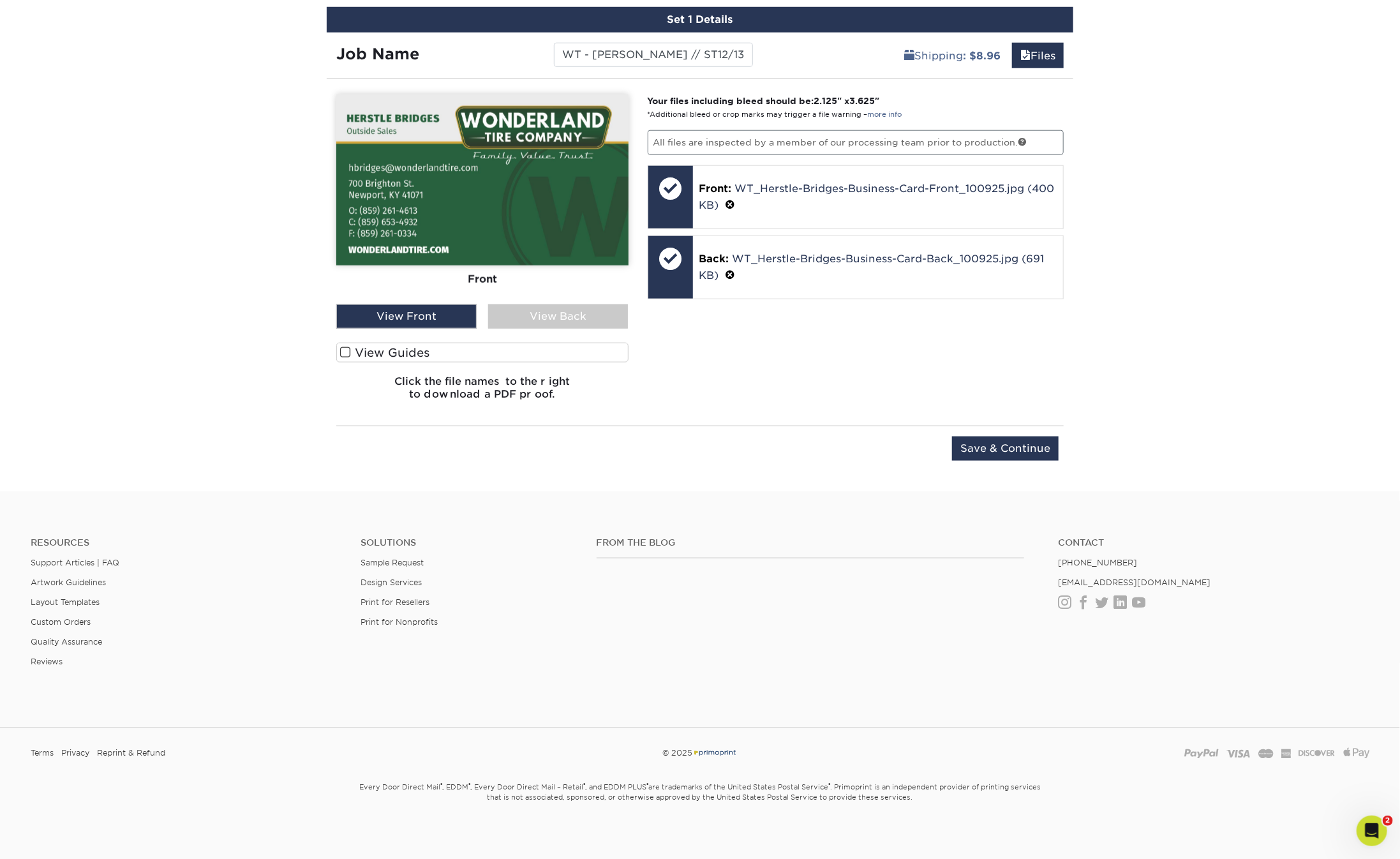
click at [550, 311] on div "View Back" at bounding box center [559, 316] width 140 height 24
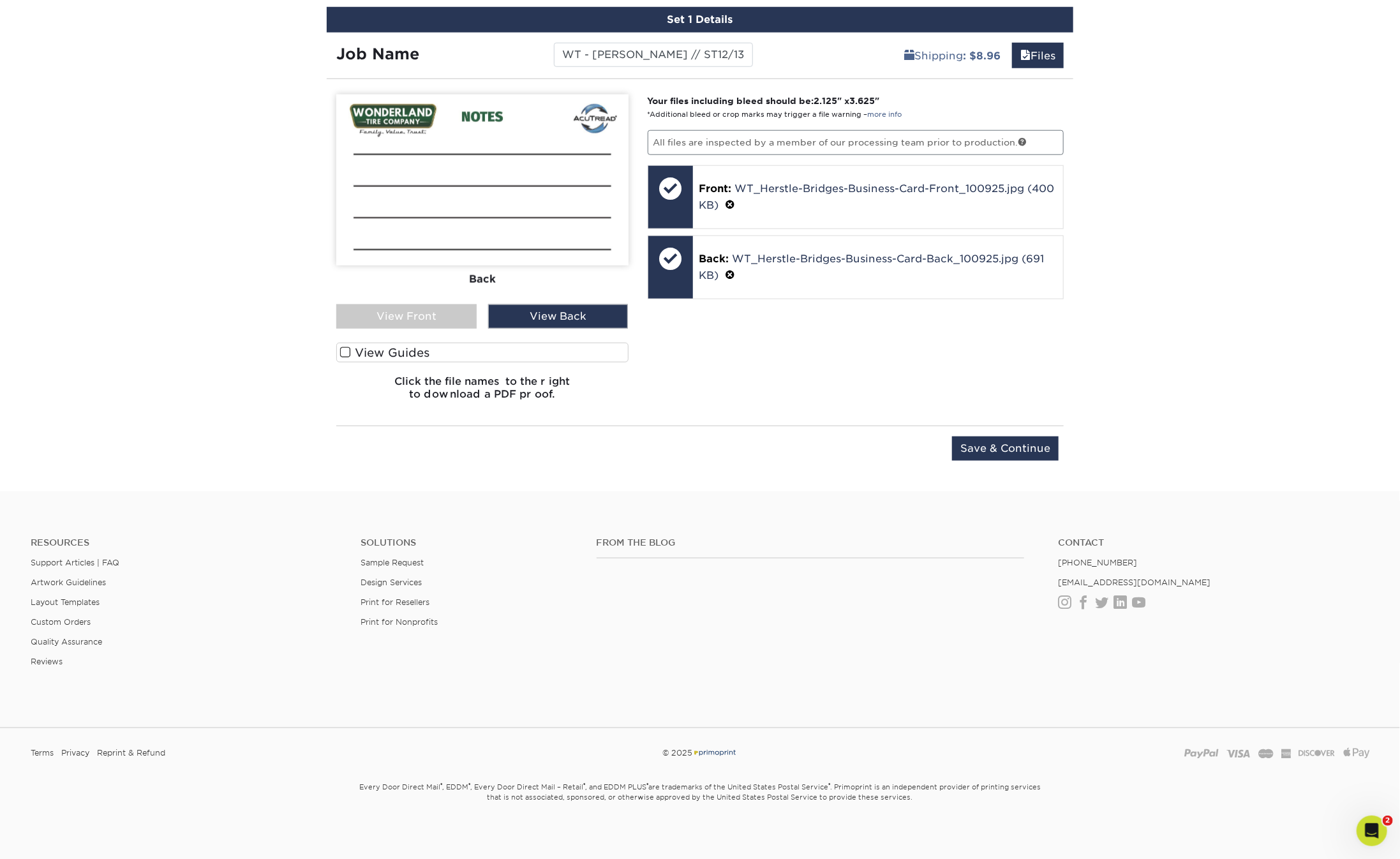
click at [444, 313] on div "View Front" at bounding box center [406, 316] width 140 height 24
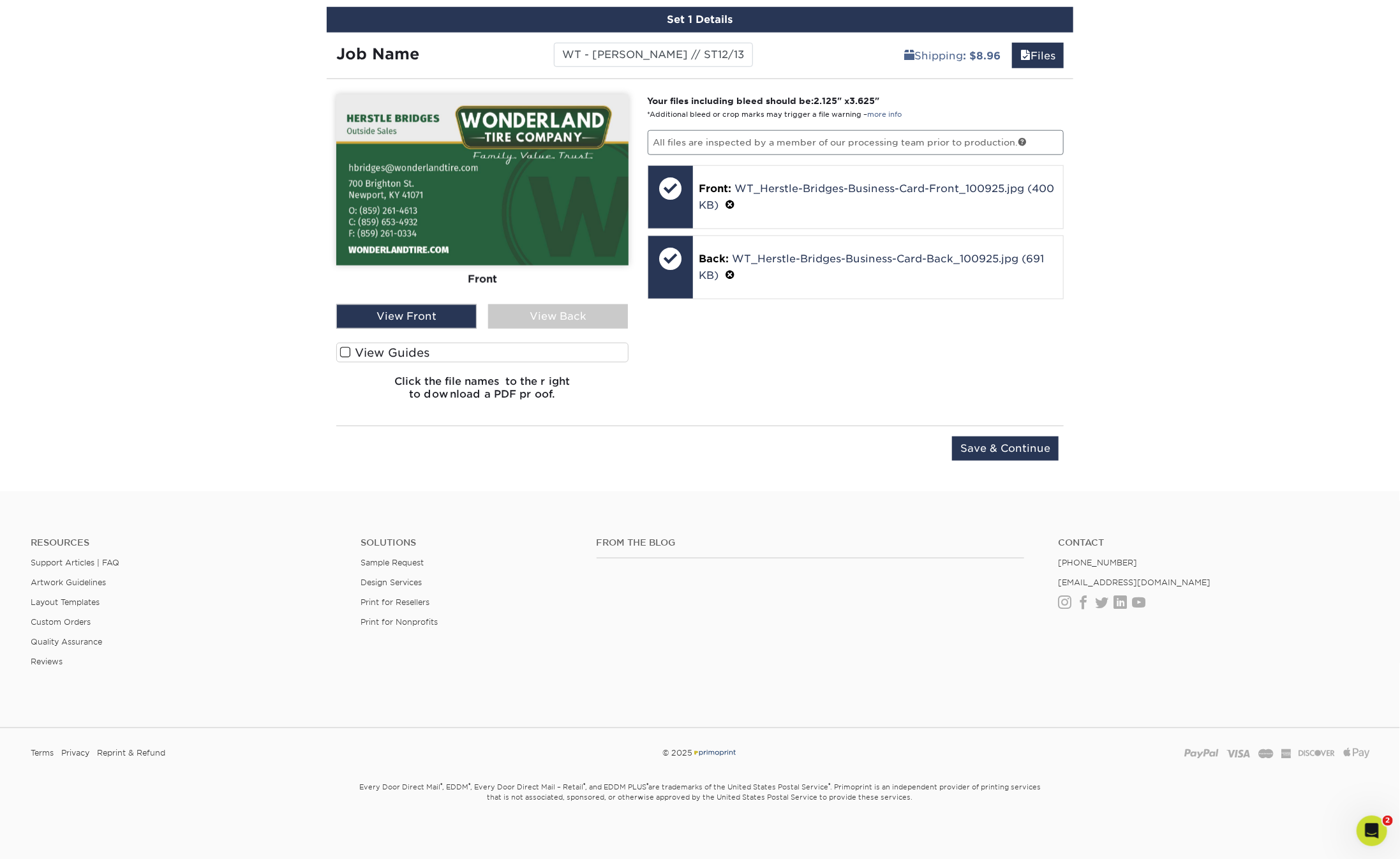
click at [775, 363] on div "Your files including bleed should be: 2.125 " x 3.625 " *Additional bleed or cr…" at bounding box center [856, 252] width 436 height 316
click at [995, 438] on input "Save & Continue" at bounding box center [1006, 449] width 107 height 24
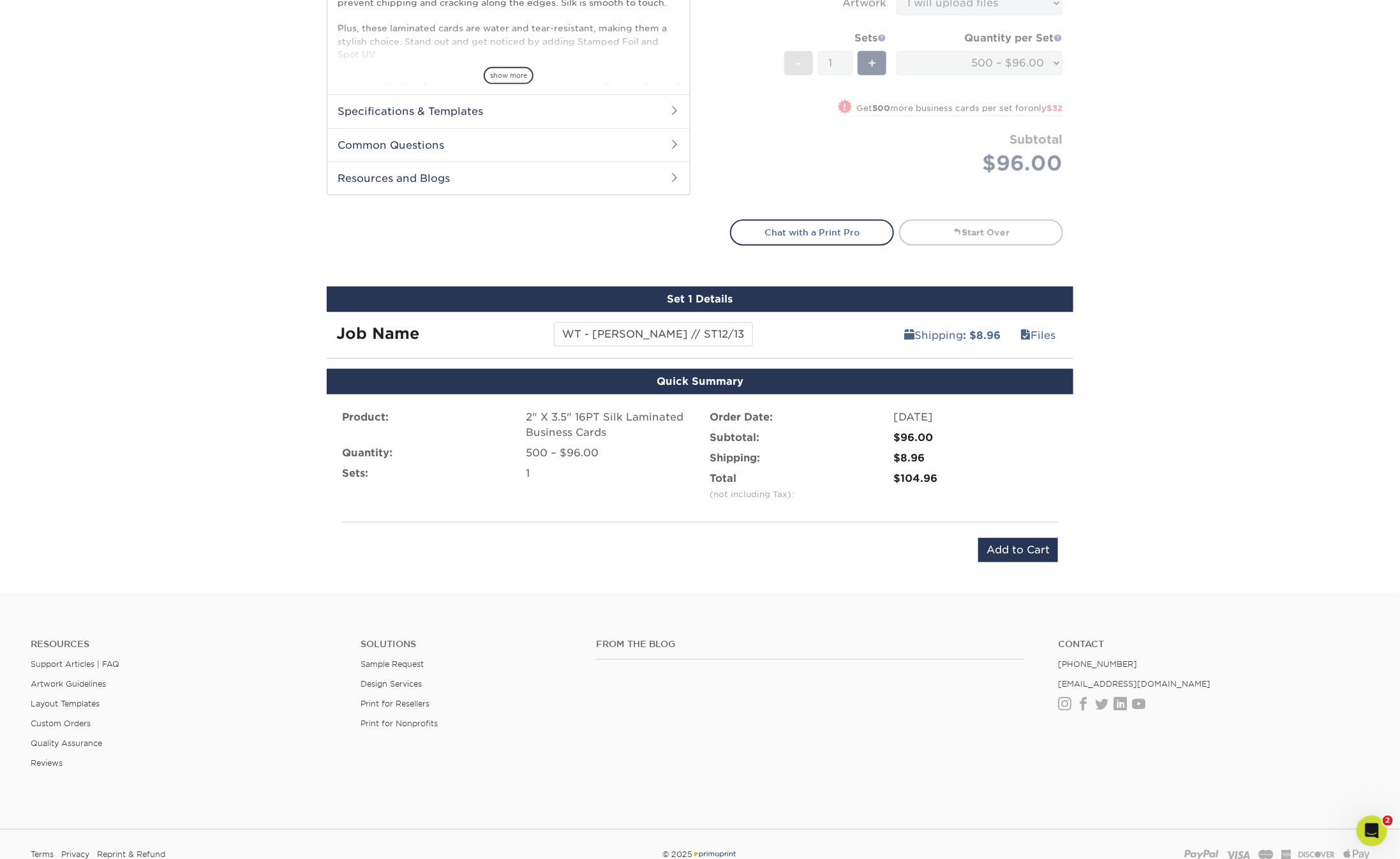
scroll to position [528, 0]
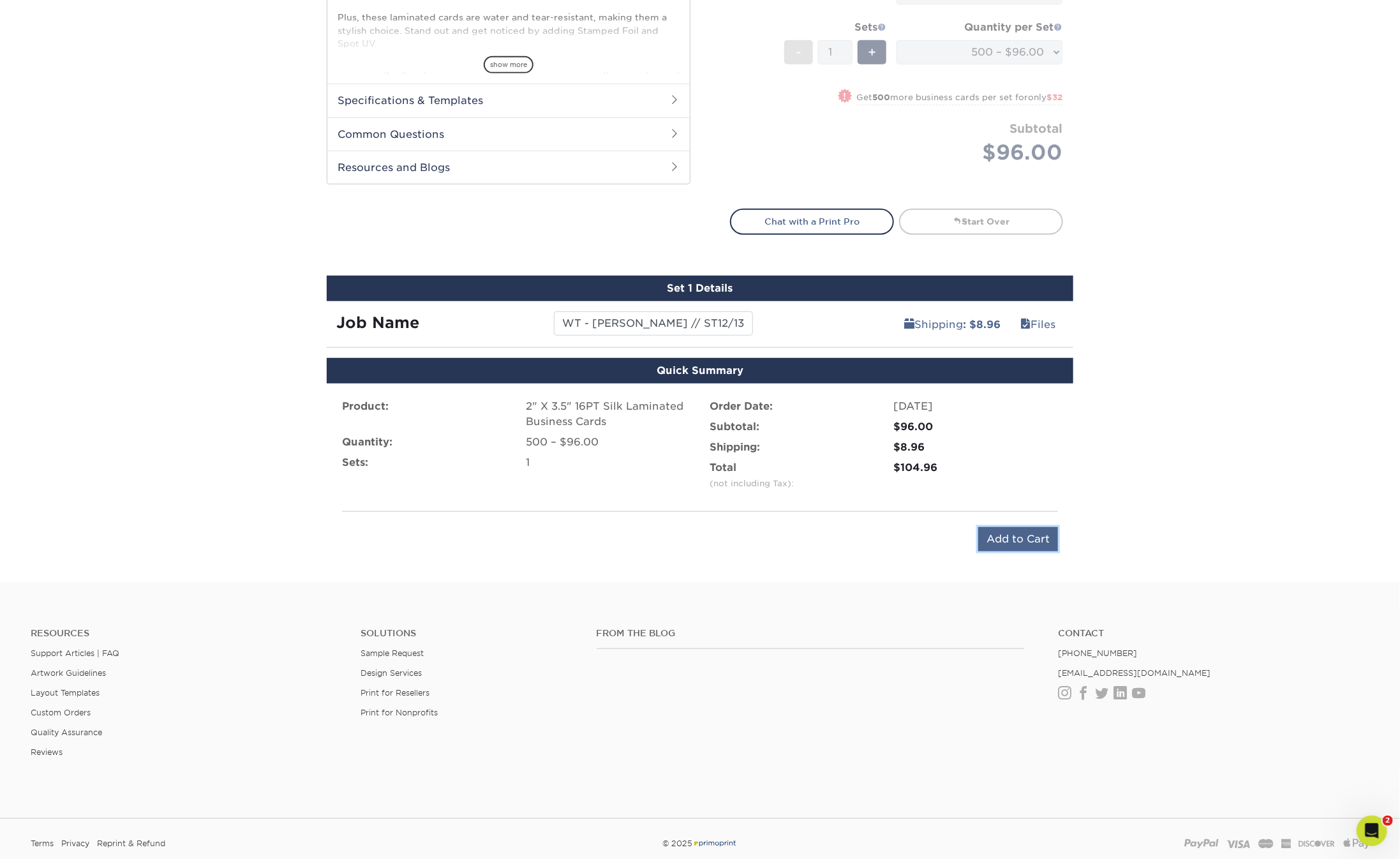
click at [1010, 533] on input "Add to Cart" at bounding box center [1018, 539] width 80 height 24
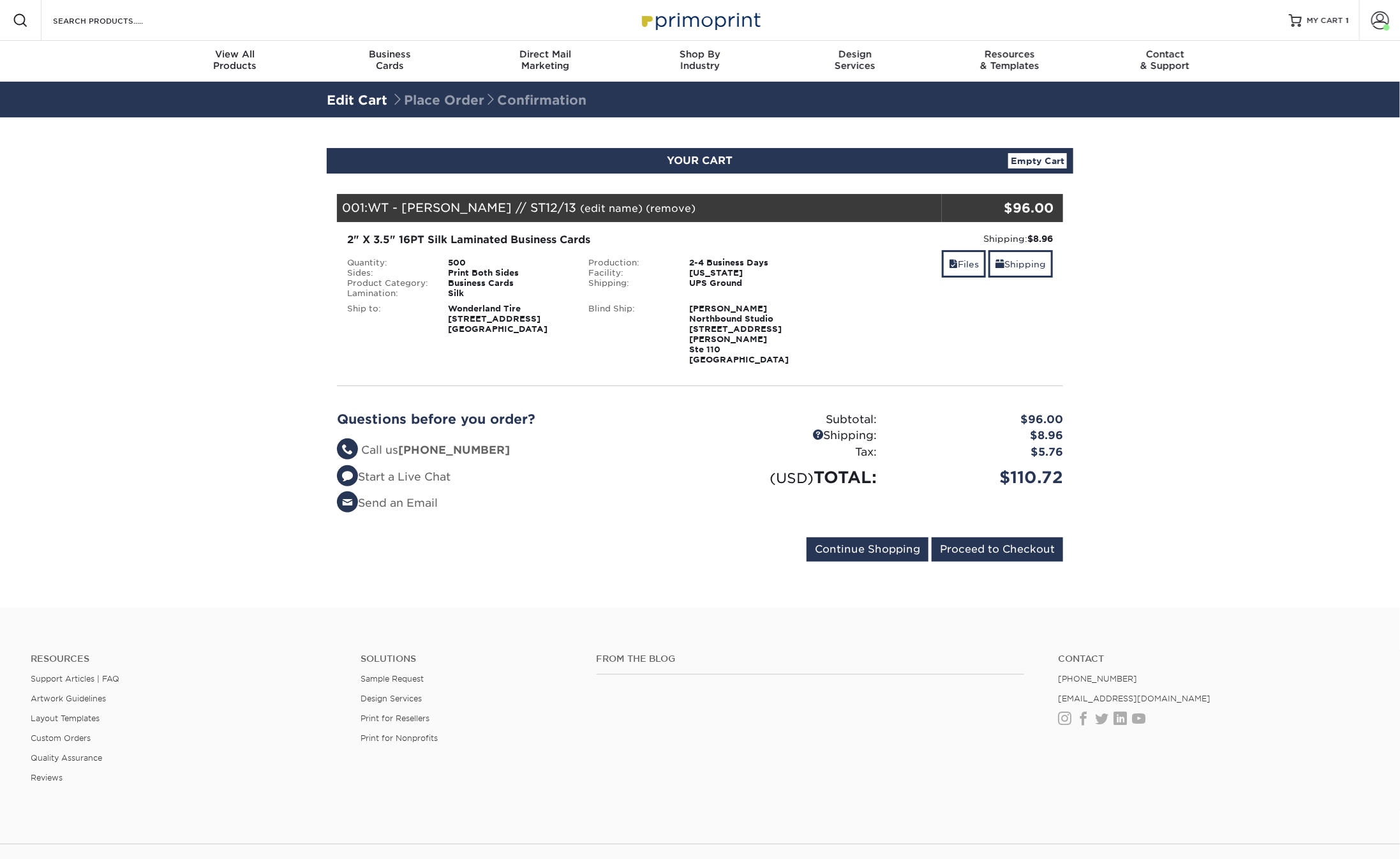
click at [215, 289] on section "YOUR CART Empty Cart Your Cart is Empty View Account Active Orders Order Histor…" at bounding box center [700, 362] width 1400 height 490
click at [958, 540] on input "Proceed to Checkout" at bounding box center [997, 549] width 132 height 24
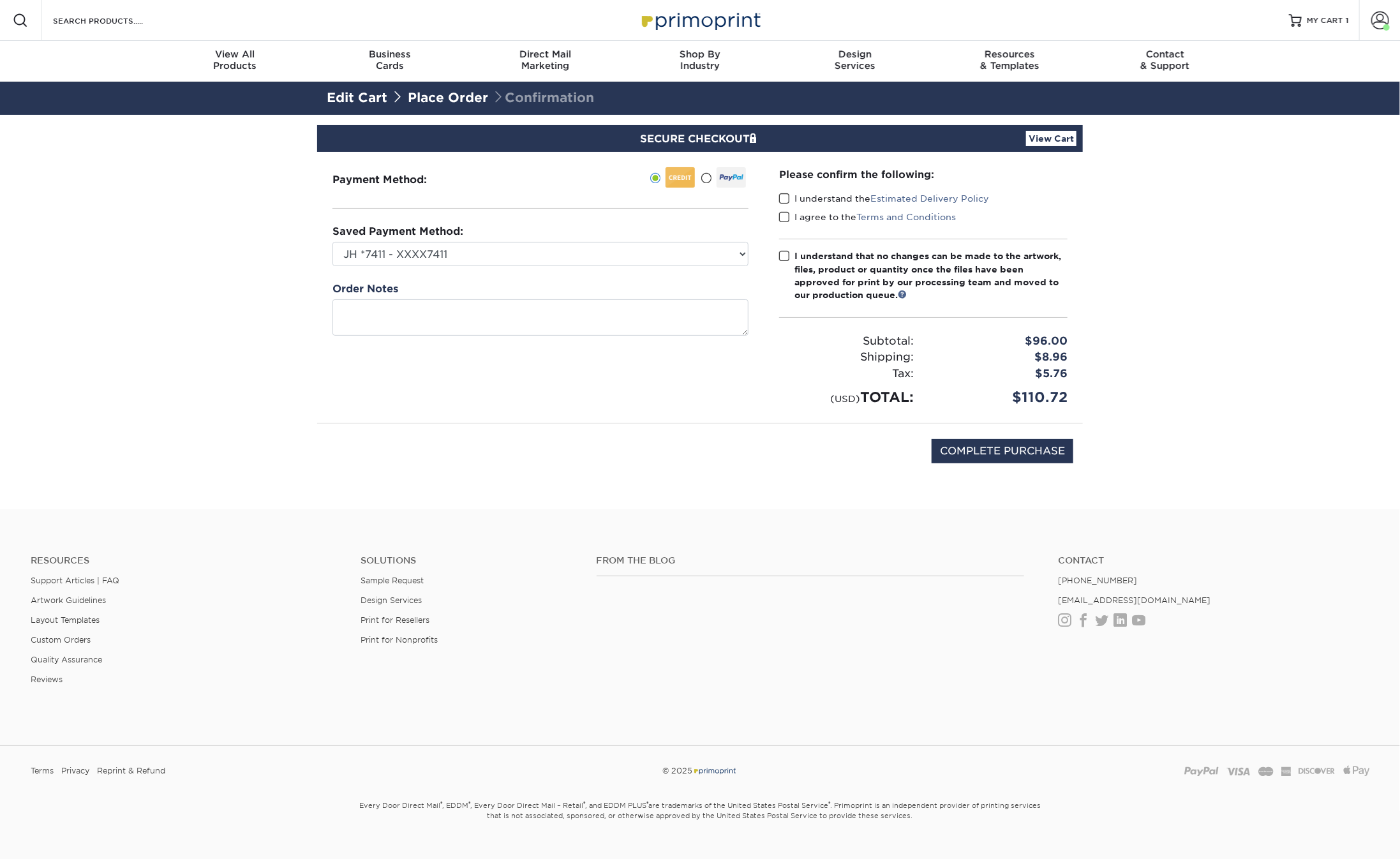
click at [477, 101] on link "Place Order" at bounding box center [448, 97] width 81 height 15
click at [374, 97] on link "Edit Cart" at bounding box center [357, 97] width 61 height 15
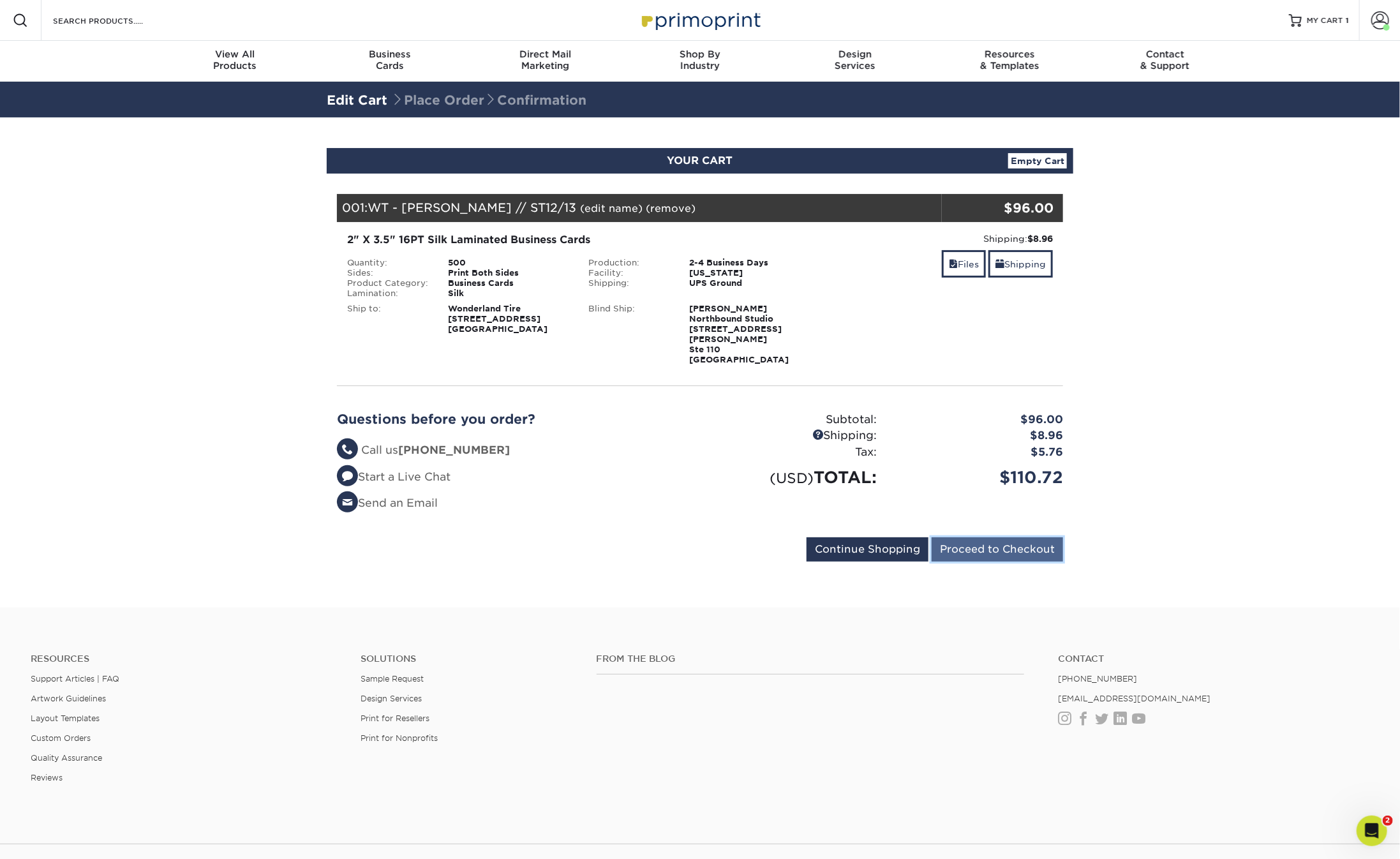
click at [959, 539] on input "Proceed to Checkout" at bounding box center [997, 549] width 132 height 24
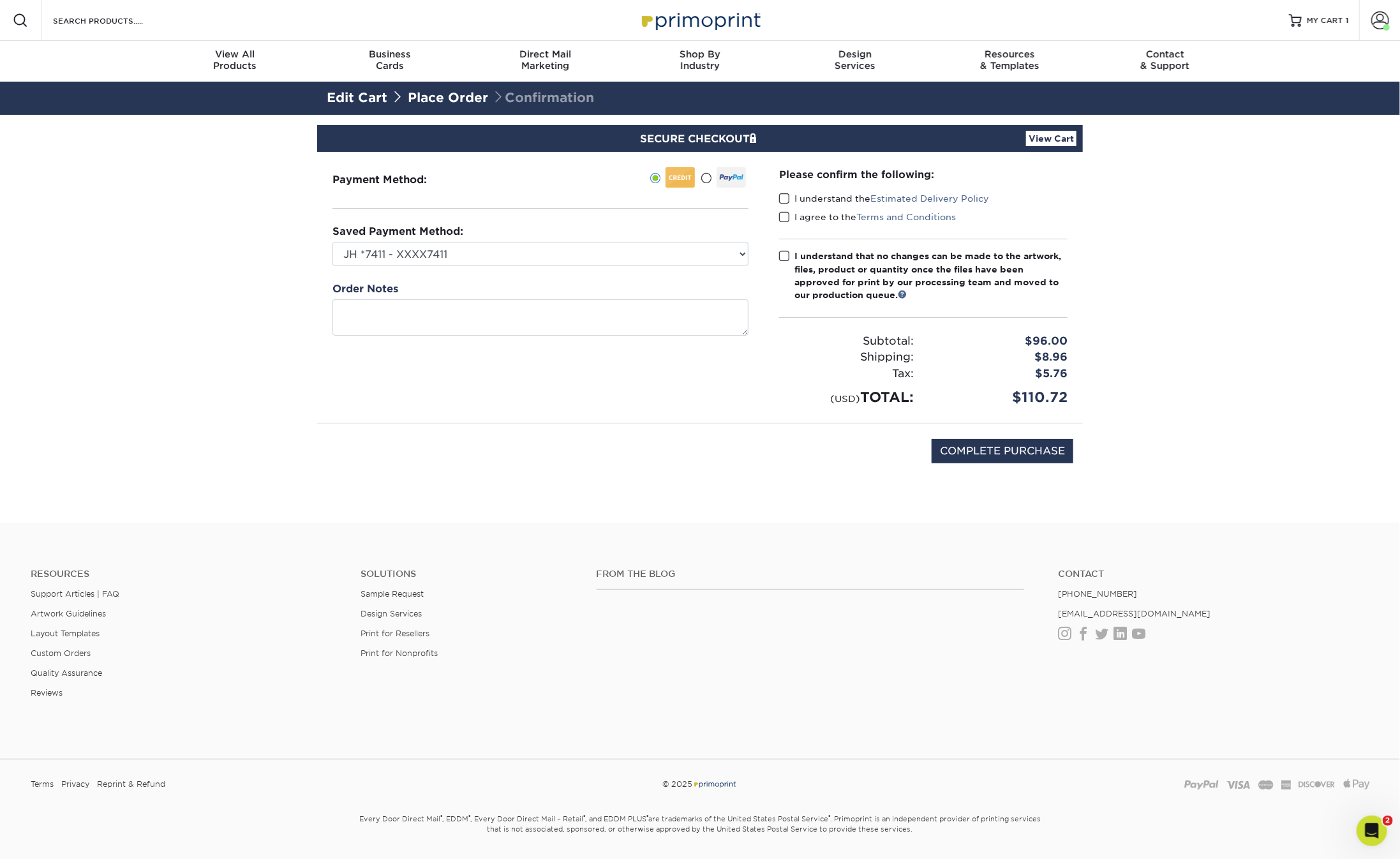
click at [781, 196] on span at bounding box center [785, 198] width 11 height 12
click at [0, 0] on input "I understand the Estimated Delivery Policy" at bounding box center [0, 0] width 0 height 0
click at [784, 214] on span at bounding box center [785, 217] width 11 height 12
click at [0, 0] on input "I agree to the Terms and Conditions" at bounding box center [0, 0] width 0 height 0
click at [784, 260] on span at bounding box center [785, 255] width 11 height 12
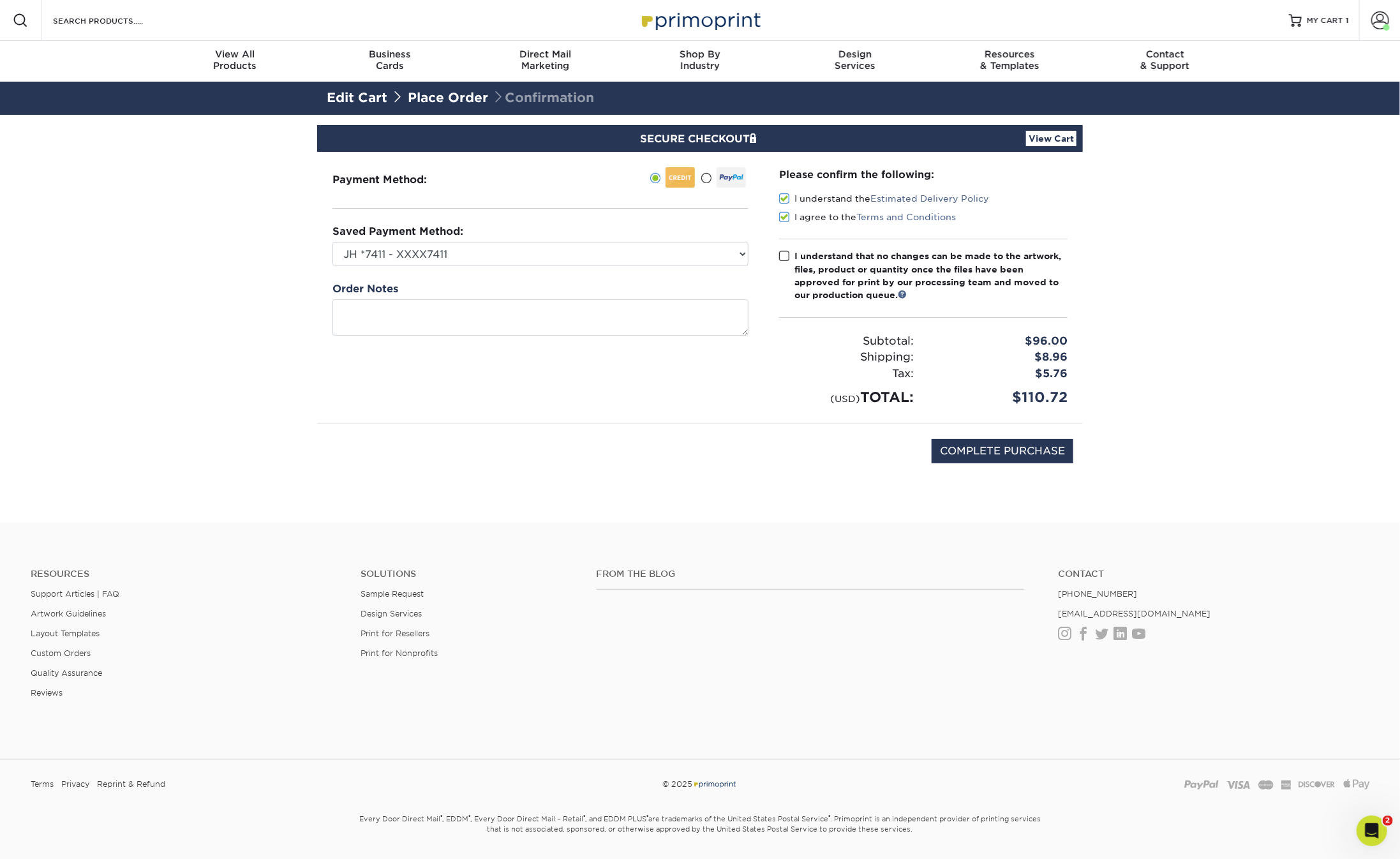
click at [0, 0] on input "I understand that no changes can be made to the artwork, files, product or quan…" at bounding box center [0, 0] width 0 height 0
click at [1003, 457] on input "COMPLETE PURCHASE" at bounding box center [1002, 451] width 141 height 24
type input "PROCESSING, PLEASE WAIT..."
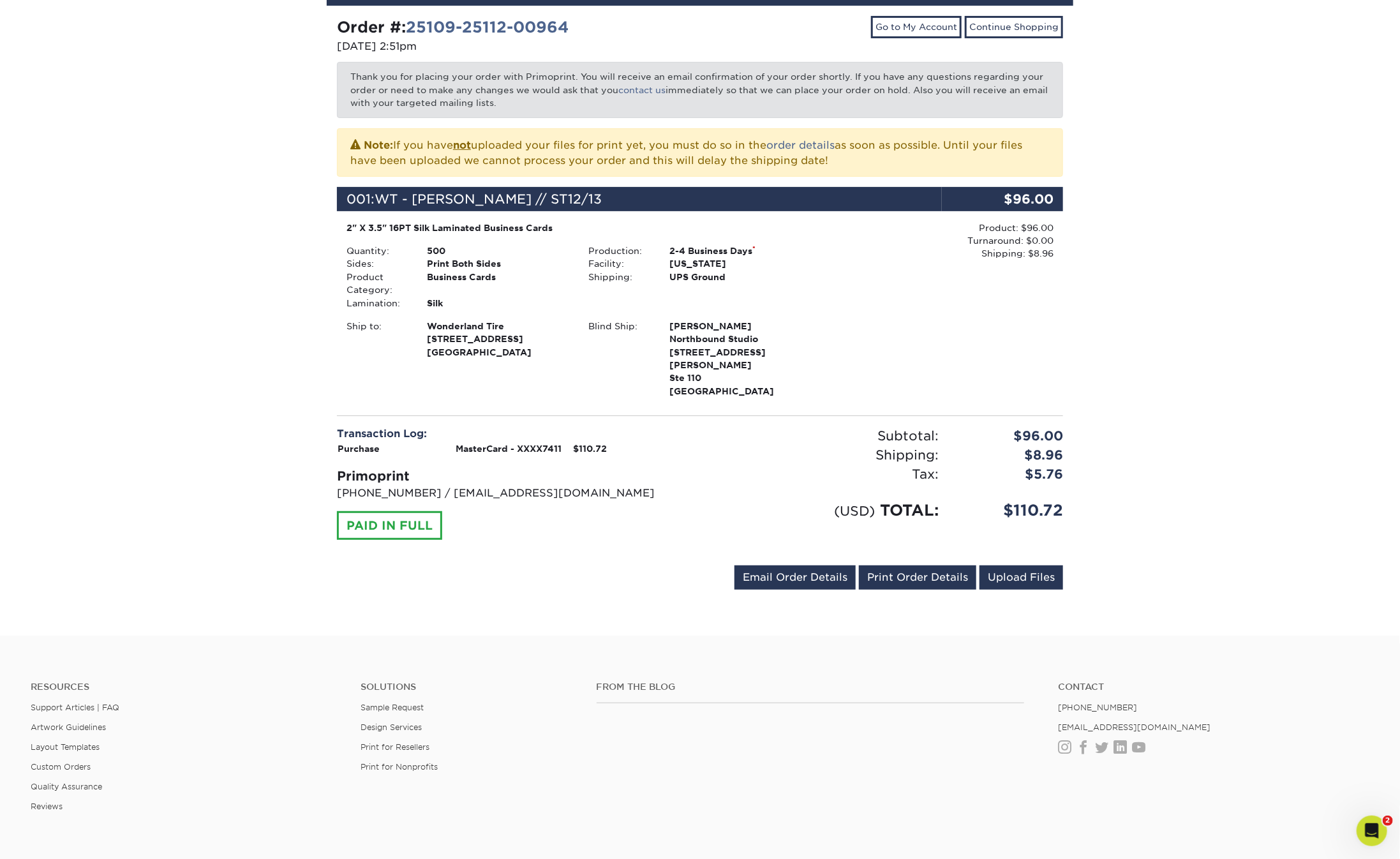
scroll to position [173, 0]
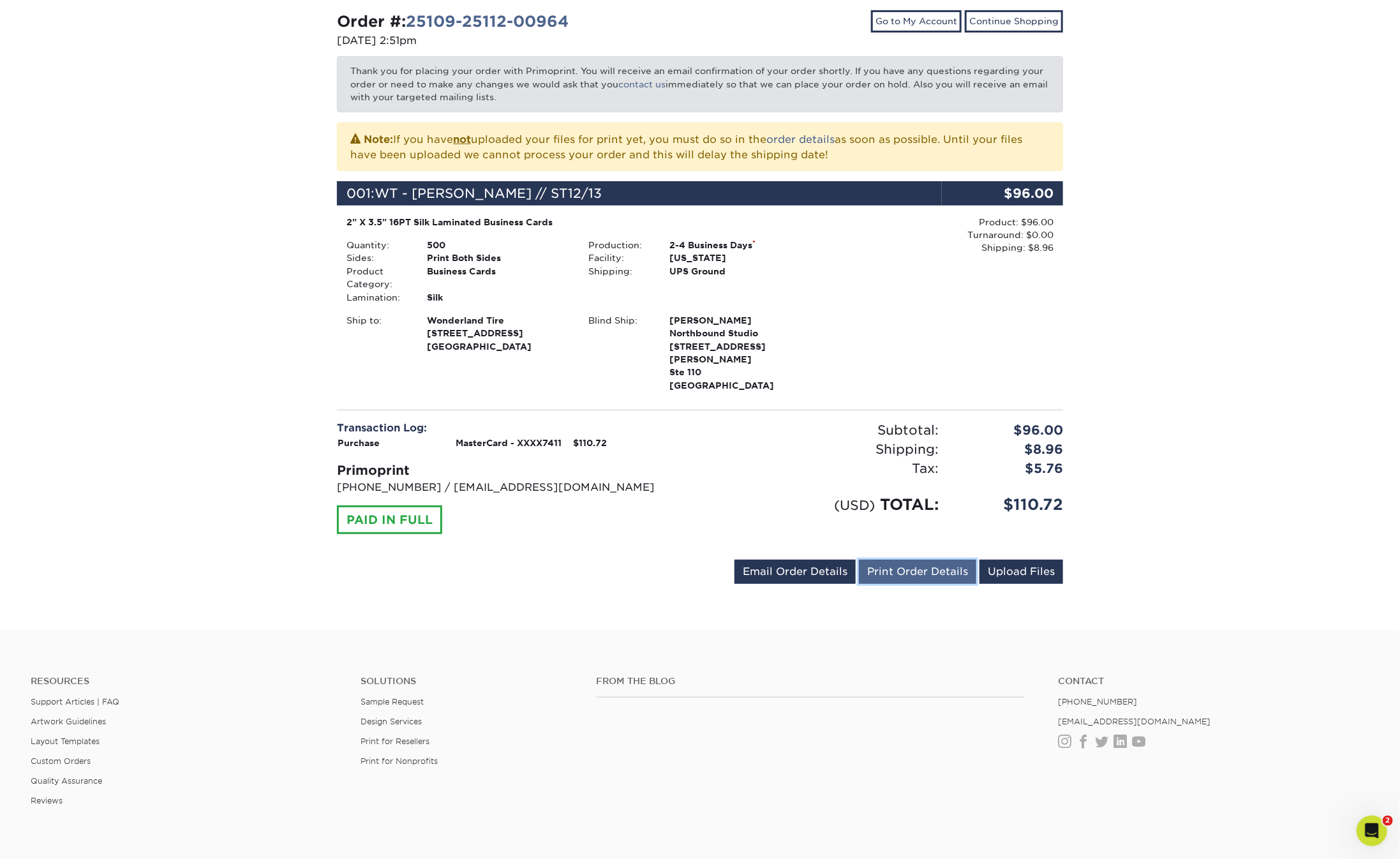
click at [918, 563] on link "Print Order Details" at bounding box center [917, 572] width 117 height 24
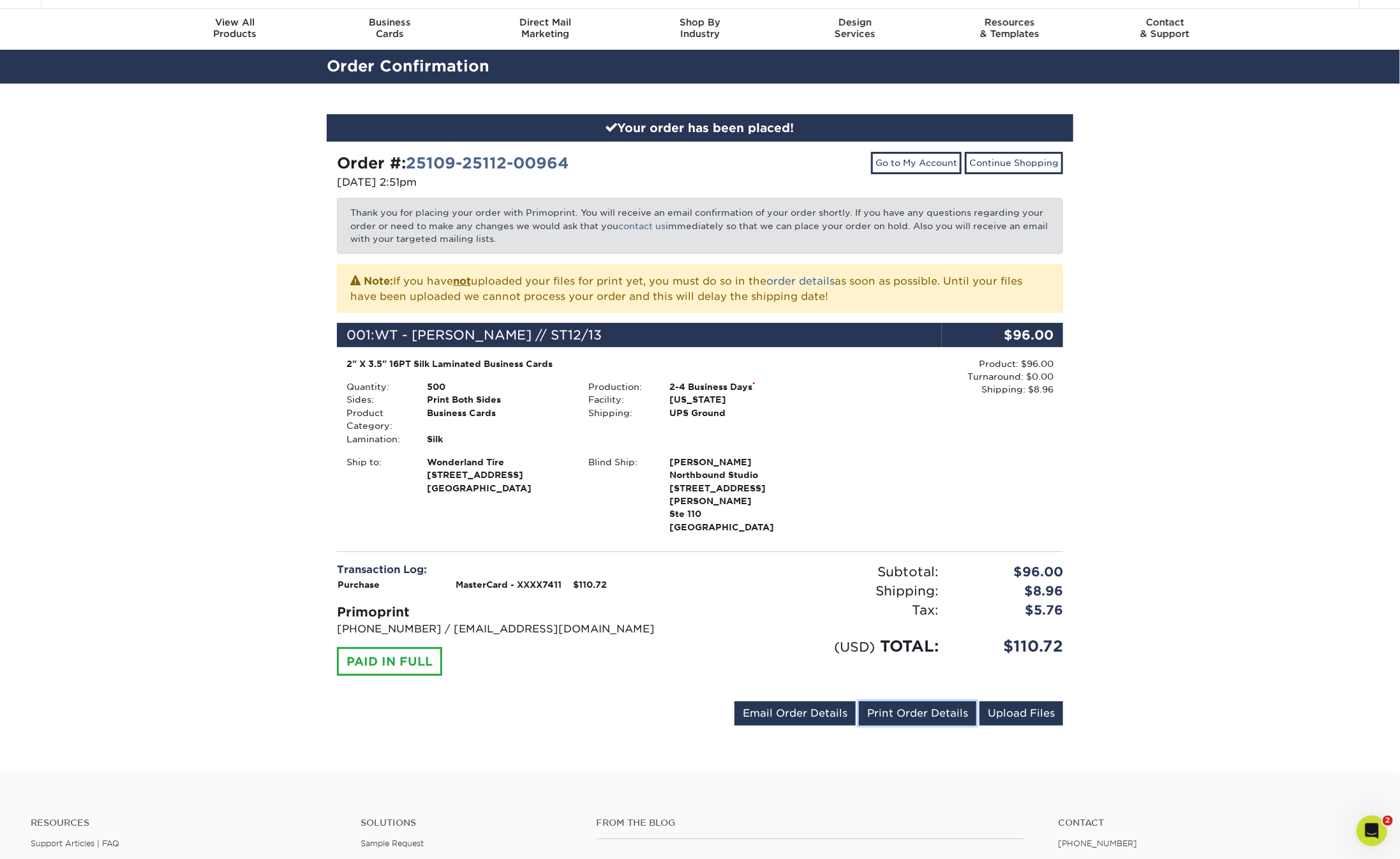
scroll to position [0, 0]
